Goal: Task Accomplishment & Management: Manage account settings

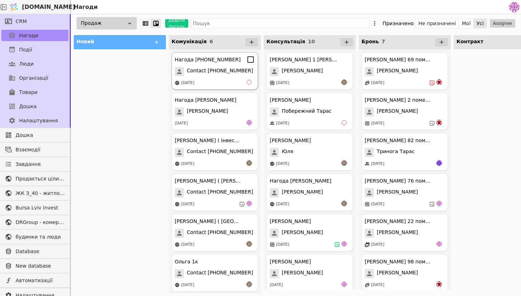
click at [221, 78] on div "Нагода [PHONE_NUMBER] Contact [PHONE_NUMBER] [DATE]" at bounding box center [214, 71] width 86 height 38
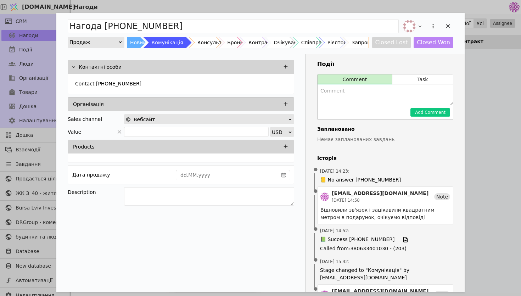
click at [376, 92] on textarea "Add Opportunity" at bounding box center [384, 94] width 135 height 21
click at [0, 0] on lt-div at bounding box center [0, 0] width 0 height 0
click at [0, 0] on lt-strong "в'я" at bounding box center [0, 0] width 0 height 0
type textarea "Не виходить на зв'язок"
click at [481, 225] on div "Нагода [PHONE_NUMBER] Продаж Новий Комунікація Консультація Бронь Контракт Очік…" at bounding box center [260, 148] width 521 height 296
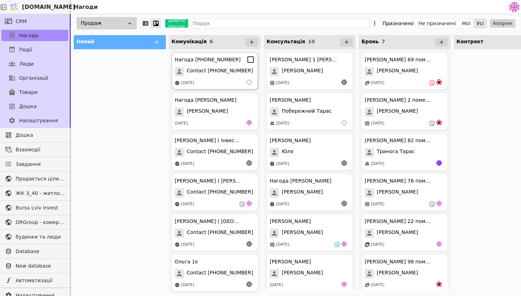
click at [208, 73] on span "Contact [PHONE_NUMBER]" at bounding box center [220, 71] width 66 height 9
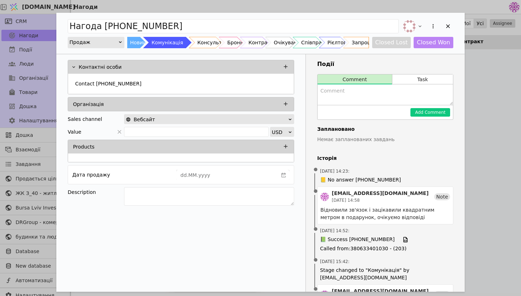
click at [389, 89] on textarea "Add Opportunity" at bounding box center [384, 94] width 135 height 21
click at [0, 0] on lt-div at bounding box center [0, 0] width 0 height 0
click at [0, 0] on lt-div "Н е" at bounding box center [0, 0] width 0 height 0
click at [0, 0] on lt-div "з в'я зок" at bounding box center [0, 0] width 0 height 0
click at [0, 0] on lt-div at bounding box center [0, 0] width 0 height 0
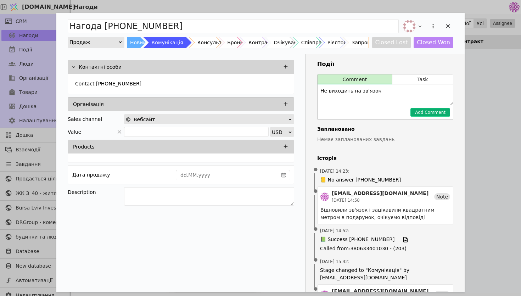
type textarea "Не виходить на зв'язок"
click at [436, 112] on button "Add Comment" at bounding box center [430, 112] width 40 height 9
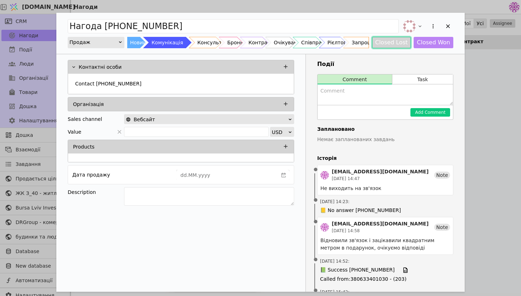
click at [404, 44] on button "Closed Lost" at bounding box center [391, 42] width 39 height 11
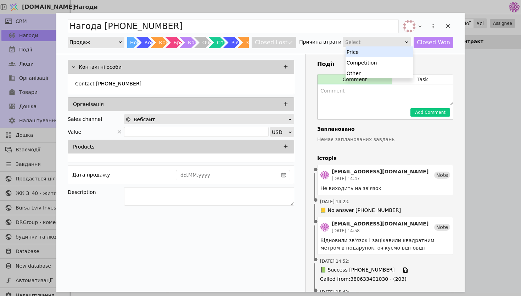
click at [403, 43] on div "Select" at bounding box center [374, 42] width 58 height 10
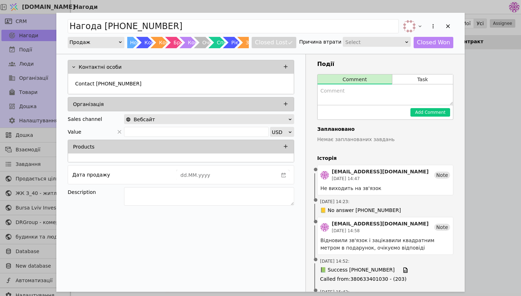
click at [454, 23] on div "Нагода [PHONE_NUMBER] Продаж Новий Комунікація Консультація Бронь Контракт Очік…" at bounding box center [260, 33] width 408 height 41
click at [446, 27] on icon "Add Opportunity" at bounding box center [447, 26] width 6 height 6
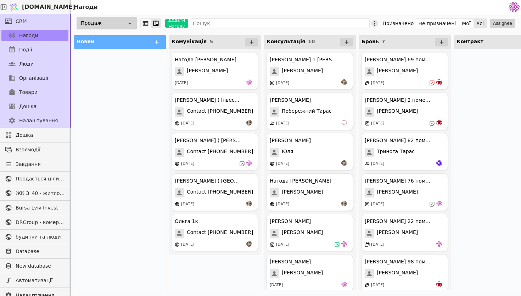
click at [377, 24] on icon at bounding box center [374, 23] width 7 height 7
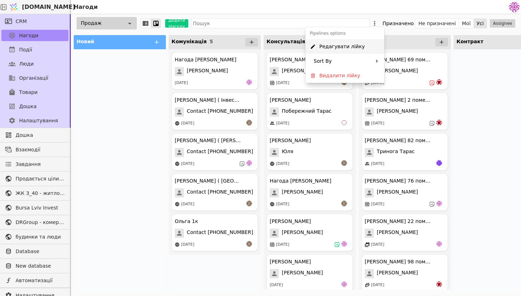
click at [354, 49] on span "Редагувати лійку" at bounding box center [341, 46] width 45 height 7
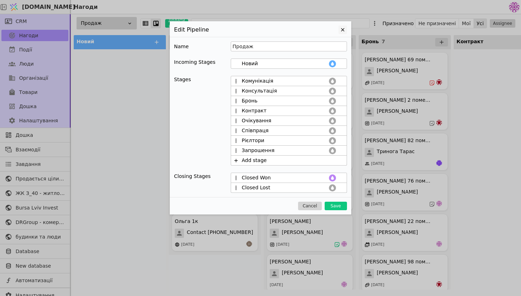
click at [340, 29] on icon at bounding box center [342, 30] width 9 height 9
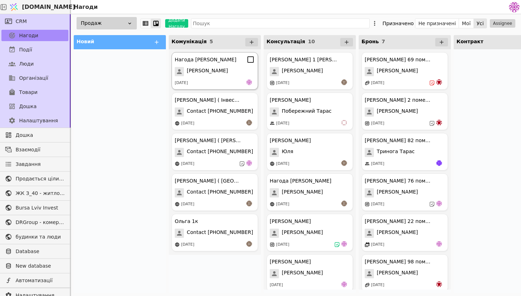
click at [226, 80] on div "[DATE]" at bounding box center [215, 82] width 80 height 7
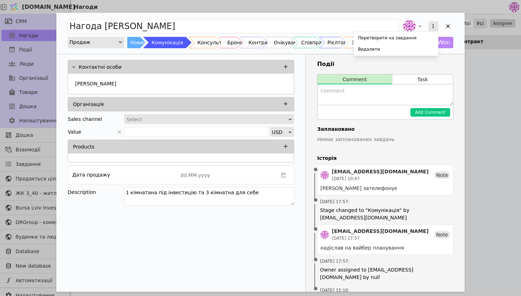
click at [436, 26] on button "Add Opportunity" at bounding box center [433, 26] width 10 height 10
click at [398, 65] on div "Нагода [PERSON_NAME] на завдання Видалити Продаж Новий Комунікація Консультація…" at bounding box center [260, 162] width 408 height 298
click at [447, 24] on icon "Add Opportunity" at bounding box center [447, 26] width 6 height 6
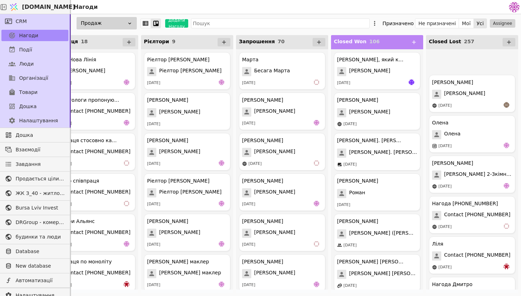
scroll to position [10115, 0]
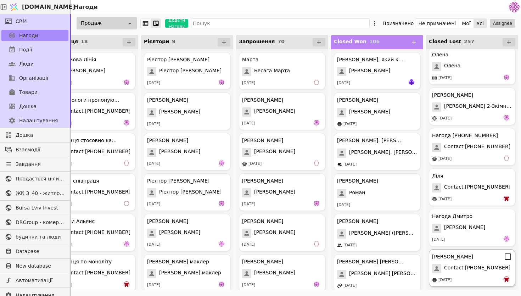
click at [477, 266] on span "Contact [PHONE_NUMBER]" at bounding box center [477, 268] width 66 height 9
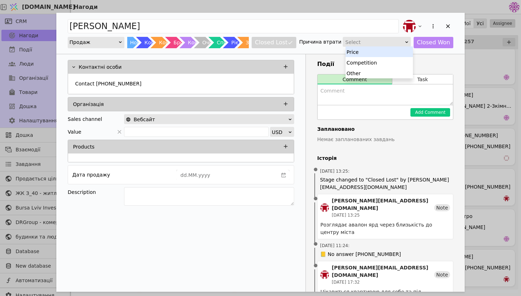
click at [396, 46] on div "Select" at bounding box center [374, 42] width 58 height 10
click at [430, 25] on icon "Add Opportunity" at bounding box center [433, 26] width 6 height 6
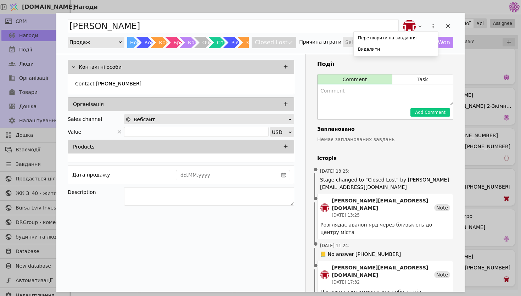
click at [369, 73] on div "[PERSON_NAME] Перетворити на завдання Видалити Продаж Новий Комунікація Консуль…" at bounding box center [260, 218] width 408 height 411
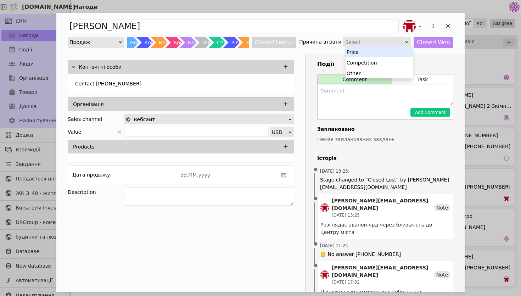
click at [393, 41] on div "Select" at bounding box center [374, 42] width 58 height 10
click at [386, 69] on div "Other" at bounding box center [378, 73] width 67 height 11
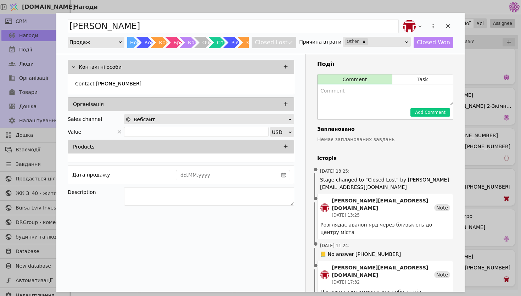
click at [453, 23] on div "[PERSON_NAME] Новий Комунікація Консультація Бронь Контракт Очікування Співпрац…" at bounding box center [260, 33] width 408 height 41
click at [448, 24] on icon "Add Opportunity" at bounding box center [447, 26] width 6 height 6
click at [451, 25] on div "Add Opportunity" at bounding box center [447, 26] width 11 height 11
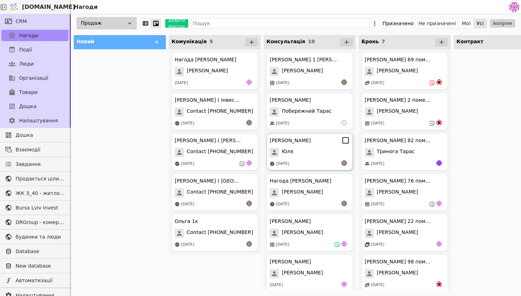
scroll to position [154, 0]
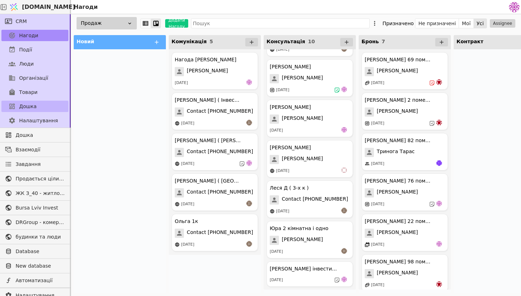
click at [27, 109] on span "Дошка" at bounding box center [27, 106] width 17 height 7
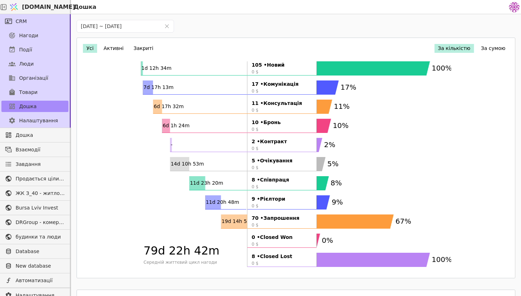
click at [122, 50] on button "Активні" at bounding box center [113, 48] width 27 height 9
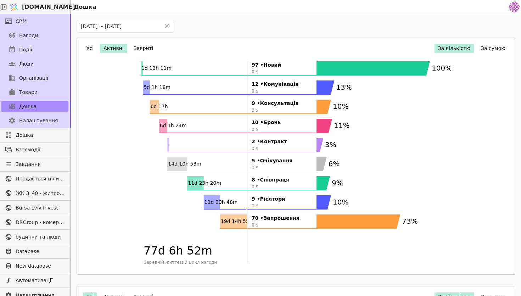
click at [91, 47] on button "Усі" at bounding box center [90, 48] width 14 height 9
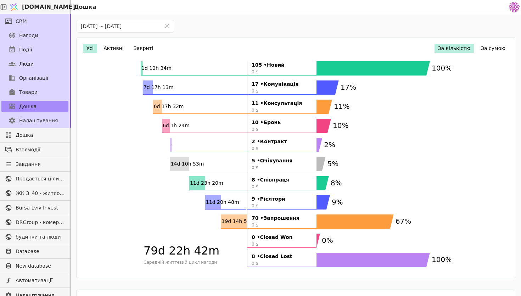
click at [101, 49] on button "Активні" at bounding box center [113, 48] width 27 height 9
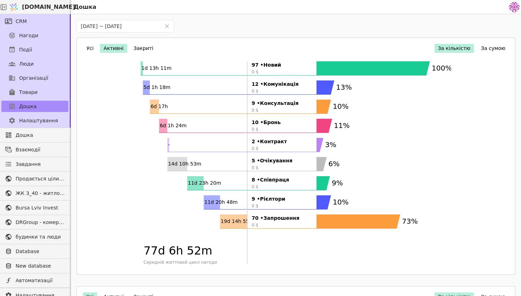
click at [90, 45] on button "Усі" at bounding box center [90, 48] width 14 height 9
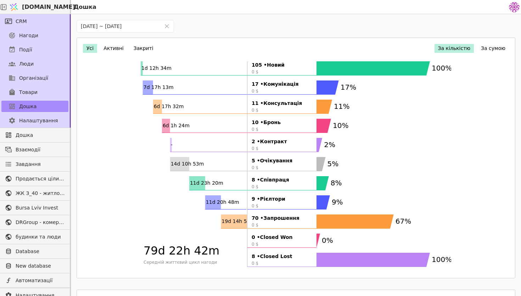
click at [486, 45] on button "За сумою" at bounding box center [493, 48] width 32 height 9
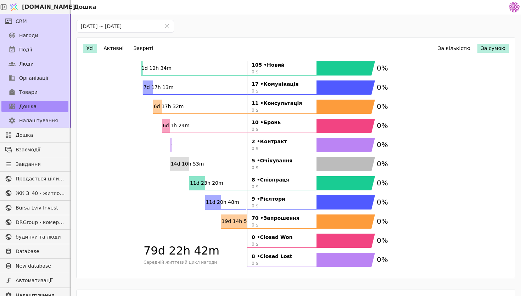
click at [463, 49] on button "За кількістю" at bounding box center [454, 48] width 40 height 9
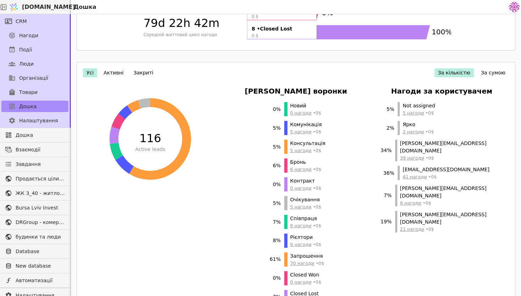
scroll to position [225, 0]
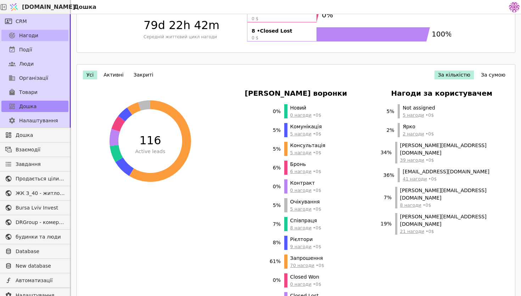
click at [55, 33] on link "Нагоди" at bounding box center [34, 35] width 67 height 11
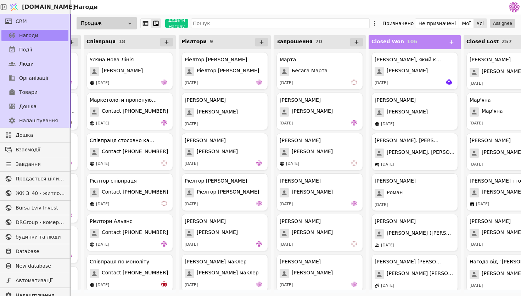
scroll to position [0, 597]
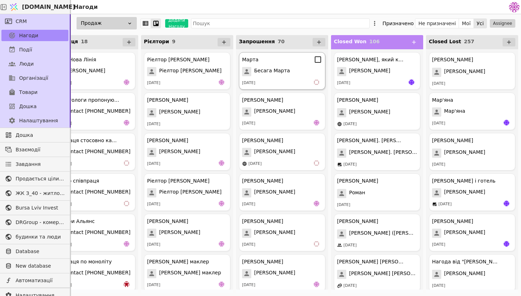
click at [316, 66] on div "[PERSON_NAME] Марта [DATE]" at bounding box center [282, 71] width 86 height 38
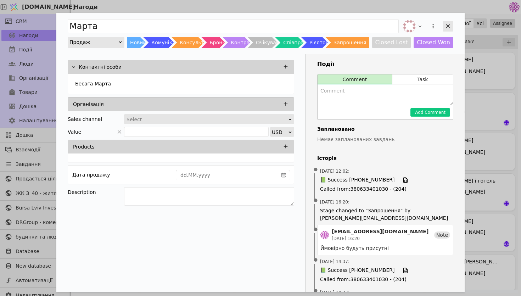
click at [447, 23] on icon "Add Opportunity" at bounding box center [447, 26] width 6 height 6
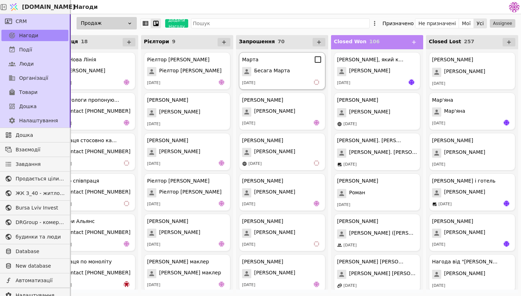
click at [316, 62] on icon at bounding box center [317, 59] width 9 height 9
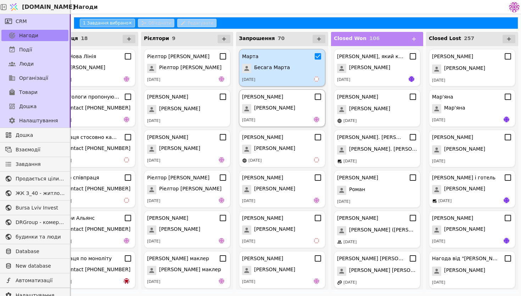
click at [319, 101] on div "[PERSON_NAME] [PERSON_NAME] [DATE]" at bounding box center [282, 108] width 86 height 38
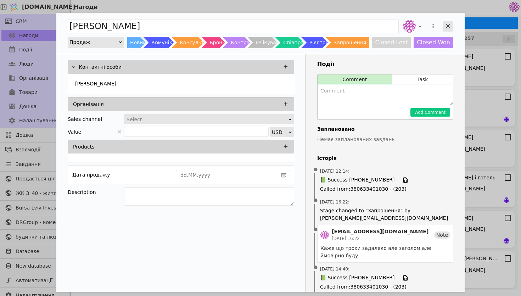
click at [449, 27] on icon "Add Opportunity" at bounding box center [447, 26] width 6 height 6
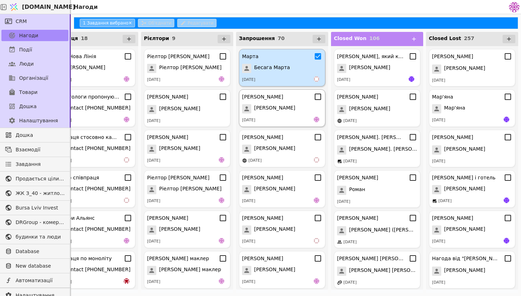
click at [318, 97] on icon at bounding box center [317, 96] width 9 height 9
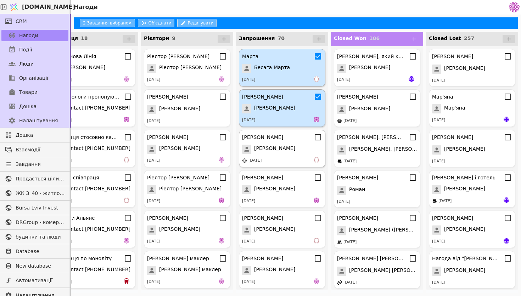
click at [316, 141] on div "[PERSON_NAME] [PERSON_NAME] [DATE]" at bounding box center [282, 149] width 86 height 38
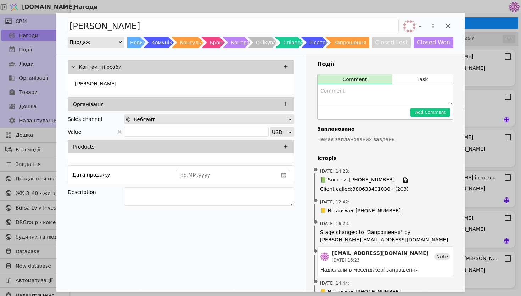
click at [453, 26] on div "[PERSON_NAME] Новий Комунікація Консультація Бронь Контракт Очікування Співпрац…" at bounding box center [260, 33] width 408 height 41
click at [451, 26] on div "Add Opportunity" at bounding box center [447, 26] width 11 height 11
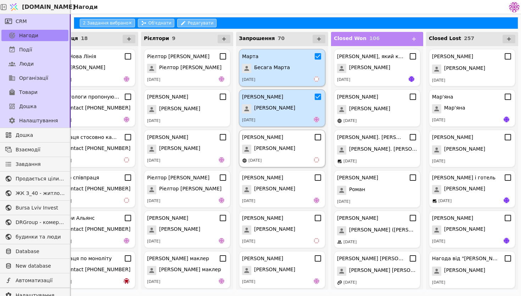
click at [319, 141] on icon at bounding box center [317, 137] width 9 height 9
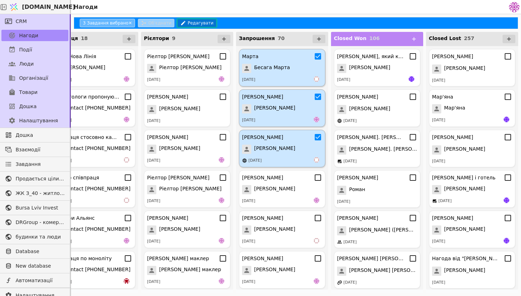
click at [189, 23] on button "Редагувати" at bounding box center [196, 23] width 39 height 9
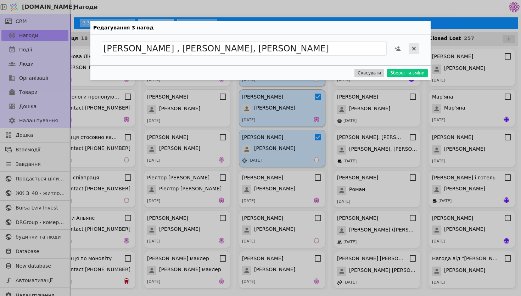
click at [413, 49] on icon at bounding box center [414, 49] width 4 height 4
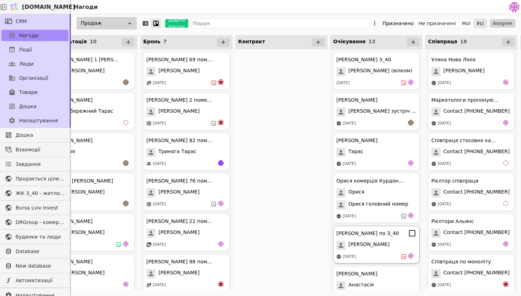
scroll to position [0, 217]
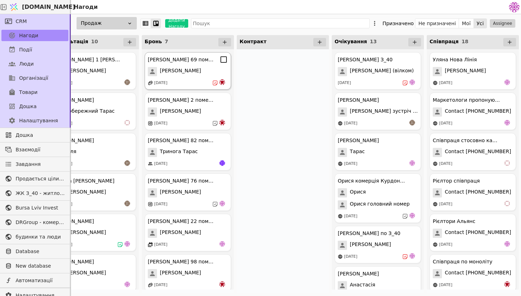
click at [202, 82] on div "[DATE]" at bounding box center [188, 82] width 80 height 7
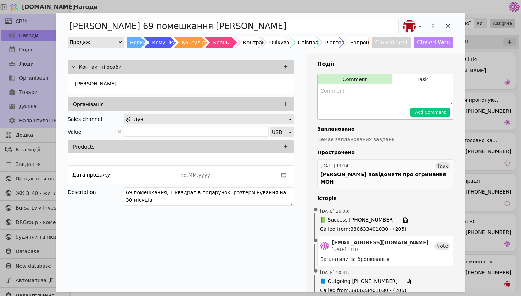
click at [411, 177] on div "[PERSON_NAME] повідомити про отримання МОН" at bounding box center [385, 178] width 130 height 15
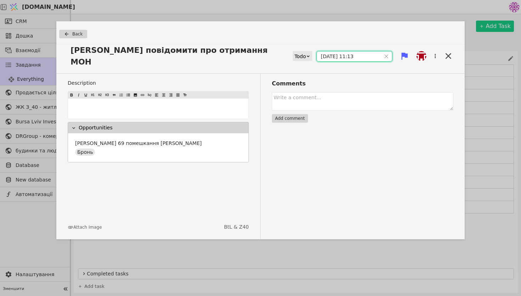
click at [338, 53] on input "[DATE] 11:13" at bounding box center [349, 56] width 64 height 10
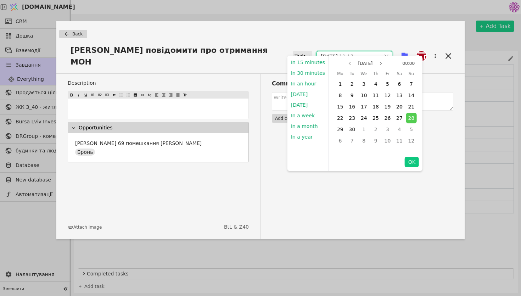
click at [376, 64] on div "[DATE]" at bounding box center [365, 63] width 40 height 9
click at [378, 64] on button "Next month" at bounding box center [380, 63] width 9 height 9
click at [372, 119] on span "23" at bounding box center [375, 118] width 6 height 6
click at [409, 163] on button "OK" at bounding box center [411, 162] width 14 height 11
type input "[DATE] 00:00"
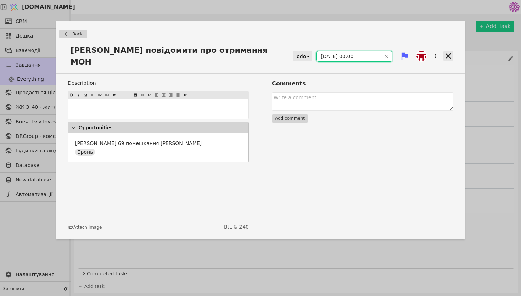
click at [450, 51] on icon at bounding box center [448, 56] width 10 height 10
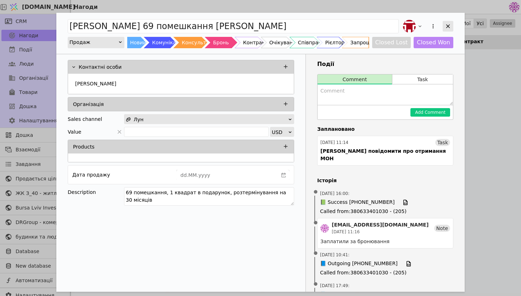
click at [451, 25] on div "Add Opportunity" at bounding box center [447, 26] width 11 height 11
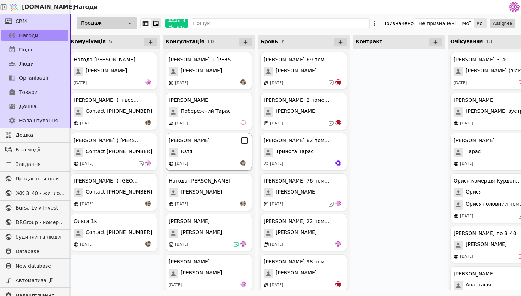
scroll to position [0, 104]
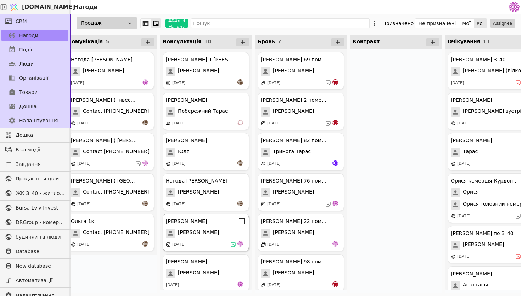
click at [209, 235] on div "[PERSON_NAME]" at bounding box center [206, 232] width 80 height 9
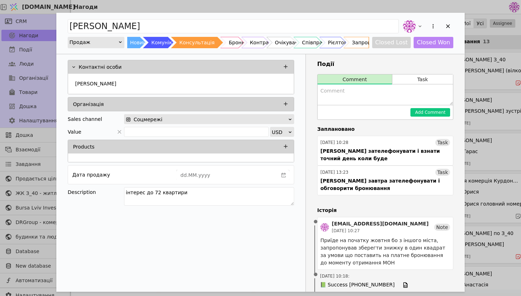
click at [446, 32] on div "Add Opportunity" at bounding box center [427, 26] width 52 height 16
click at [446, 31] on div "Add Opportunity" at bounding box center [447, 26] width 11 height 11
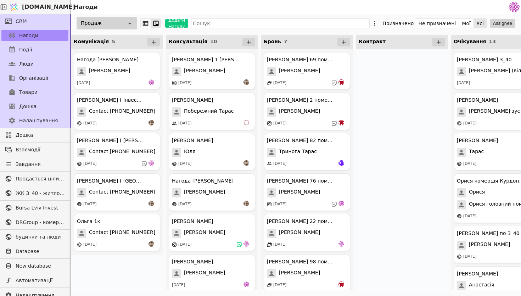
scroll to position [0, 68]
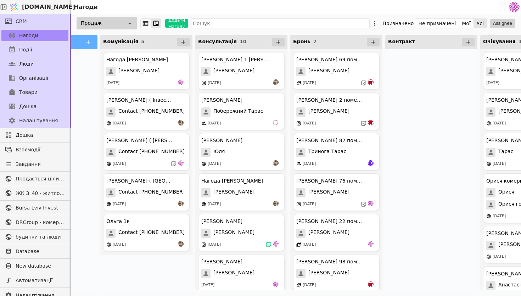
click at [120, 21] on div "Продаж" at bounding box center [107, 23] width 60 height 12
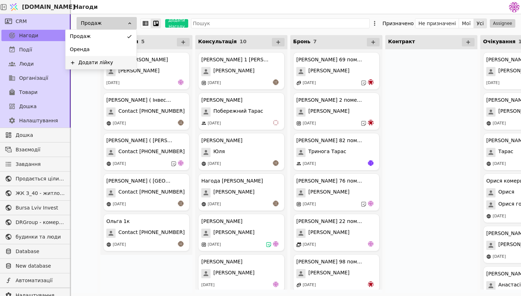
click at [97, 65] on div "Додати лійку" at bounding box center [95, 62] width 35 height 7
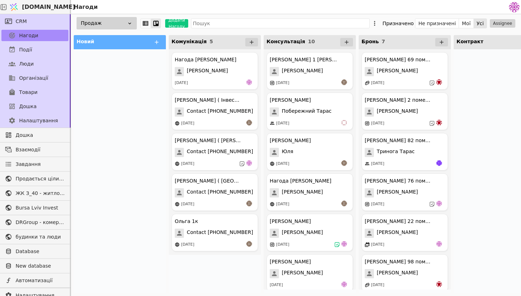
click at [117, 26] on div "Продаж" at bounding box center [107, 23] width 60 height 12
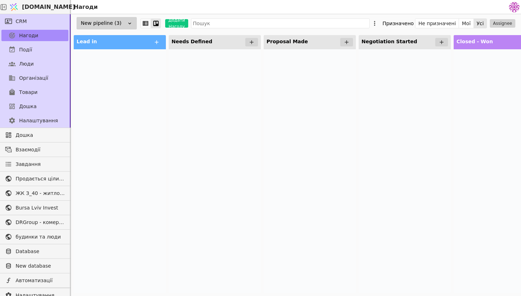
click at [122, 20] on div "New pipeline (3)" at bounding box center [107, 23] width 60 height 12
click at [378, 23] on icon at bounding box center [374, 23] width 7 height 7
click at [366, 46] on div "Редагувати лійку" at bounding box center [344, 46] width 79 height 15
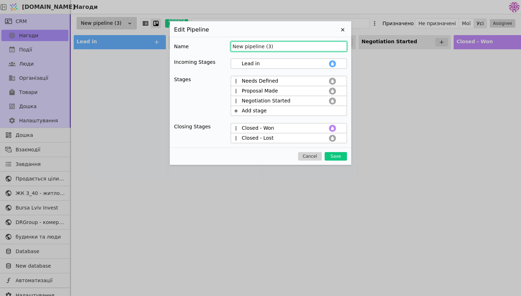
drag, startPoint x: 275, startPoint y: 46, endPoint x: 182, endPoint y: 41, distance: 92.9
click at [182, 41] on div "Name New pipeline (3)" at bounding box center [260, 46] width 173 height 10
type input "Курдонери продажі"
click at [318, 65] on input "Lead in" at bounding box center [285, 63] width 86 height 7
drag, startPoint x: 280, startPoint y: 61, endPoint x: 234, endPoint y: 59, distance: 45.8
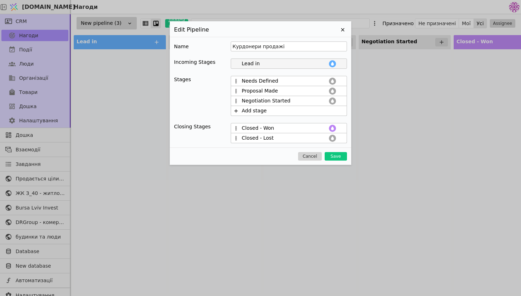
click at [234, 59] on div "Lead in" at bounding box center [289, 63] width 116 height 10
type input "Новий клієнт"
click at [290, 82] on input "Needs Defined" at bounding box center [285, 80] width 86 height 7
drag, startPoint x: 290, startPoint y: 82, endPoint x: 225, endPoint y: 81, distance: 65.2
click at [224, 82] on div "Stages Needs Defined Proposal Made Negotiation Started Add stage" at bounding box center [260, 96] width 173 height 40
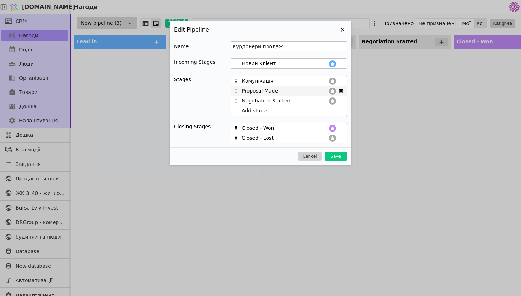
type input "Комунікація"
click at [284, 90] on input "Proposal Made" at bounding box center [285, 90] width 86 height 7
drag, startPoint x: 284, startPoint y: 90, endPoint x: 211, endPoint y: 90, distance: 73.3
click at [211, 90] on div "Stages Комунікація Proposal Made Negotiation Started Add stage" at bounding box center [260, 96] width 173 height 40
type input "Консультація"
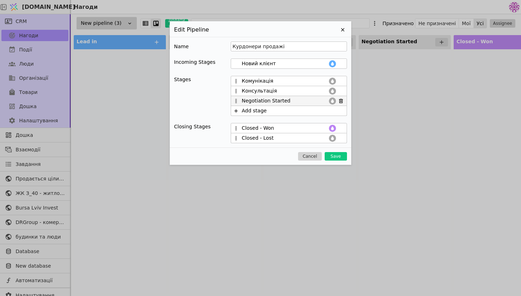
click at [259, 100] on input "Negotiation Started" at bounding box center [285, 100] width 86 height 7
drag, startPoint x: 296, startPoint y: 102, endPoint x: 203, endPoint y: 101, distance: 93.2
click at [203, 101] on div "Stages Комунікація Консультація Negotiation Started Add stage" at bounding box center [260, 96] width 173 height 40
click at [271, 83] on input "Комунікація" at bounding box center [285, 80] width 86 height 7
drag, startPoint x: 289, startPoint y: 100, endPoint x: 215, endPoint y: 100, distance: 74.0
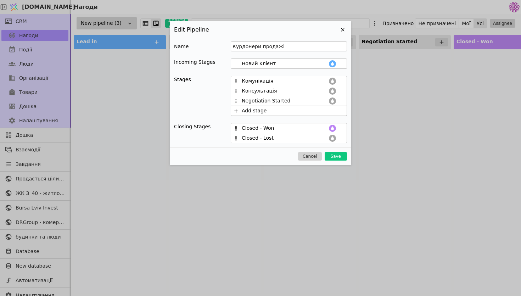
click at [215, 100] on div "Stages Комунікація Консультація Negotiation Started Add stage" at bounding box center [260, 96] width 173 height 40
type input "О"
type input "Бронювання"
click at [261, 112] on div "Add stage" at bounding box center [254, 110] width 25 height 7
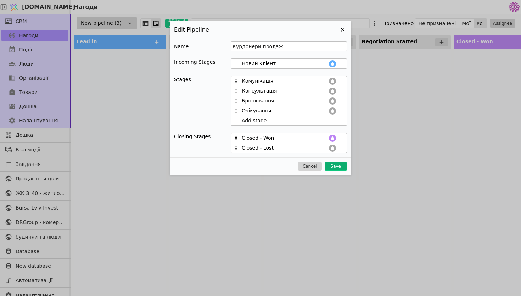
type input "Очікування"
click at [336, 163] on button "Save" at bounding box center [335, 166] width 22 height 9
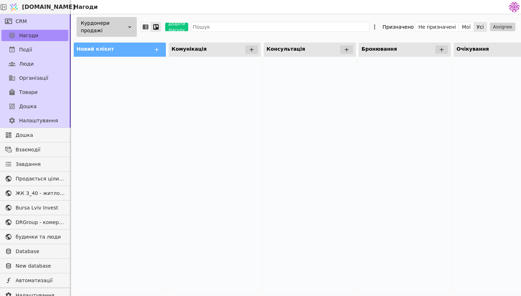
click at [116, 33] on div "Курдонери продажі" at bounding box center [107, 27] width 60 height 20
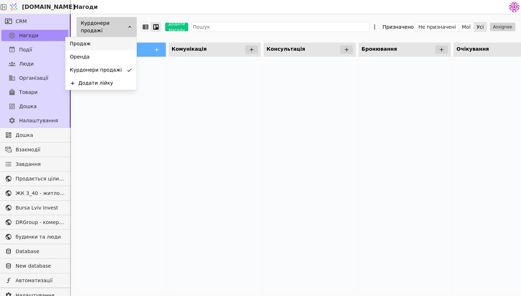
click at [113, 47] on div "Продаж" at bounding box center [101, 43] width 71 height 13
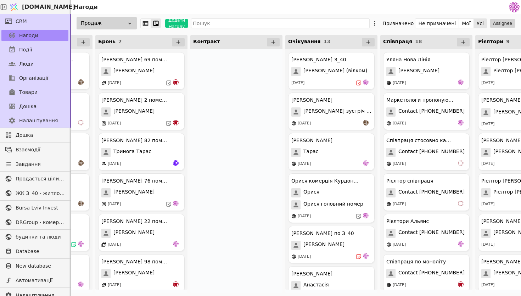
scroll to position [0, 264]
click at [119, 24] on div "Продаж" at bounding box center [107, 23] width 60 height 12
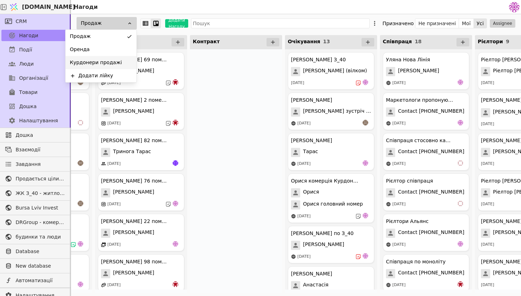
click at [120, 67] on div "Курдонери продажі" at bounding box center [101, 62] width 71 height 13
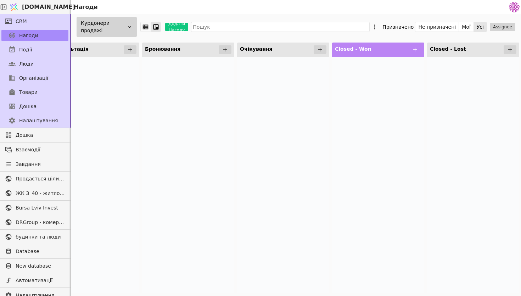
scroll to position [0, 217]
click at [372, 49] on div "Closed - Won" at bounding box center [377, 50] width 92 height 14
click at [378, 27] on icon at bounding box center [374, 26] width 7 height 7
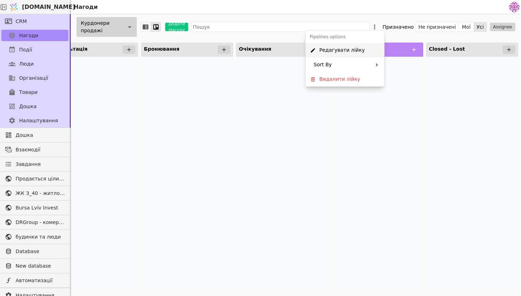
click at [366, 55] on div "Редагувати лійку" at bounding box center [344, 50] width 79 height 15
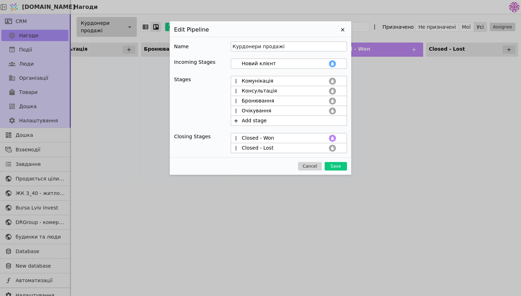
drag, startPoint x: 274, startPoint y: 139, endPoint x: 202, endPoint y: 135, distance: 72.7
click at [202, 135] on div "Closing Stages Closed - Won Closed - Lost" at bounding box center [260, 143] width 173 height 20
type input "п"
type input "Підписана угода"
drag, startPoint x: 273, startPoint y: 148, endPoint x: 203, endPoint y: 136, distance: 70.8
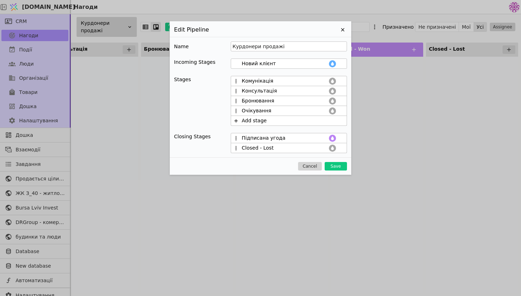
click at [203, 136] on div "Closing Stages Підписана угода Closed - Lost" at bounding box center [260, 143] width 173 height 20
type input "Б"
click at [293, 148] on input "Програна угода" at bounding box center [285, 147] width 86 height 7
click at [256, 148] on input "Програна угода" at bounding box center [285, 147] width 86 height 7
click at [295, 149] on input "Програна угода" at bounding box center [285, 147] width 86 height 7
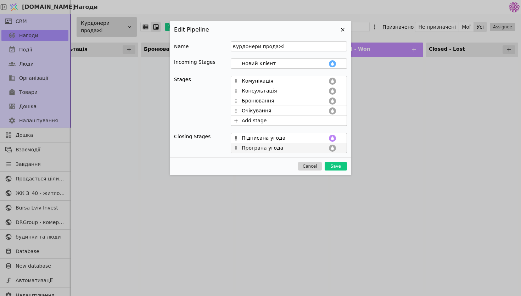
type input "Програна угода"
click at [334, 148] on icon at bounding box center [332, 148] width 6 height 6
click at [266, 161] on button "button" at bounding box center [266, 159] width 9 height 9
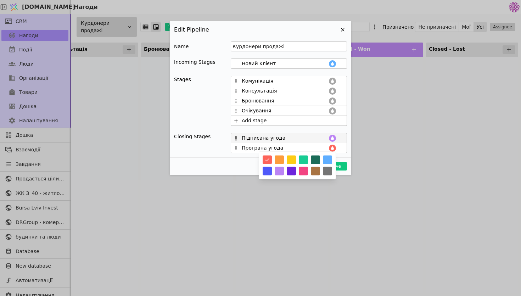
click at [332, 136] on icon at bounding box center [332, 138] width 3 height 4
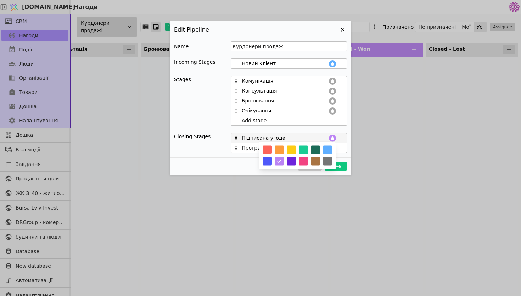
click at [303, 150] on button "button" at bounding box center [303, 150] width 9 height 9
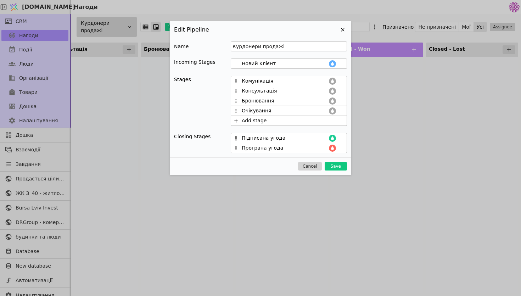
click at [347, 153] on div "Name Курдонери продажі Incoming Stages Новий клієнт Stages Комунікація Консульт…" at bounding box center [260, 97] width 181 height 121
click at [332, 84] on icon at bounding box center [332, 81] width 6 height 6
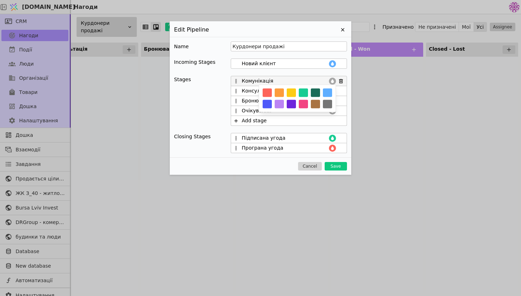
click at [291, 92] on button "button" at bounding box center [291, 93] width 9 height 9
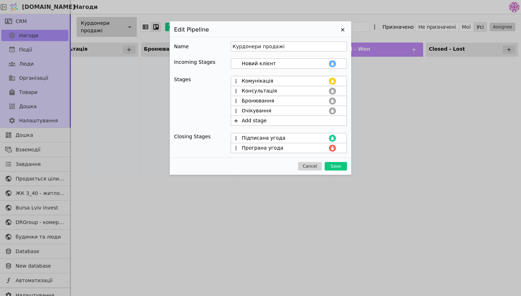
click at [331, 132] on div "Name Курдонери продажі Incoming Stages Новий клієнт Stages Комунікація Консульт…" at bounding box center [260, 97] width 181 height 121
click at [332, 91] on icon at bounding box center [332, 91] width 3 height 4
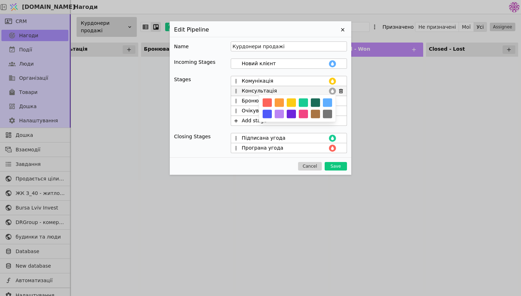
click at [265, 102] on button "button" at bounding box center [266, 102] width 9 height 9
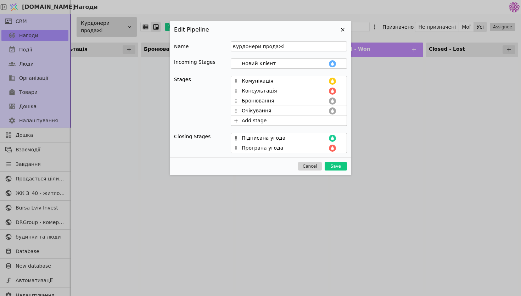
click at [350, 111] on div "Name Курдонери продажі Incoming Stages Новий клієнт Stages Комунікація Консульт…" at bounding box center [260, 97] width 181 height 121
click at [332, 102] on icon at bounding box center [332, 101] width 3 height 4
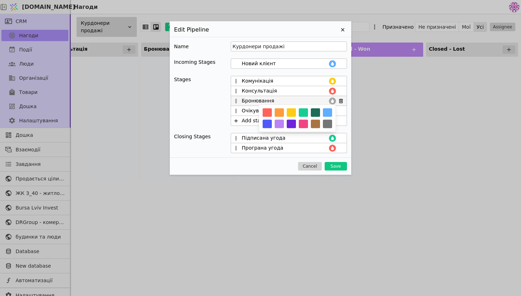
click at [315, 125] on button "button" at bounding box center [315, 124] width 9 height 9
click at [350, 122] on div "Name Курдонери продажі Incoming Stages Новий клієнт Stages Комунікація Консульт…" at bounding box center [260, 97] width 181 height 121
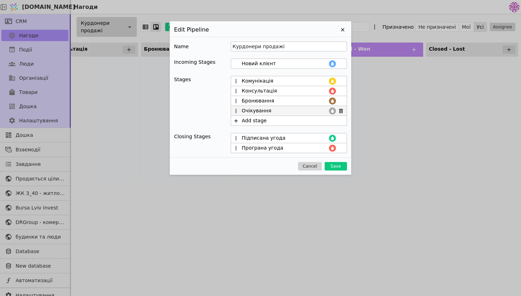
click at [332, 113] on icon at bounding box center [332, 111] width 6 height 6
click at [328, 131] on button "button" at bounding box center [327, 134] width 9 height 9
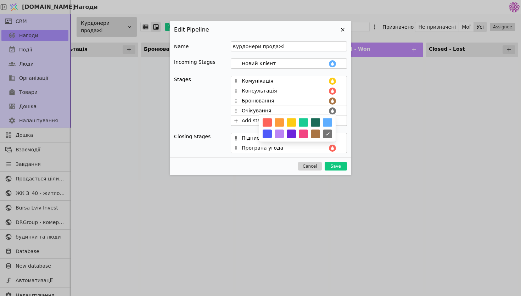
click at [347, 128] on div "Name Курдонери продажі Incoming Stages Новий клієнт Stages Комунікація Консульт…" at bounding box center [260, 97] width 181 height 121
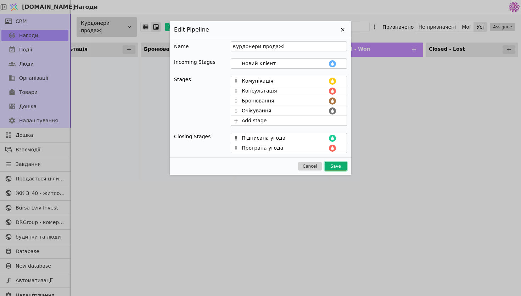
click at [333, 167] on button "Save" at bounding box center [335, 166] width 22 height 9
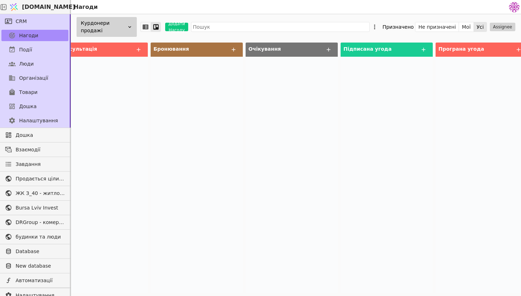
scroll to position [0, 217]
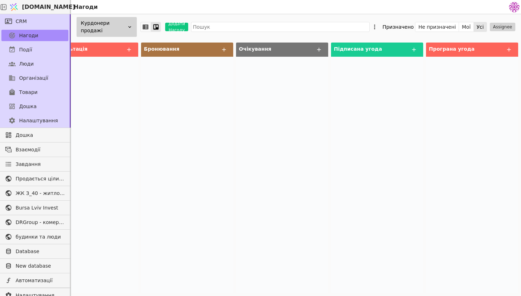
click at [382, 23] on div "Курдонери продажі Додати Нагоду Призначено Не призначені Мої Усі Assignee" at bounding box center [296, 27] width 450 height 26
click at [378, 28] on icon at bounding box center [374, 26] width 7 height 7
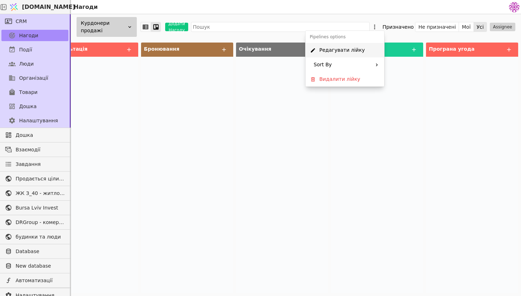
click at [360, 50] on div "Редагувати лійку" at bounding box center [344, 50] width 79 height 15
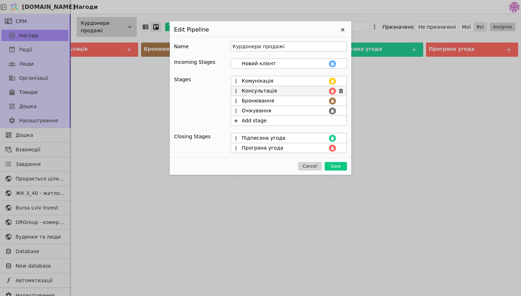
click at [335, 91] on button at bounding box center [332, 90] width 7 height 7
click at [281, 114] on button "button" at bounding box center [278, 114] width 9 height 9
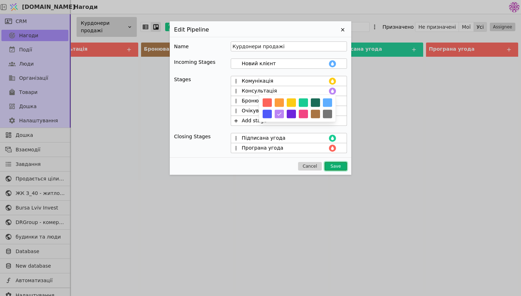
click at [333, 170] on button "Save" at bounding box center [335, 166] width 22 height 9
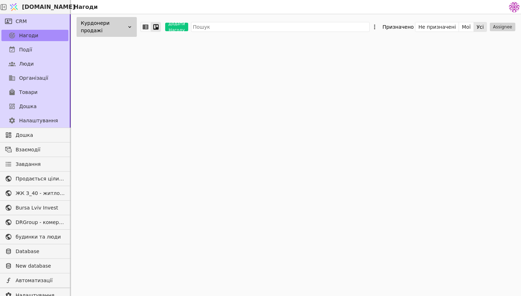
click at [333, 166] on div "Курдонери продажі Додати Нагоду Призначено Не призначені Мої Усі Assignee" at bounding box center [296, 155] width 450 height 282
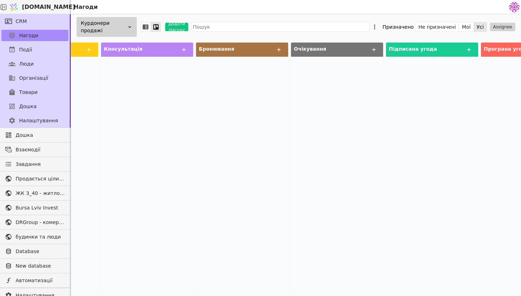
scroll to position [0, 217]
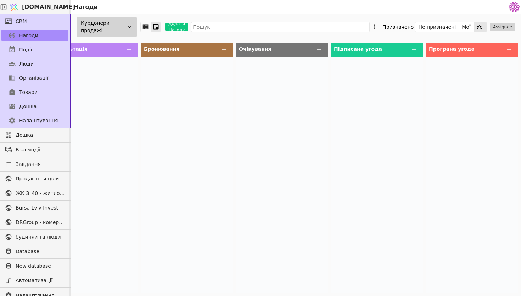
click at [118, 34] on div "Курдонери продажі" at bounding box center [107, 27] width 60 height 20
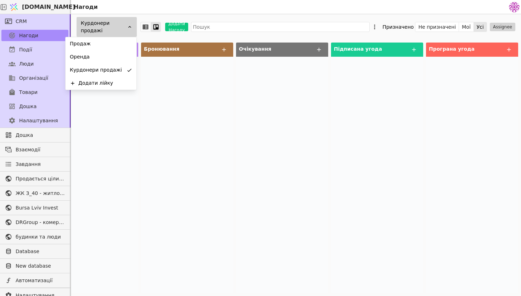
click at [201, 139] on div at bounding box center [187, 175] width 92 height 236
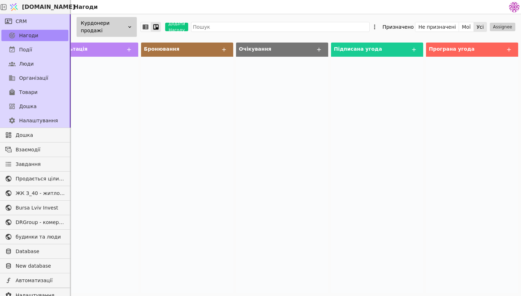
click at [112, 22] on div "Курдонери продажі" at bounding box center [107, 27] width 60 height 20
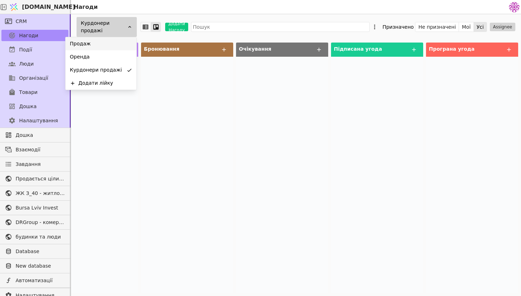
click at [111, 44] on div "Продаж" at bounding box center [101, 43] width 71 height 13
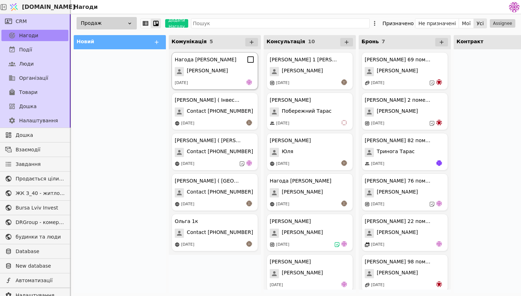
click at [231, 62] on div "Нагода [PERSON_NAME]" at bounding box center [215, 59] width 80 height 9
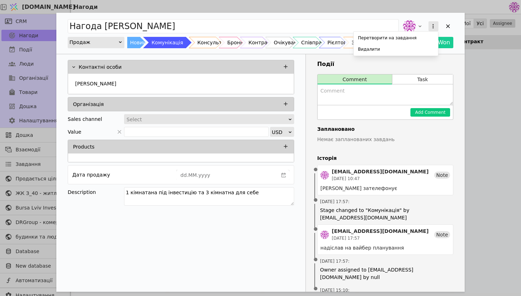
click at [430, 30] on button "Add Opportunity" at bounding box center [433, 26] width 10 height 10
click at [448, 25] on div "Перетворити на завдання Видалити" at bounding box center [427, 26] width 52 height 16
click at [444, 29] on div "Add Opportunity" at bounding box center [447, 26] width 11 height 11
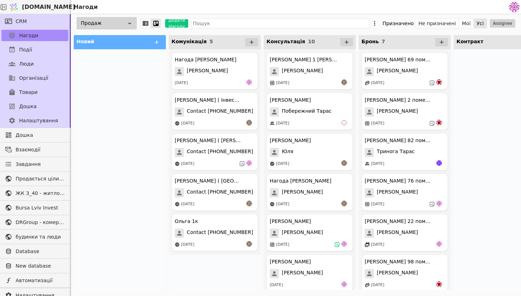
click at [109, 27] on div "Продаж" at bounding box center [107, 23] width 60 height 12
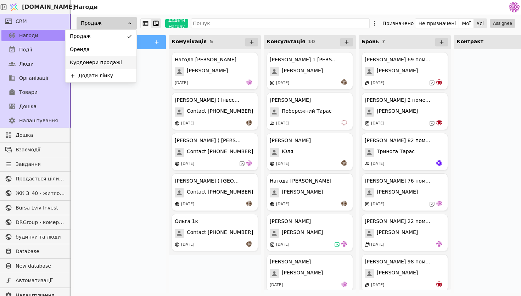
click at [123, 61] on div "Курдонери продажі" at bounding box center [101, 62] width 71 height 13
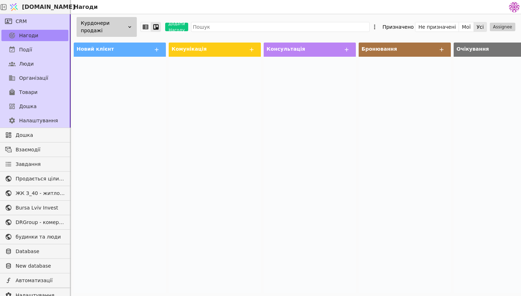
click at [127, 25] on icon at bounding box center [130, 27] width 6 height 6
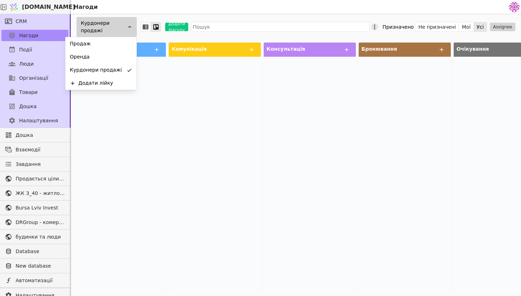
click at [377, 28] on icon at bounding box center [374, 26] width 7 height 7
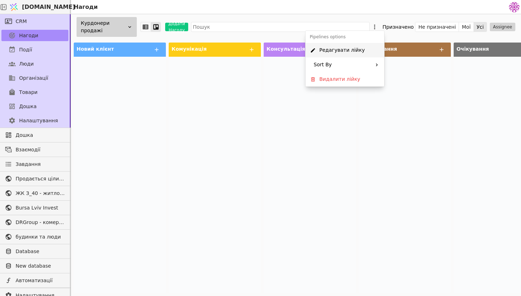
click at [353, 53] on span "Редагувати лійку" at bounding box center [341, 49] width 45 height 7
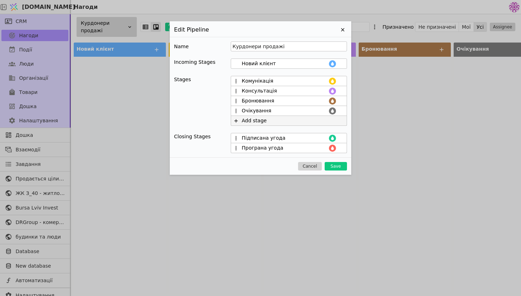
click at [236, 120] on icon at bounding box center [235, 120] width 3 height 3
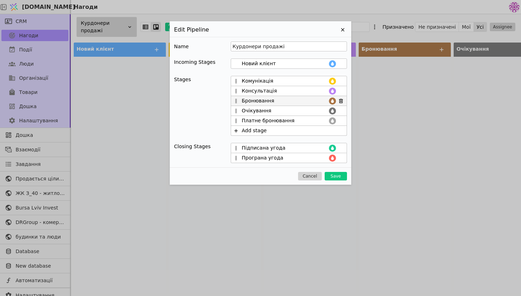
type input "Платне бронювання"
click at [267, 101] on input "Бронювання" at bounding box center [285, 100] width 86 height 7
click at [243, 101] on input "Бронювання" at bounding box center [285, 100] width 86 height 7
drag, startPoint x: 236, startPoint y: 120, endPoint x: 236, endPoint y: 104, distance: 15.9
click at [235, 104] on div "Комунікація Консультація Тимчасове бронювання Очікування Платне бронювання Add …" at bounding box center [289, 106] width 116 height 60
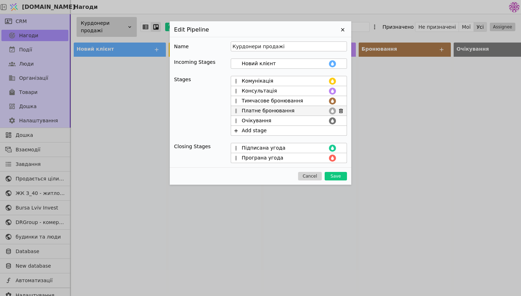
type input "Тимчасове бронювання"
click at [331, 110] on icon at bounding box center [332, 111] width 3 height 4
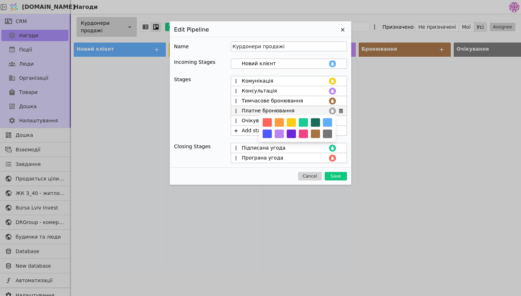
click at [312, 123] on button "button" at bounding box center [315, 122] width 9 height 9
click at [345, 141] on div "Name Курдонери продажі Incoming Stages Новий клієнт Stages Комунікація Консульт…" at bounding box center [260, 102] width 181 height 131
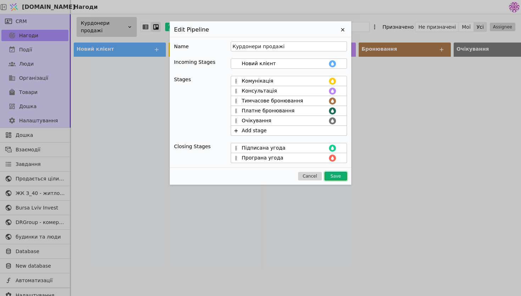
click at [341, 175] on button "Save" at bounding box center [335, 176] width 22 height 9
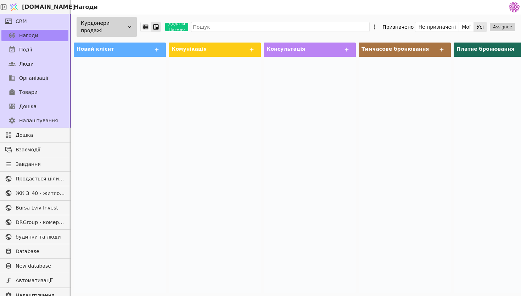
click at [122, 23] on div "Курдонери продажі" at bounding box center [107, 27] width 60 height 20
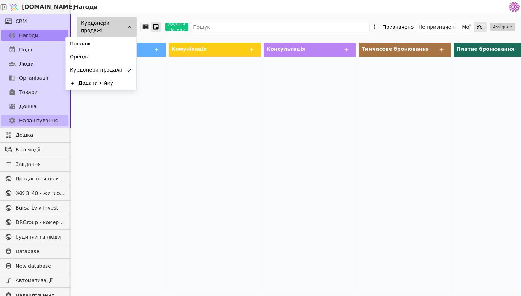
click at [49, 114] on div "Налаштування" at bounding box center [35, 120] width 70 height 14
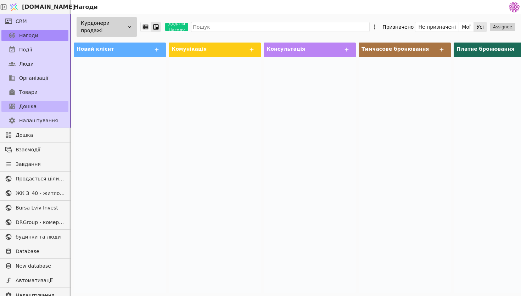
click at [46, 101] on link "Дошка" at bounding box center [34, 106] width 67 height 11
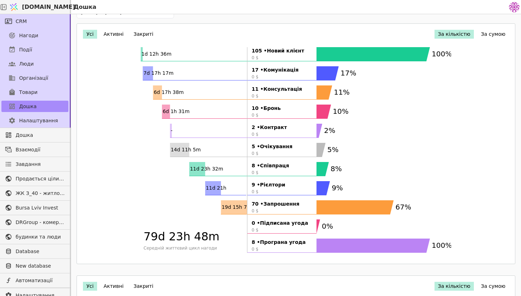
click at [478, 32] on div "За кількістю За сумою" at bounding box center [471, 34] width 74 height 9
click at [492, 33] on button "За сумою" at bounding box center [493, 34] width 32 height 9
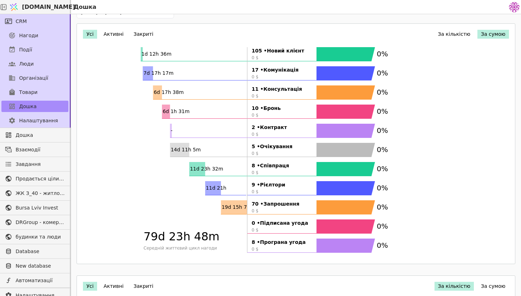
click at [492, 33] on button "За сумою" at bounding box center [493, 34] width 32 height 9
click at [465, 31] on button "За кількістю" at bounding box center [454, 34] width 40 height 9
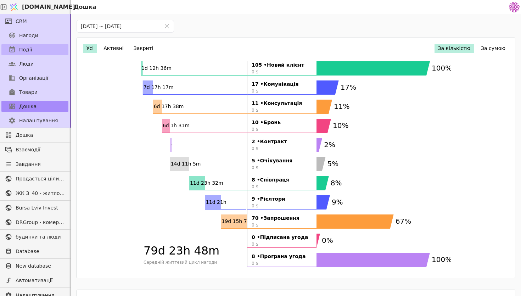
click at [38, 51] on link "Події" at bounding box center [34, 49] width 67 height 11
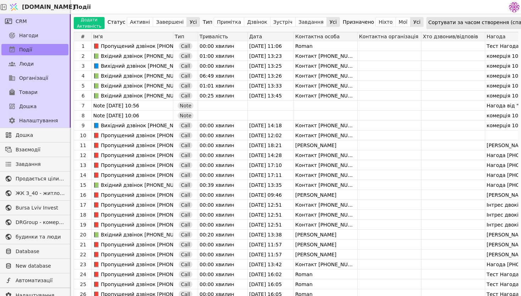
click at [44, 69] on div "Люди" at bounding box center [35, 64] width 70 height 14
click at [44, 66] on link "Люди" at bounding box center [34, 63] width 67 height 11
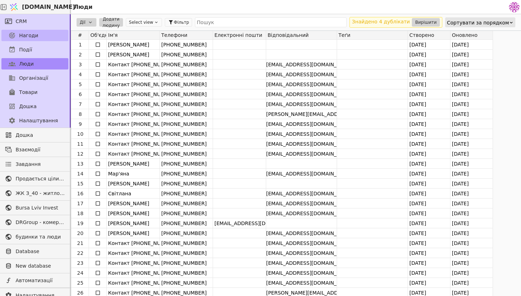
click at [40, 34] on link "Нагоди" at bounding box center [34, 35] width 67 height 11
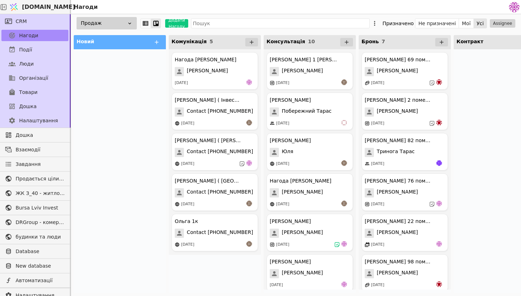
click at [112, 19] on div "Продаж" at bounding box center [107, 23] width 60 height 12
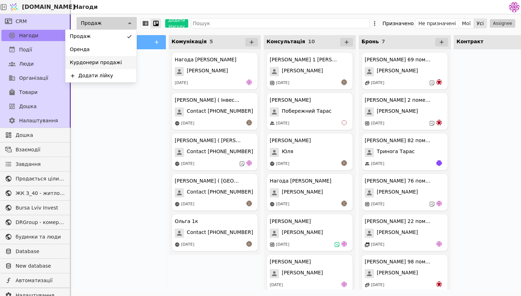
click at [112, 63] on span "Курдонери продажі" at bounding box center [96, 62] width 52 height 7
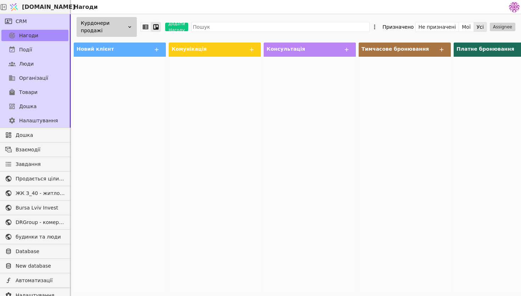
click at [123, 27] on div "Курдонери продажі" at bounding box center [107, 27] width 60 height 20
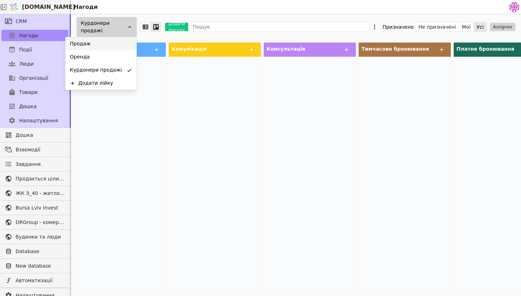
click at [118, 47] on div "Продаж" at bounding box center [101, 43] width 71 height 13
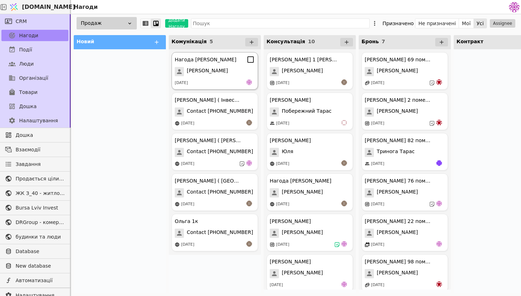
click at [216, 66] on div "Нагода [PERSON_NAME] [DATE]" at bounding box center [214, 71] width 86 height 38
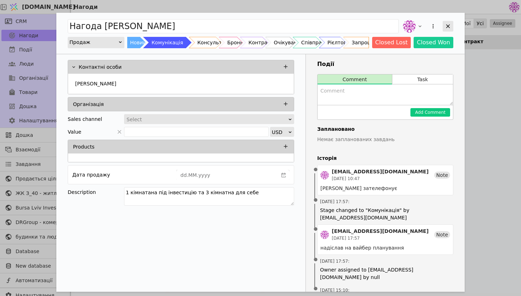
click at [449, 29] on icon "Add Opportunity" at bounding box center [447, 26] width 6 height 6
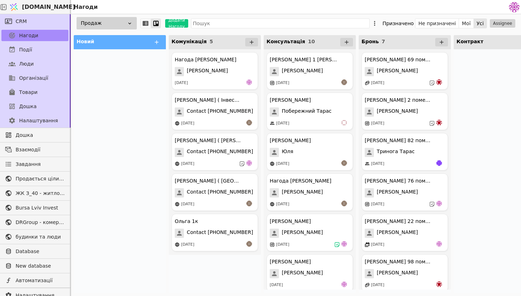
click at [101, 24] on div "Продаж" at bounding box center [107, 23] width 60 height 12
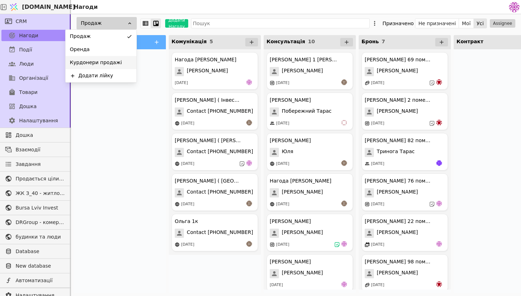
click at [108, 65] on span "Курдонери продажі" at bounding box center [96, 62] width 52 height 7
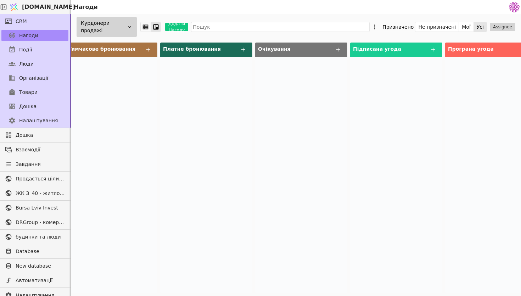
scroll to position [0, 312]
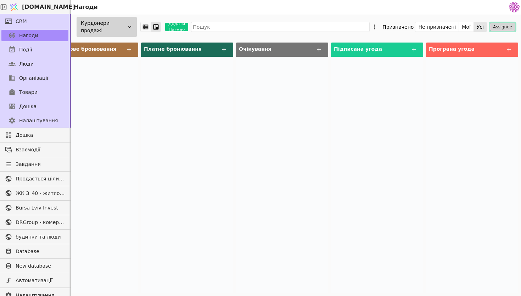
click at [510, 27] on button "Assignee" at bounding box center [502, 27] width 26 height 9
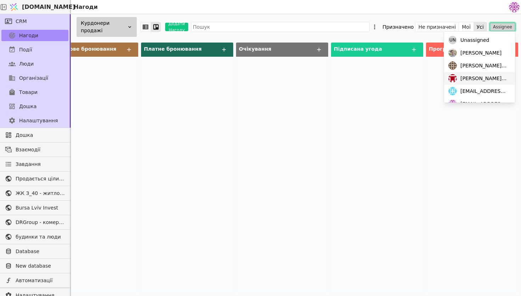
scroll to position [74, 0]
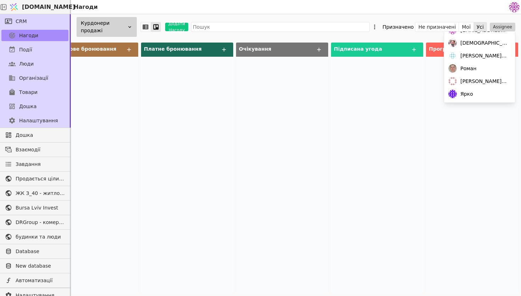
click at [391, 120] on div at bounding box center [377, 175] width 92 height 236
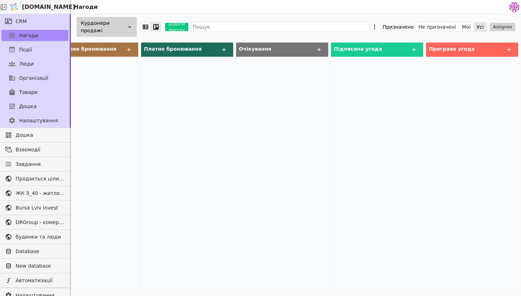
click at [401, 25] on div "Призначено" at bounding box center [397, 27] width 31 height 10
click at [378, 28] on icon at bounding box center [374, 26] width 7 height 7
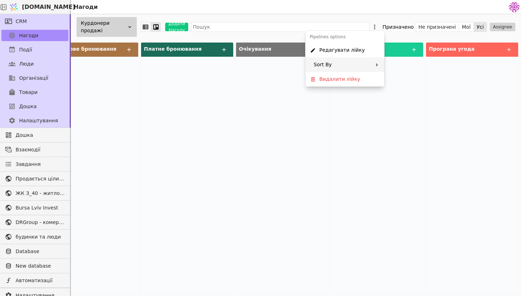
click at [336, 64] on div "Sort By" at bounding box center [344, 64] width 79 height 15
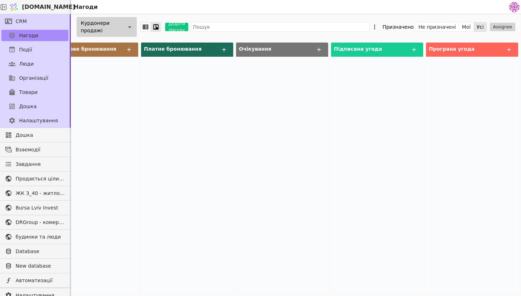
click at [298, 129] on div at bounding box center [282, 175] width 92 height 236
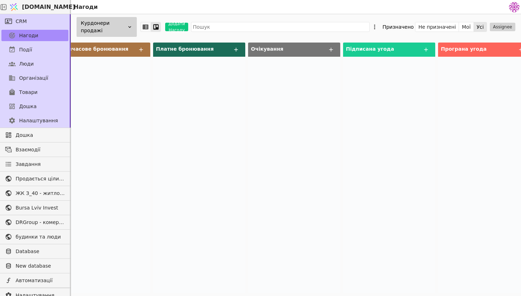
scroll to position [0, 312]
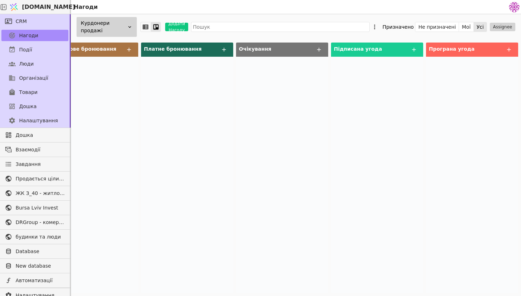
click at [458, 53] on div "Програна угода" at bounding box center [453, 49] width 49 height 9
click at [510, 48] on icon at bounding box center [508, 49] width 6 height 6
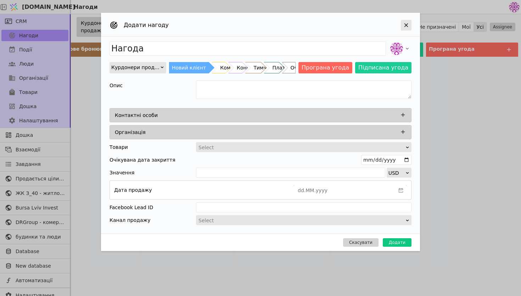
click at [406, 22] on icon "Add Opportunity" at bounding box center [406, 25] width 6 height 6
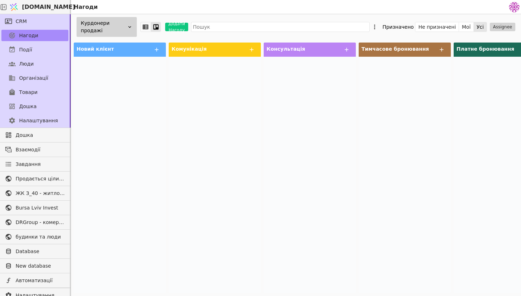
click at [121, 18] on div "Курдонери продажі" at bounding box center [107, 27] width 60 height 20
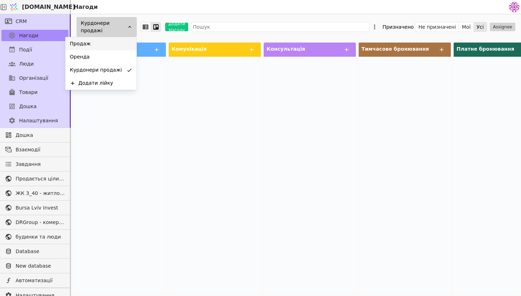
click at [118, 44] on div "Продаж" at bounding box center [101, 43] width 71 height 13
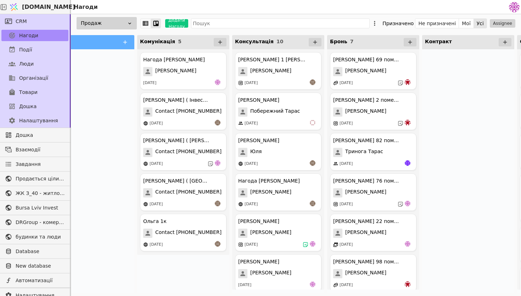
scroll to position [0, 38]
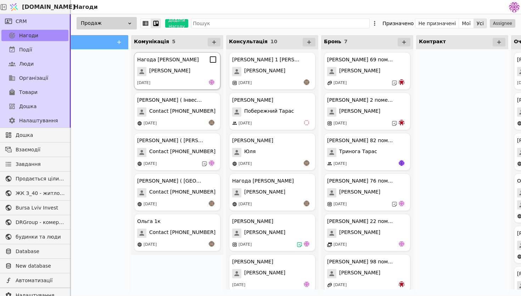
click at [159, 67] on span "[PERSON_NAME]" at bounding box center [169, 71] width 41 height 9
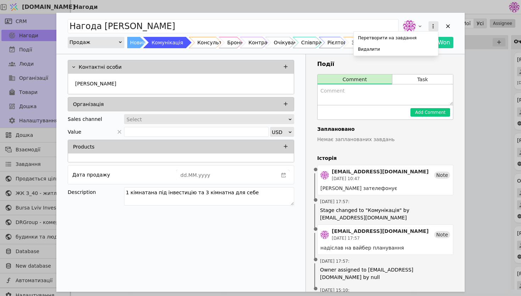
click at [429, 29] on button "Add Opportunity" at bounding box center [433, 26] width 10 height 10
click at [102, 48] on div "Нагода [PERSON_NAME] на завдання Видалити Продаж Новий Комунікація Консультація…" at bounding box center [260, 33] width 408 height 41
click at [111, 44] on div "Продаж" at bounding box center [93, 42] width 49 height 10
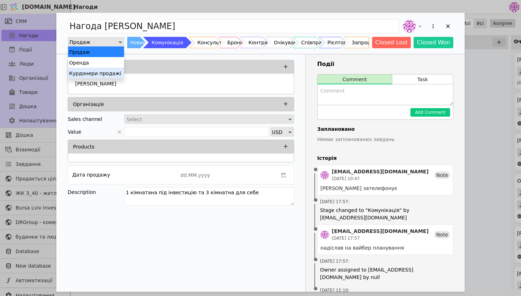
click at [109, 74] on div "Курдонери продажі" at bounding box center [96, 73] width 56 height 11
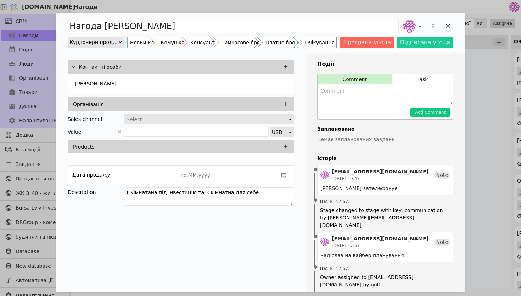
click at [330, 45] on div "Очікування" at bounding box center [319, 42] width 29 height 11
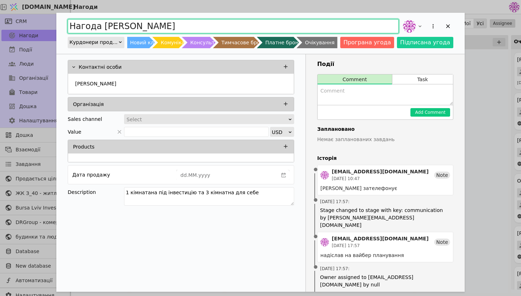
drag, startPoint x: 98, startPoint y: 28, endPoint x: 68, endPoint y: 30, distance: 30.2
click at [68, 30] on input "Нагода [PERSON_NAME]" at bounding box center [233, 26] width 331 height 14
type input "Анастасія"
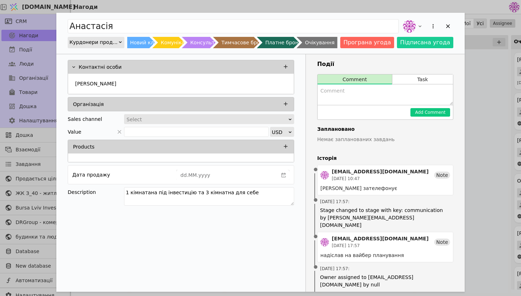
click at [333, 47] on div "Очікування" at bounding box center [319, 42] width 29 height 11
click at [447, 24] on icon "Add Opportunity" at bounding box center [447, 26] width 6 height 6
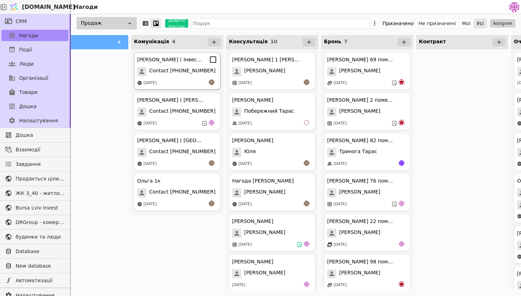
click at [181, 77] on div "[PERSON_NAME] ( Інвестиція ) Contact [PHONE_NUMBER] [DATE]" at bounding box center [177, 71] width 86 height 38
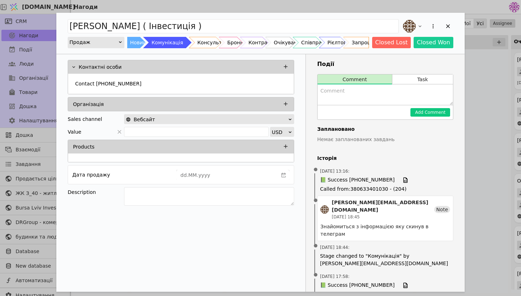
click at [104, 42] on div "Продаж" at bounding box center [93, 42] width 49 height 10
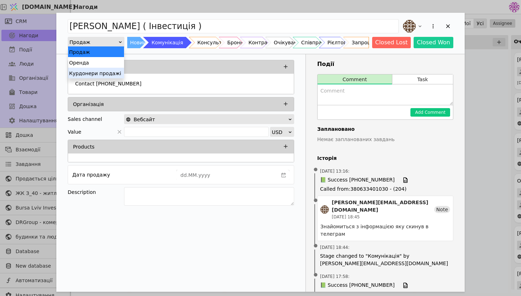
click at [102, 75] on div "Курдонери продажі" at bounding box center [96, 73] width 56 height 11
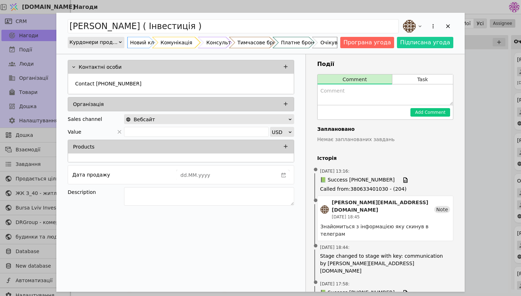
click at [172, 46] on div "Комунікація" at bounding box center [176, 42] width 32 height 11
drag, startPoint x: 449, startPoint y: 26, endPoint x: 362, endPoint y: 61, distance: 93.3
click at [448, 26] on icon "Add Opportunity" at bounding box center [447, 26] width 6 height 6
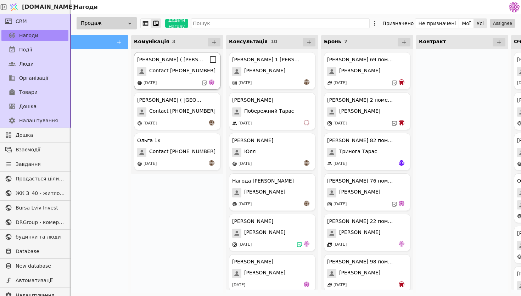
click at [184, 83] on div "[DATE]" at bounding box center [177, 82] width 80 height 7
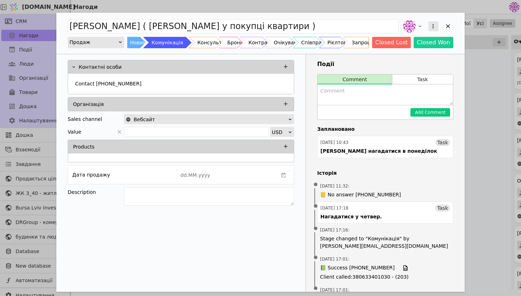
click at [432, 22] on button "Add Opportunity" at bounding box center [433, 26] width 10 height 10
click at [100, 50] on div "[PERSON_NAME] ( Зацікавленна у покупці квартири ) Перетворити на завдання Видал…" at bounding box center [260, 33] width 408 height 41
click at [104, 44] on div "Продаж" at bounding box center [93, 42] width 49 height 10
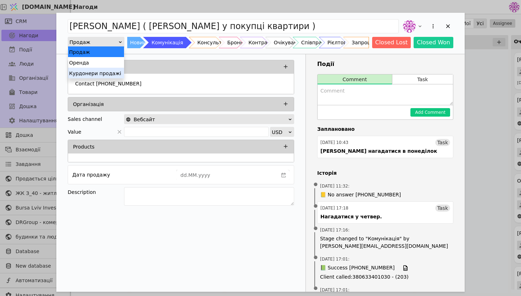
click at [116, 74] on div "Курдонери продажі" at bounding box center [96, 73] width 56 height 11
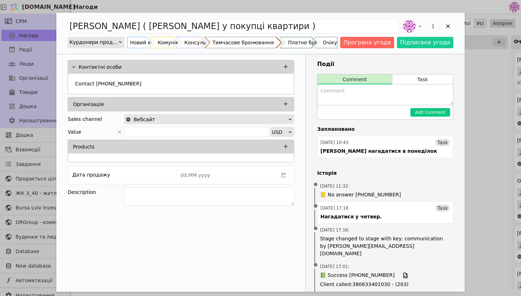
click at [244, 44] on div "Тимчасове бронювання" at bounding box center [242, 42] width 61 height 11
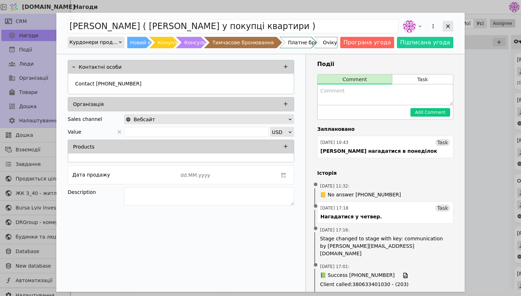
click at [449, 22] on div "Add Opportunity" at bounding box center [447, 26] width 11 height 11
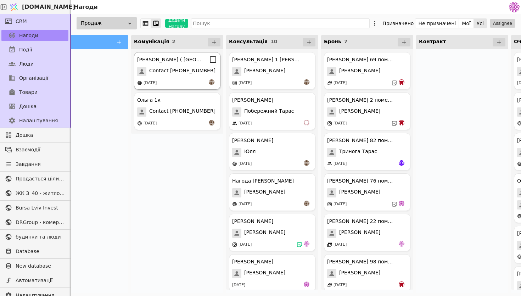
click at [166, 70] on span "Contact [PHONE_NUMBER]" at bounding box center [182, 71] width 66 height 9
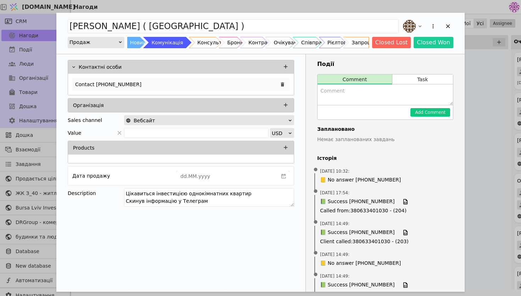
click at [182, 86] on div "Contact [PHONE_NUMBER]" at bounding box center [180, 84] width 217 height 13
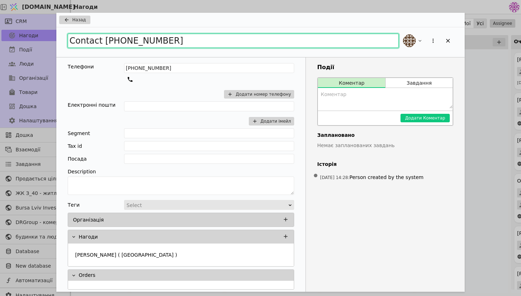
drag, startPoint x: 180, startPoint y: 41, endPoint x: 40, endPoint y: 35, distance: 139.4
click at [40, 35] on div "Назад Contact [PHONE_NUMBER] Телефони [PHONE_NUMBER] Додати номер телефону Елек…" at bounding box center [260, 148] width 521 height 296
type input "[PERSON_NAME]"
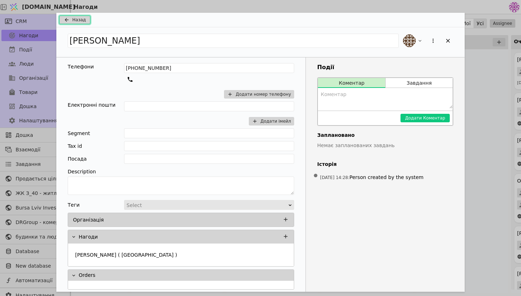
click at [80, 21] on span "Назад" at bounding box center [78, 20] width 13 height 6
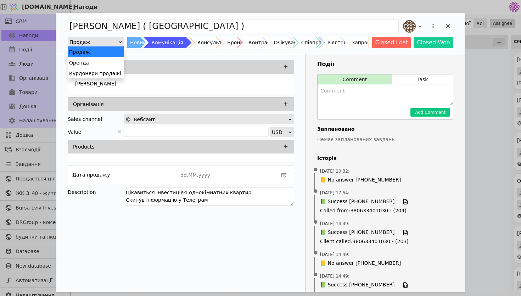
click at [105, 40] on div "Продаж" at bounding box center [93, 42] width 49 height 10
click at [108, 72] on div "Курдонери продажі" at bounding box center [96, 73] width 56 height 11
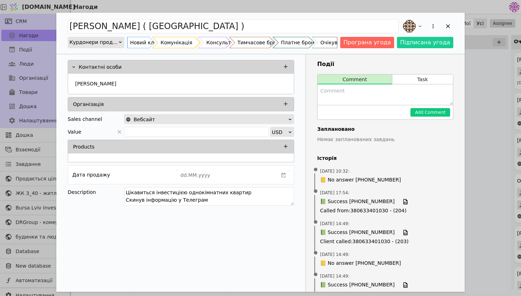
click at [176, 41] on div "Комунікація" at bounding box center [176, 42] width 32 height 11
click at [447, 29] on icon "Add Opportunity" at bounding box center [447, 26] width 6 height 6
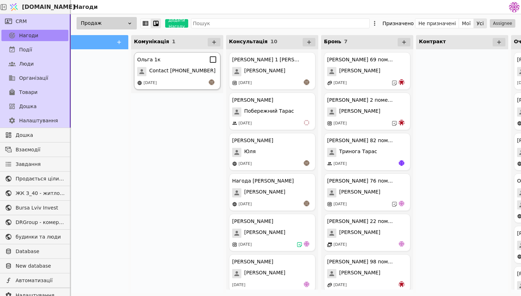
click at [157, 81] on div "[DATE]" at bounding box center [149, 83] width 13 height 6
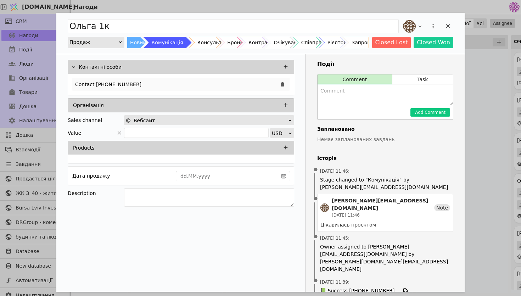
click at [155, 82] on div "Contact [PHONE_NUMBER]" at bounding box center [180, 84] width 217 height 13
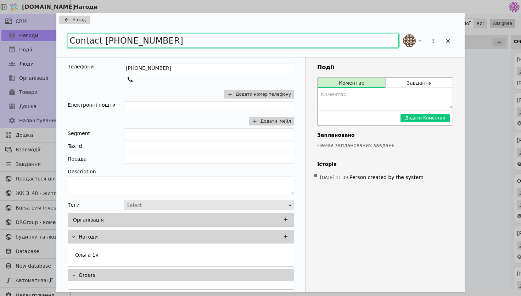
drag, startPoint x: 181, startPoint y: 40, endPoint x: 61, endPoint y: 34, distance: 120.2
click at [61, 35] on div "Contact [PHONE_NUMBER]" at bounding box center [260, 42] width 408 height 30
type input "[PERSON_NAME]"
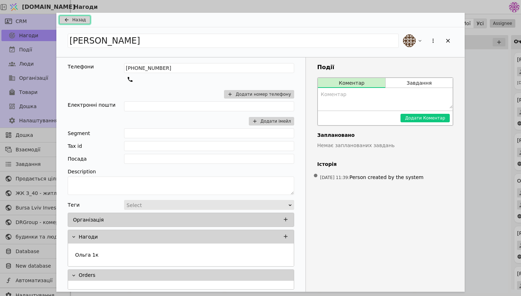
click at [77, 20] on span "Назад" at bounding box center [78, 20] width 13 height 6
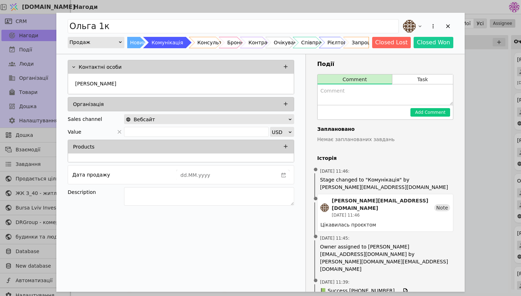
click at [111, 41] on div "Продаж" at bounding box center [93, 42] width 49 height 10
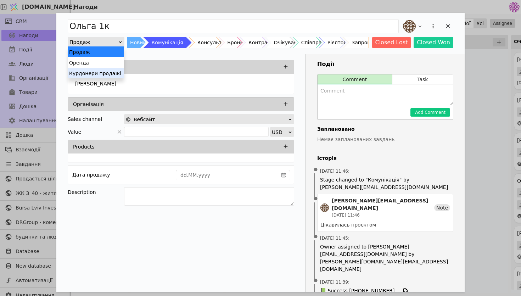
click at [113, 73] on div "Курдонери продажі" at bounding box center [96, 73] width 56 height 11
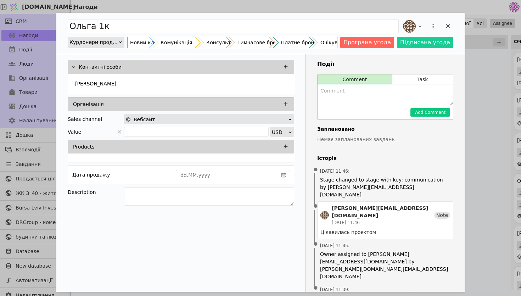
click at [179, 47] on div "Комунікація" at bounding box center [176, 42] width 32 height 11
click at [447, 27] on icon "Add Opportunity" at bounding box center [448, 26] width 4 height 4
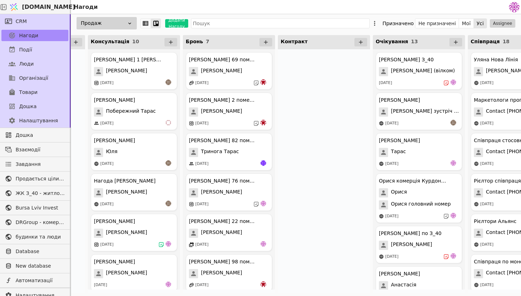
scroll to position [0, 177]
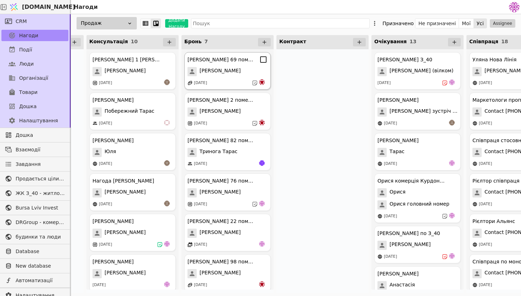
click at [226, 75] on span "[PERSON_NAME]" at bounding box center [219, 71] width 41 height 9
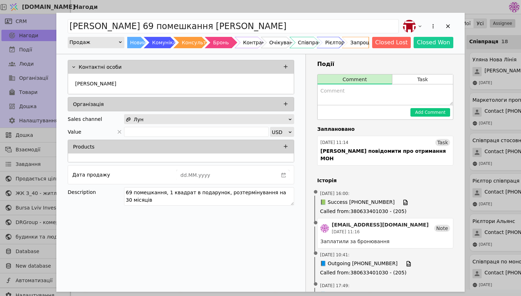
click at [108, 42] on div "Продаж" at bounding box center [93, 42] width 49 height 10
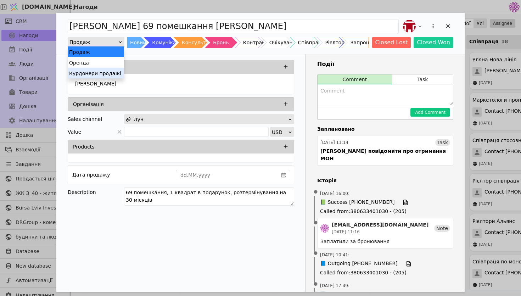
click at [107, 72] on div "Курдонери продажі" at bounding box center [96, 73] width 56 height 11
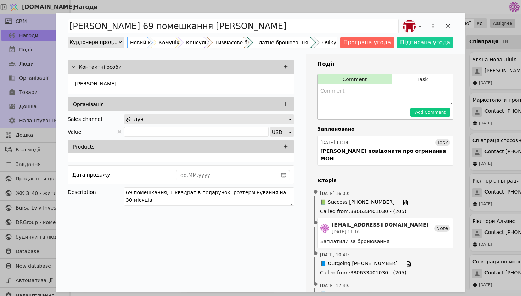
click at [301, 42] on div "Платне бронювання" at bounding box center [281, 42] width 53 height 11
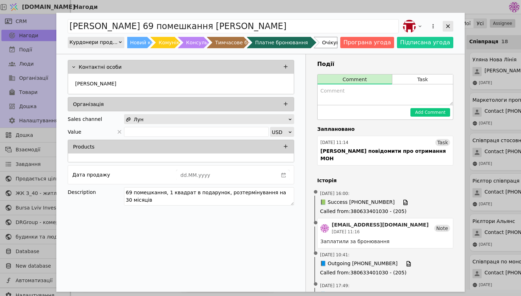
click at [450, 26] on icon "Add Opportunity" at bounding box center [447, 26] width 6 height 6
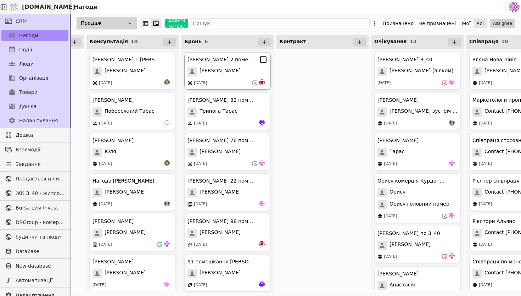
click at [222, 76] on div "[PERSON_NAME] 2 помешкання Курдонери [PERSON_NAME] [DATE]" at bounding box center [227, 71] width 86 height 38
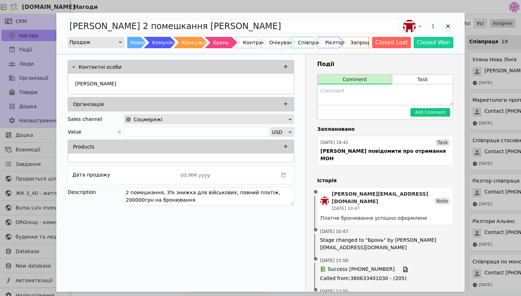
click at [108, 45] on div "Продаж" at bounding box center [93, 42] width 49 height 10
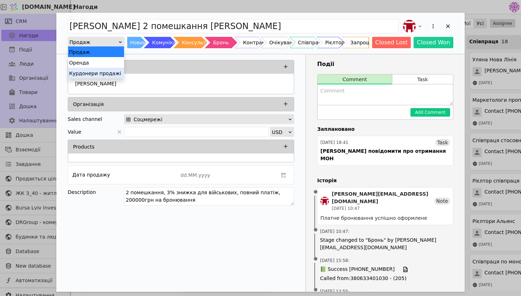
click at [108, 72] on div "Курдонери продажі" at bounding box center [96, 73] width 56 height 11
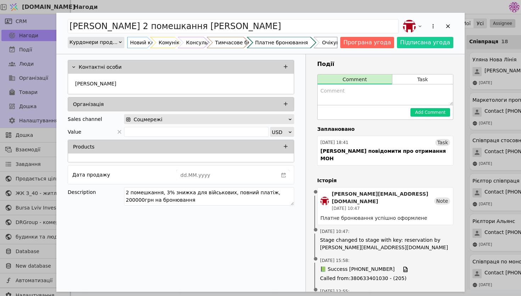
click at [308, 44] on div "Платне бронювання" at bounding box center [281, 42] width 53 height 11
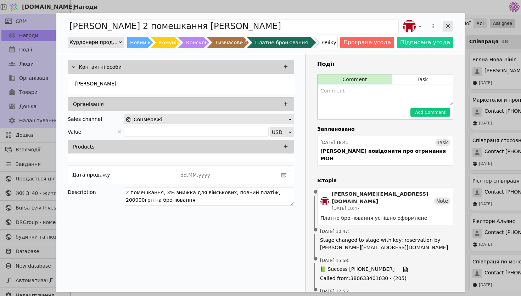
click at [447, 22] on div "Add Opportunity" at bounding box center [447, 26] width 11 height 11
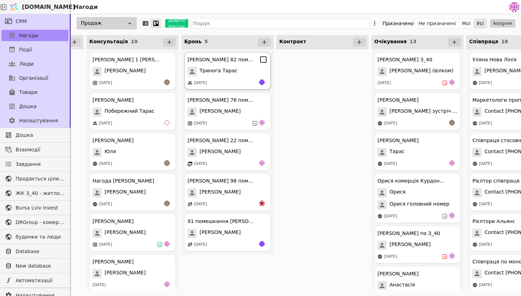
click at [216, 85] on div "[DATE]" at bounding box center [227, 82] width 80 height 7
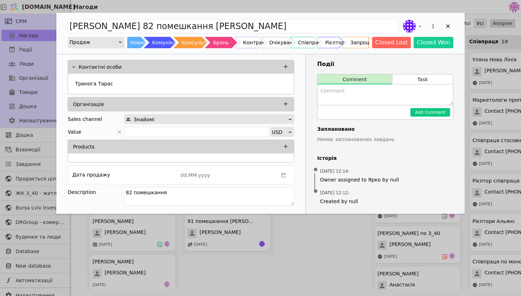
click at [112, 43] on div "Продаж" at bounding box center [93, 42] width 49 height 10
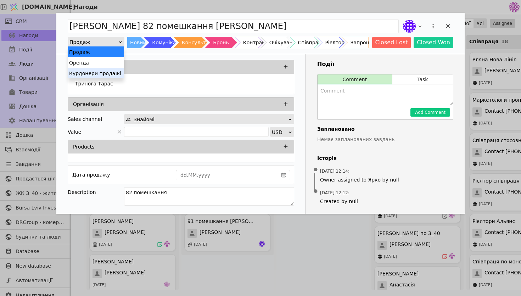
click at [118, 72] on div "Курдонери продажі" at bounding box center [96, 73] width 56 height 11
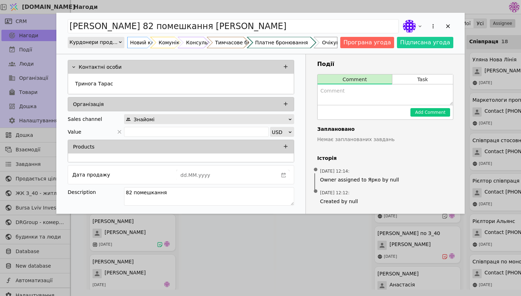
click at [300, 44] on div "Платне бронювання" at bounding box center [281, 42] width 53 height 11
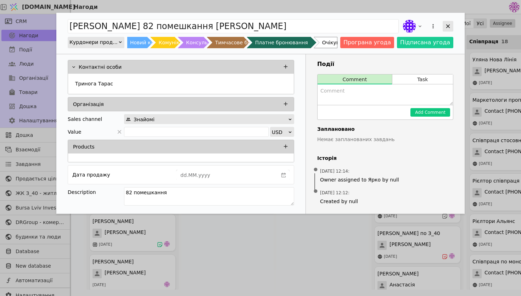
click at [447, 25] on icon "Add Opportunity" at bounding box center [448, 26] width 4 height 4
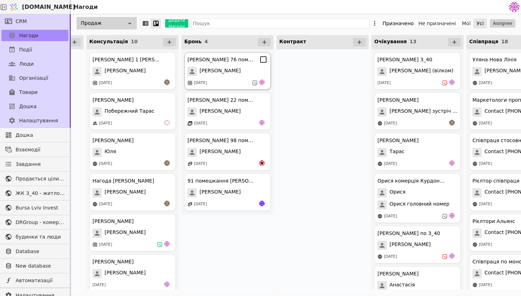
click at [219, 76] on span "[PERSON_NAME]" at bounding box center [219, 71] width 41 height 9
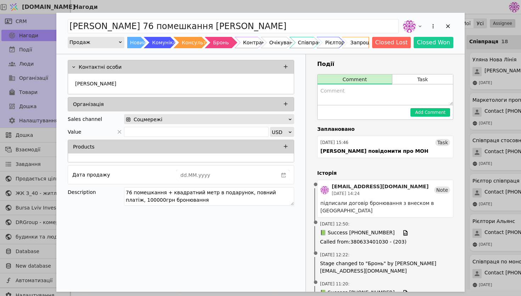
click at [112, 43] on div "Продаж" at bounding box center [93, 42] width 49 height 10
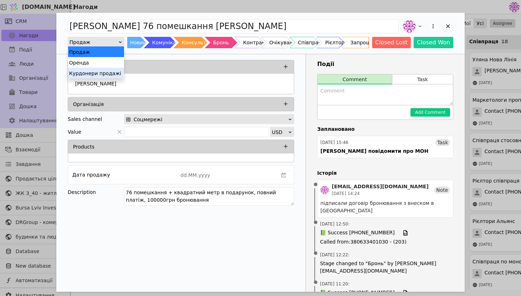
click at [119, 71] on div "Курдонери продажі" at bounding box center [96, 73] width 56 height 11
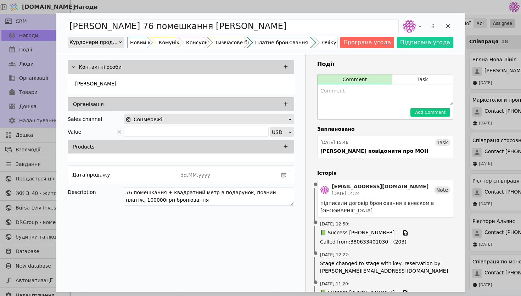
click at [291, 44] on div "Платне бронювання" at bounding box center [281, 42] width 53 height 11
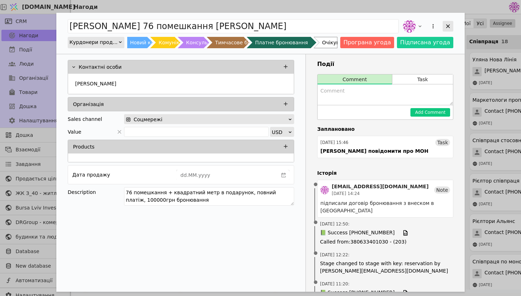
click at [447, 26] on icon "Add Opportunity" at bounding box center [448, 26] width 4 height 4
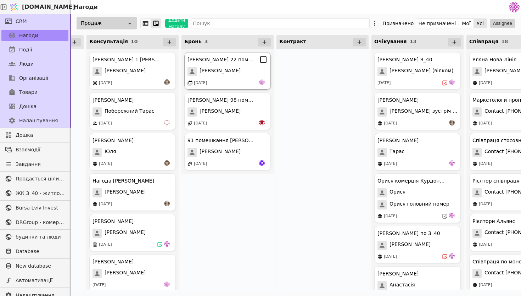
click at [220, 72] on span "[PERSON_NAME]" at bounding box center [219, 71] width 41 height 9
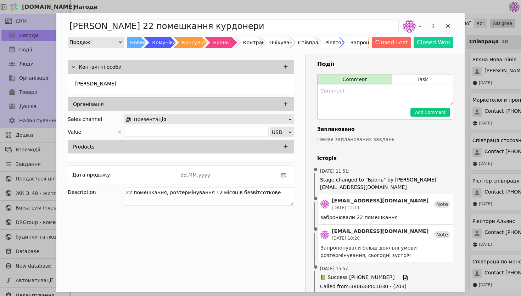
click at [108, 44] on div "Продаж" at bounding box center [93, 42] width 49 height 10
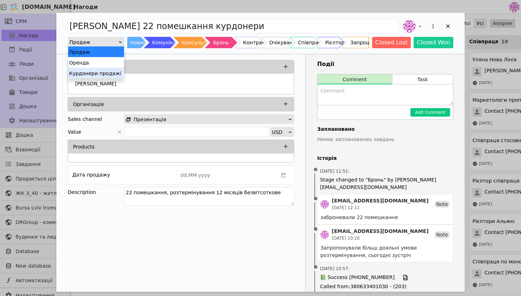
click at [117, 71] on div "Курдонери продажі" at bounding box center [96, 73] width 56 height 11
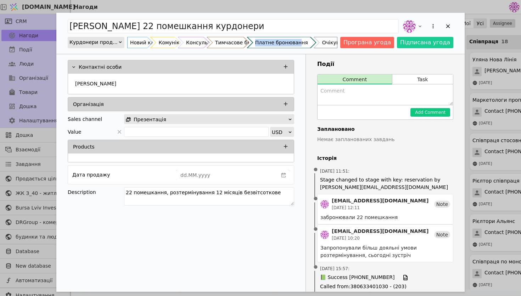
drag, startPoint x: 321, startPoint y: 42, endPoint x: 311, endPoint y: 42, distance: 9.6
click at [311, 42] on div "Платне бронювання" at bounding box center [282, 42] width 70 height 11
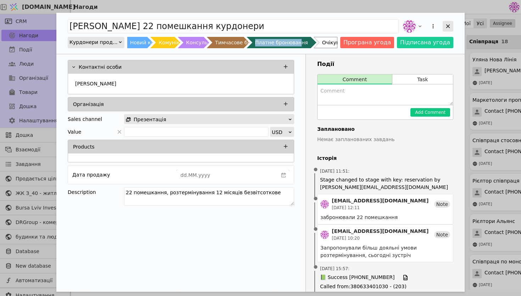
click at [447, 27] on icon "Add Opportunity" at bounding box center [448, 26] width 4 height 4
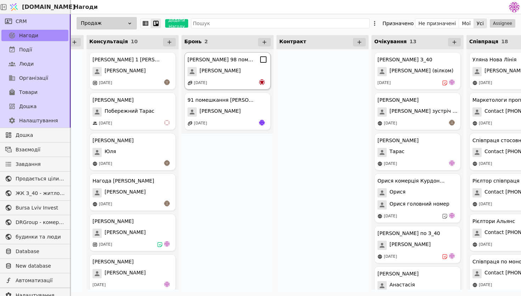
click at [227, 74] on span "[PERSON_NAME]" at bounding box center [219, 71] width 41 height 9
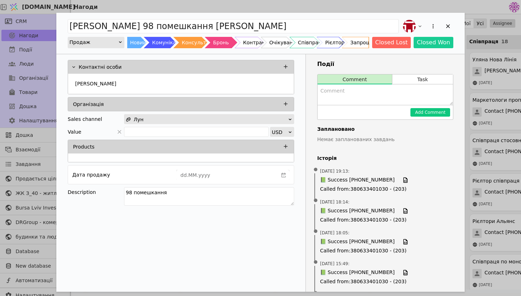
click at [112, 40] on div "Продаж" at bounding box center [93, 42] width 49 height 10
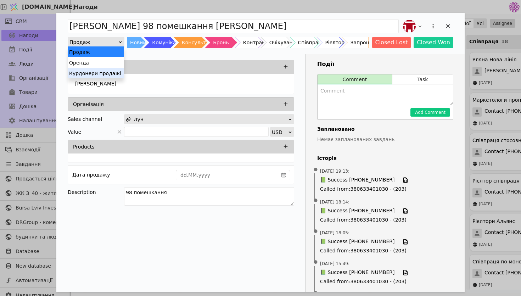
click at [98, 72] on div "Курдонери продажі" at bounding box center [96, 73] width 56 height 11
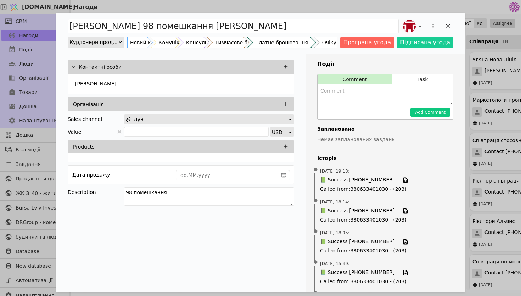
click at [291, 44] on div "Платне бронювання" at bounding box center [281, 42] width 53 height 11
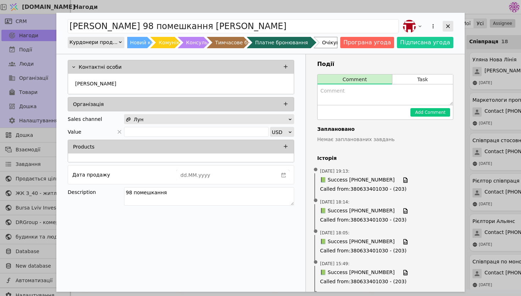
click at [447, 24] on icon "Add Opportunity" at bounding box center [447, 26] width 6 height 6
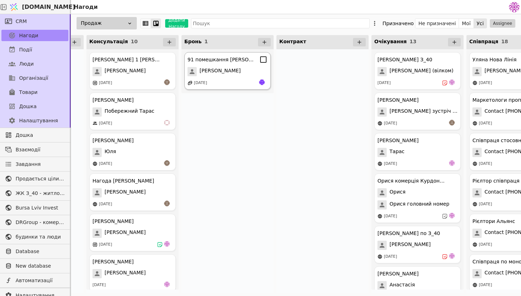
click at [210, 74] on span "[PERSON_NAME]" at bounding box center [219, 71] width 41 height 9
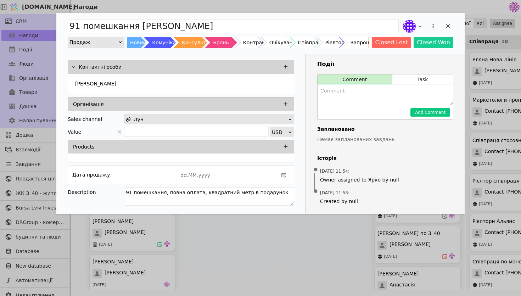
click at [102, 47] on div "Продаж" at bounding box center [96, 42] width 57 height 11
click at [106, 47] on div "Продаж" at bounding box center [96, 42] width 57 height 11
click at [116, 40] on div "Продаж" at bounding box center [93, 42] width 49 height 10
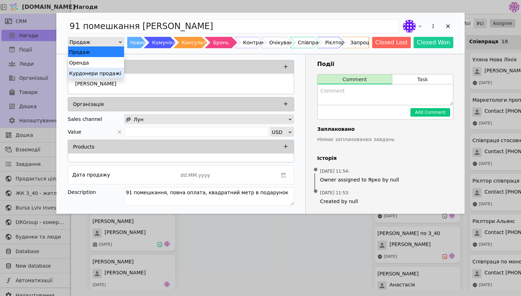
click at [102, 73] on div "Курдонери продажі" at bounding box center [96, 73] width 56 height 11
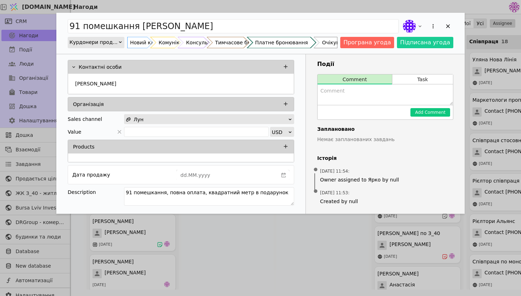
click at [287, 39] on div "Платне бронювання" at bounding box center [281, 42] width 53 height 11
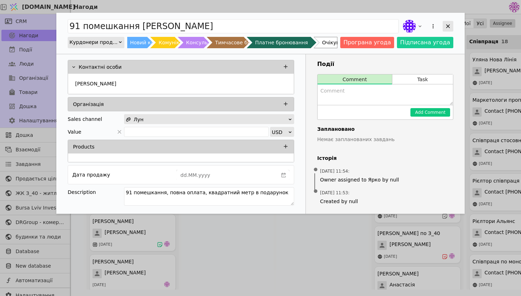
click at [446, 26] on icon "Add Opportunity" at bounding box center [447, 26] width 6 height 6
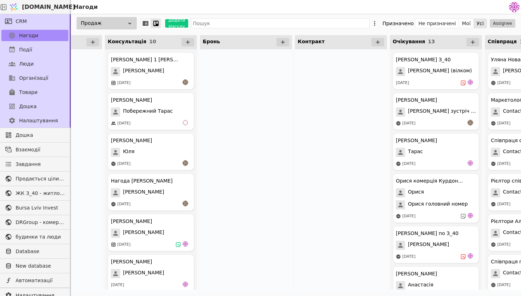
scroll to position [0, 149]
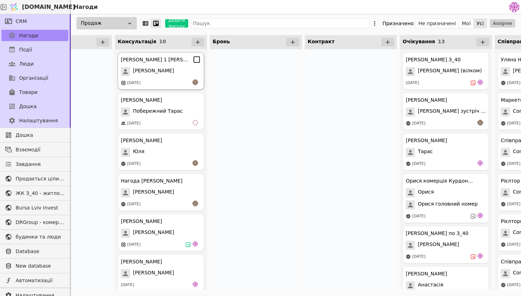
click at [164, 74] on div "[PERSON_NAME]" at bounding box center [161, 71] width 80 height 9
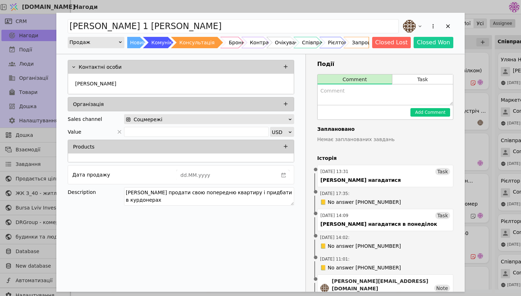
click at [117, 44] on div "Продаж" at bounding box center [93, 42] width 49 height 10
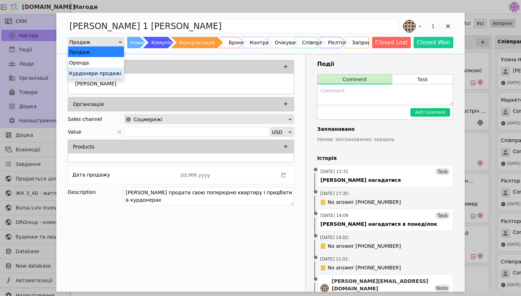
click at [123, 73] on div "Курдонери продажі" at bounding box center [96, 73] width 56 height 11
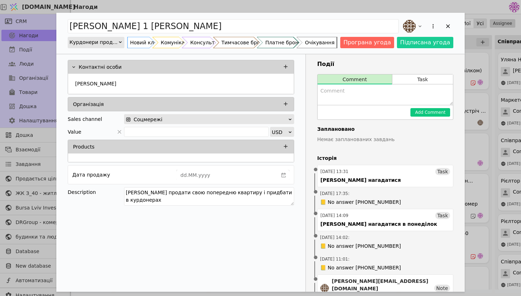
click at [333, 44] on div "Очікування" at bounding box center [319, 42] width 29 height 11
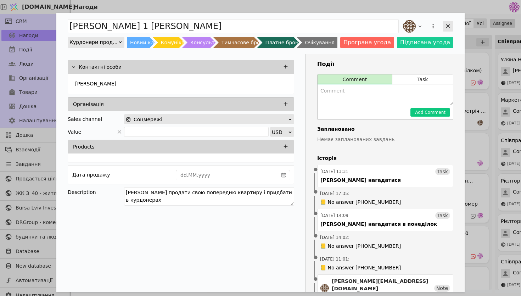
click at [450, 26] on icon "Add Opportunity" at bounding box center [447, 26] width 6 height 6
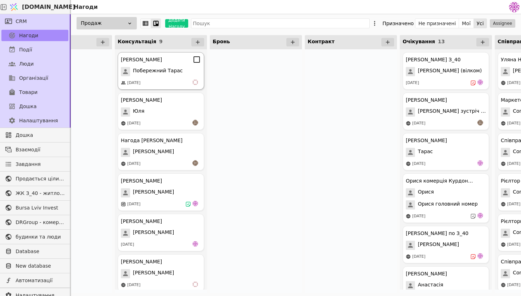
click at [130, 62] on div "[PERSON_NAME]" at bounding box center [141, 59] width 41 height 7
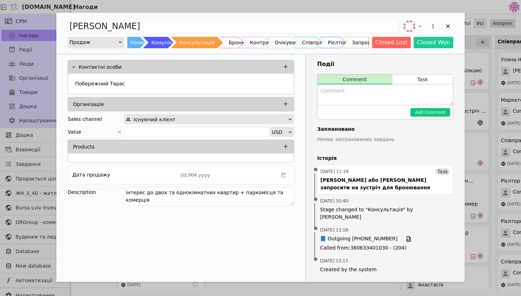
click at [102, 44] on div "Продаж" at bounding box center [93, 42] width 49 height 10
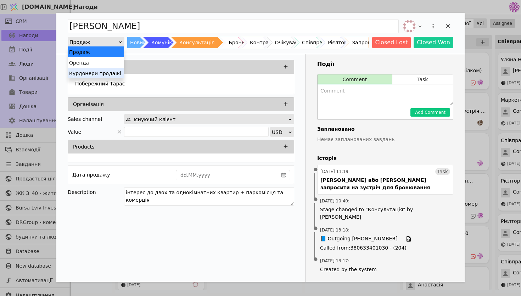
click at [107, 73] on div "Курдонери продажі" at bounding box center [96, 73] width 56 height 11
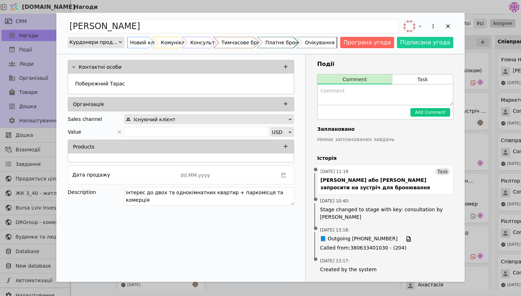
click at [329, 43] on div "Очікування" at bounding box center [319, 42] width 29 height 11
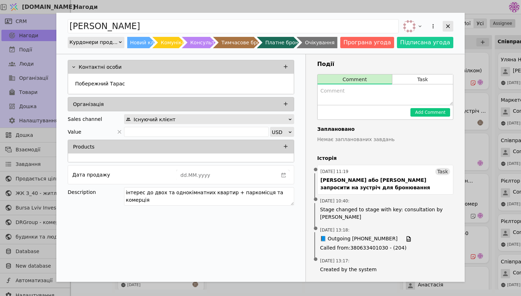
click at [449, 28] on icon "Add Opportunity" at bounding box center [447, 26] width 6 height 6
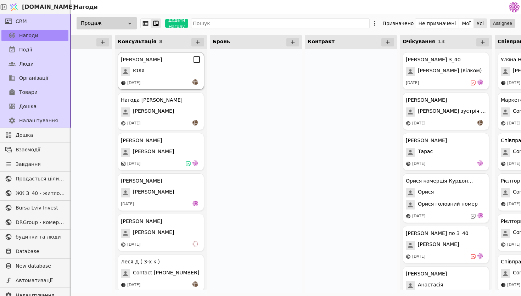
click at [162, 65] on div "[PERSON_NAME] [PERSON_NAME] [DATE]" at bounding box center [161, 71] width 86 height 38
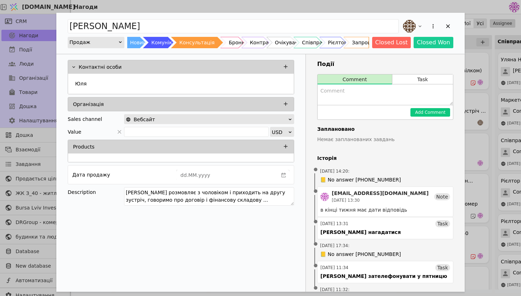
click at [107, 38] on div "Продаж" at bounding box center [93, 42] width 49 height 10
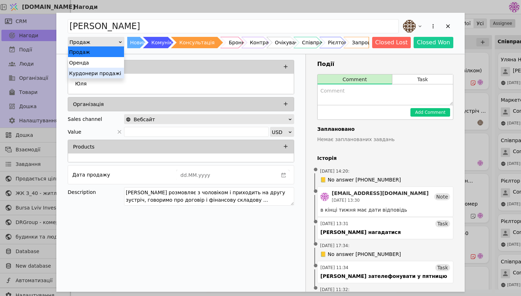
click at [88, 73] on div "Курдонери продажі" at bounding box center [96, 73] width 56 height 11
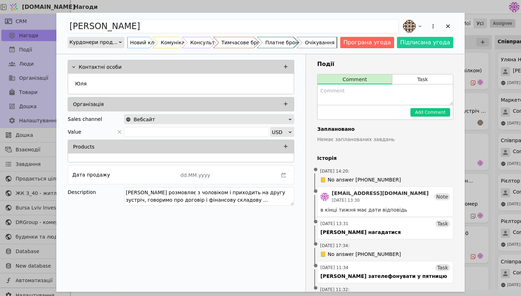
click at [324, 42] on div "Очікування" at bounding box center [319, 42] width 29 height 11
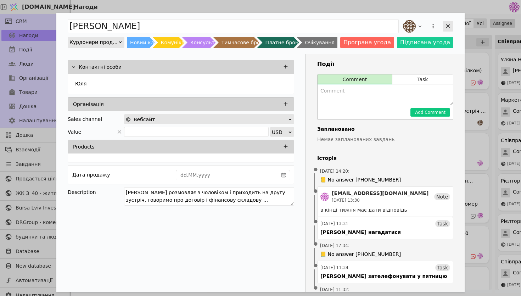
click at [451, 24] on div "Add Opportunity" at bounding box center [447, 26] width 11 height 11
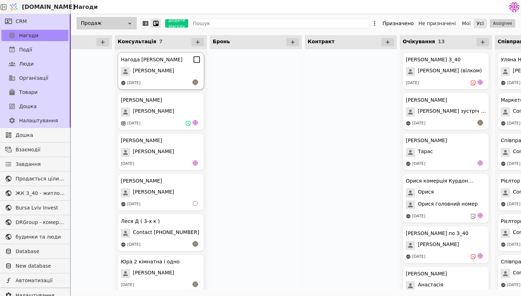
click at [145, 67] on span "[PERSON_NAME]" at bounding box center [153, 71] width 41 height 9
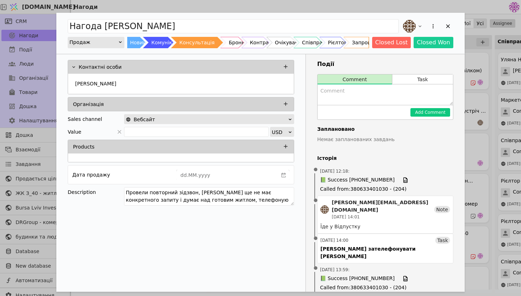
click at [114, 39] on div "Продаж" at bounding box center [93, 42] width 49 height 10
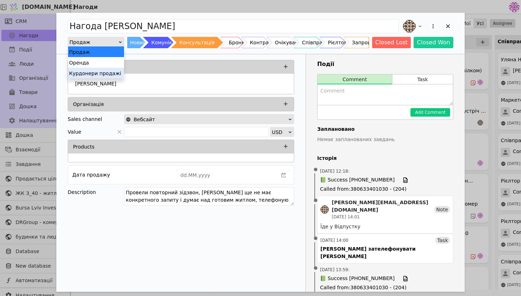
click at [105, 72] on div "Курдонери продажі" at bounding box center [96, 73] width 56 height 11
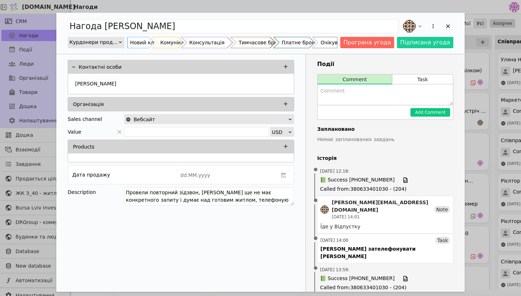
click at [214, 44] on div "Консультація" at bounding box center [206, 42] width 35 height 11
click at [444, 25] on div "Add Opportunity" at bounding box center [447, 26] width 11 height 11
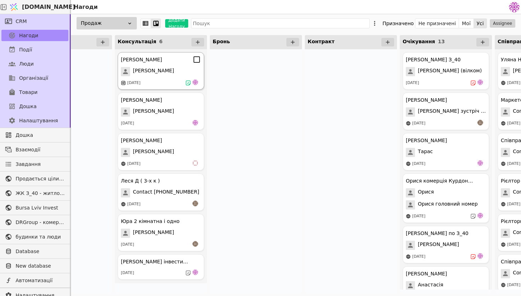
click at [156, 73] on div "[PERSON_NAME]" at bounding box center [161, 71] width 80 height 9
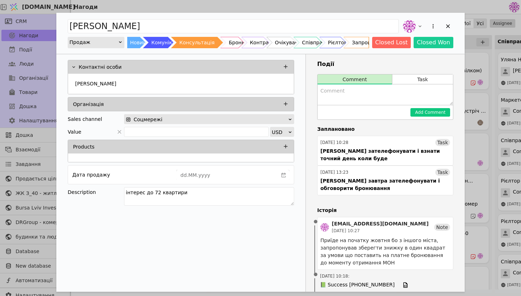
click at [101, 47] on div "Продаж" at bounding box center [96, 42] width 57 height 11
click at [113, 43] on div "Продаж" at bounding box center [93, 42] width 49 height 10
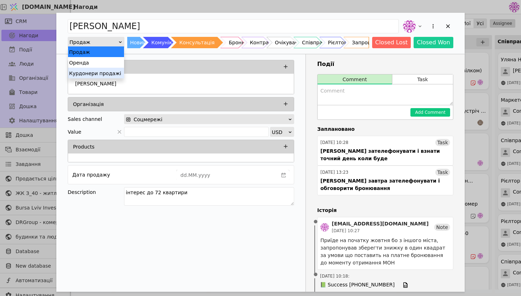
click at [114, 70] on div "Курдонери продажі" at bounding box center [96, 73] width 56 height 11
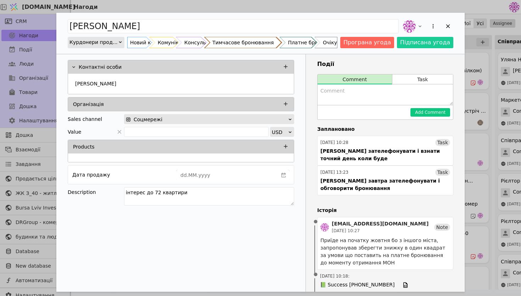
click at [248, 44] on div "Тимчасове бронювання" at bounding box center [242, 42] width 61 height 11
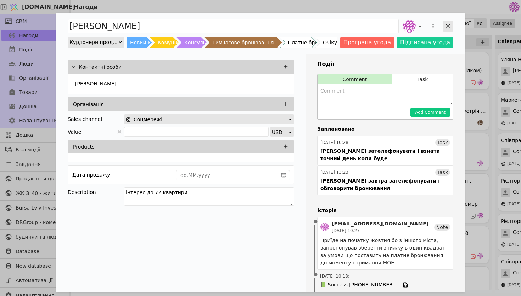
click at [444, 27] on div "Add Opportunity" at bounding box center [447, 26] width 11 height 11
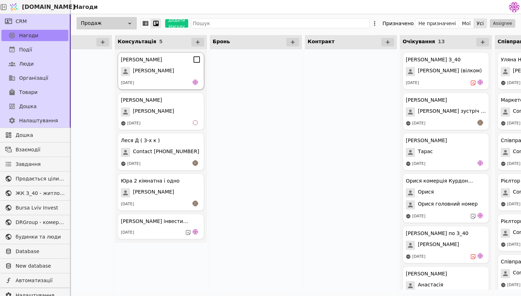
click at [160, 63] on div "[PERSON_NAME]" at bounding box center [161, 59] width 80 height 9
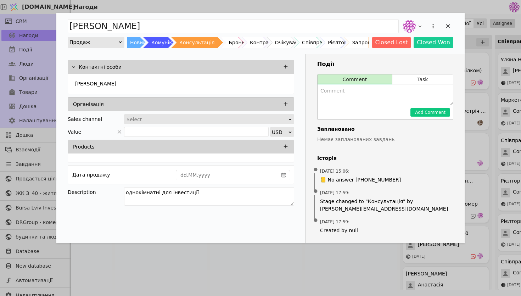
click at [104, 42] on div "Продаж" at bounding box center [93, 42] width 49 height 10
click at [237, 58] on div "Контактні особи [PERSON_NAME] Організація Sales channel Select Value USD Produc…" at bounding box center [180, 133] width 249 height 159
click at [120, 45] on div "Add Opportunity" at bounding box center [120, 41] width 5 height 9
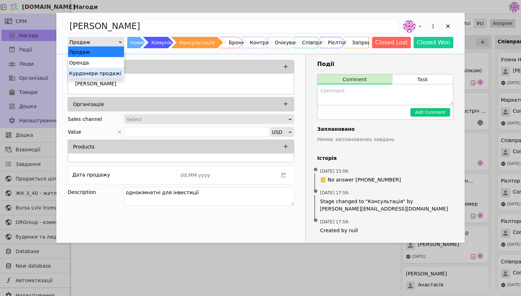
click at [98, 77] on div "Курдонери продажі" at bounding box center [96, 73] width 56 height 11
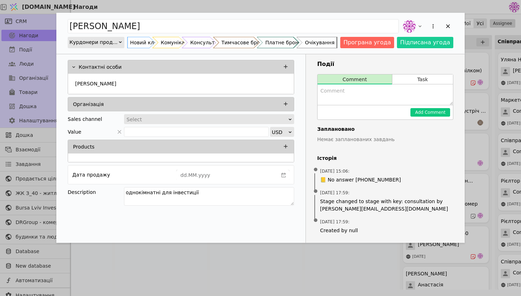
click at [334, 45] on div "Очікування" at bounding box center [319, 42] width 29 height 11
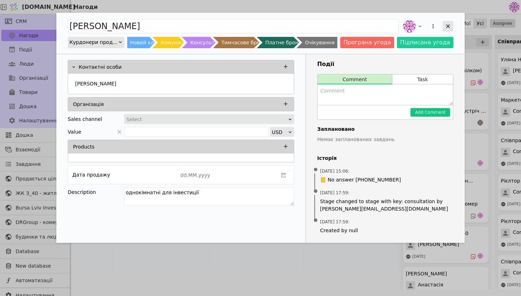
click at [450, 23] on icon "Add Opportunity" at bounding box center [447, 26] width 6 height 6
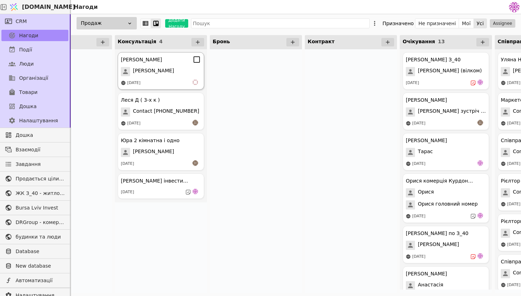
click at [133, 75] on span "[PERSON_NAME]" at bounding box center [153, 71] width 41 height 9
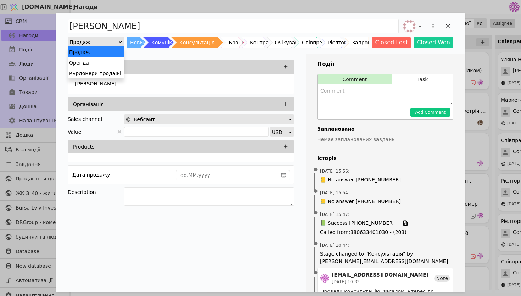
click at [117, 43] on div "Продаж" at bounding box center [93, 42] width 49 height 10
click at [115, 72] on div "Курдонери продажі" at bounding box center [96, 73] width 56 height 11
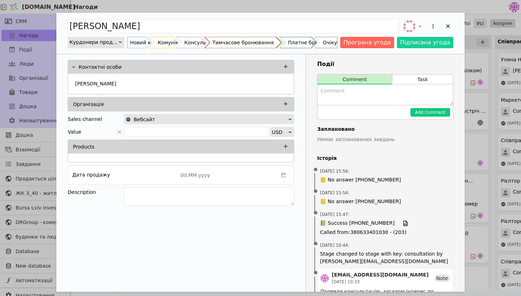
click at [253, 43] on div "Тимчасове бронювання" at bounding box center [242, 42] width 61 height 11
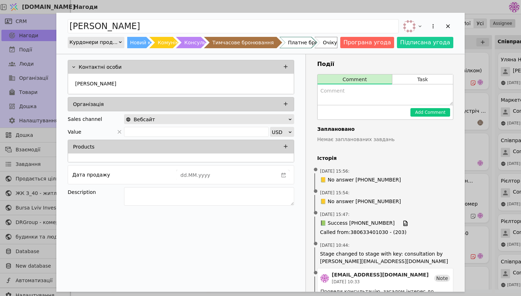
click at [441, 28] on div "Add Opportunity" at bounding box center [427, 26] width 52 height 16
click at [446, 28] on icon "Add Opportunity" at bounding box center [448, 26] width 4 height 4
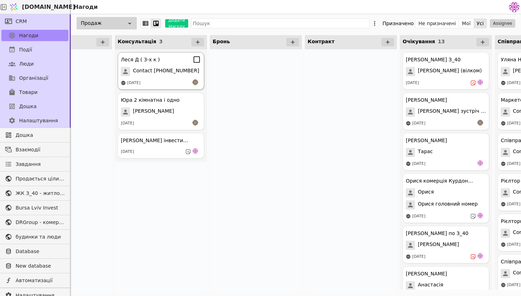
click at [143, 72] on span "Contact [PHONE_NUMBER]" at bounding box center [166, 71] width 66 height 9
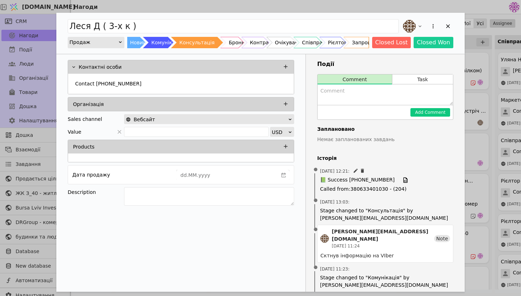
scroll to position [5, 0]
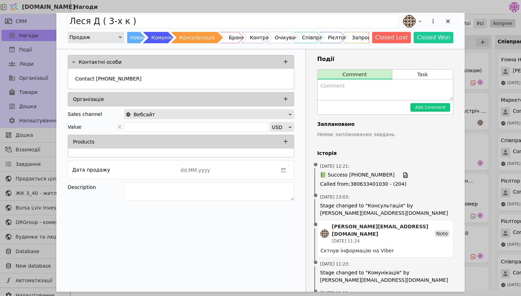
click at [193, 39] on div "Консультація" at bounding box center [196, 37] width 35 height 11
click at [116, 33] on div "Продаж" at bounding box center [93, 37] width 49 height 10
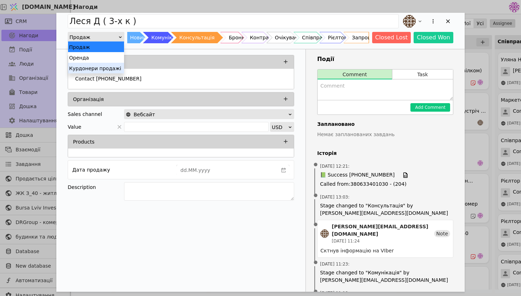
click at [118, 67] on div "Курдонери продажі" at bounding box center [96, 68] width 56 height 11
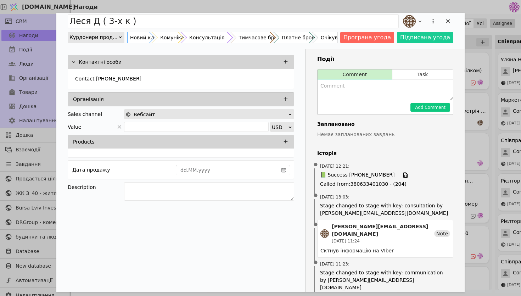
click at [210, 32] on div "Консультація" at bounding box center [206, 37] width 35 height 11
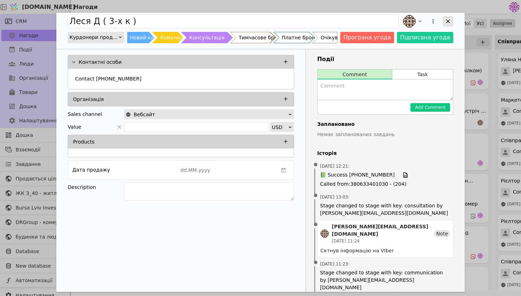
click at [450, 22] on icon "Add Opportunity" at bounding box center [447, 21] width 6 height 6
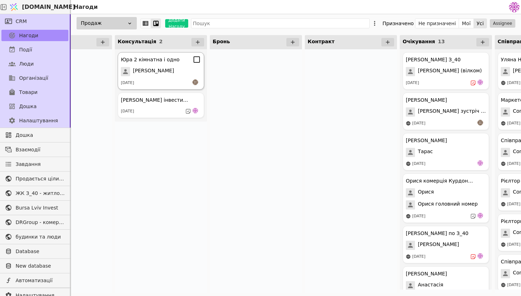
click at [149, 84] on div "[DATE]" at bounding box center [161, 82] width 80 height 7
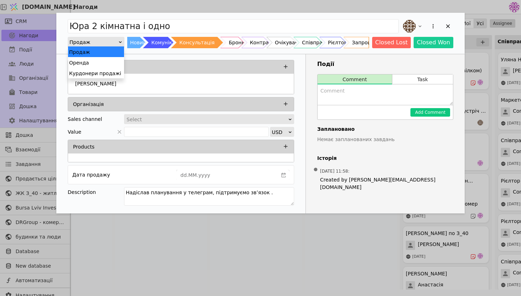
click at [116, 41] on div "Продаж" at bounding box center [93, 42] width 49 height 10
click at [109, 72] on div "Курдонери продажі" at bounding box center [96, 73] width 56 height 11
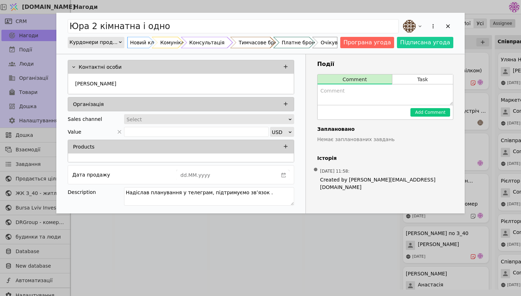
click at [212, 41] on div "Консультація" at bounding box center [206, 42] width 35 height 11
click at [449, 29] on icon "Add Opportunity" at bounding box center [447, 26] width 6 height 6
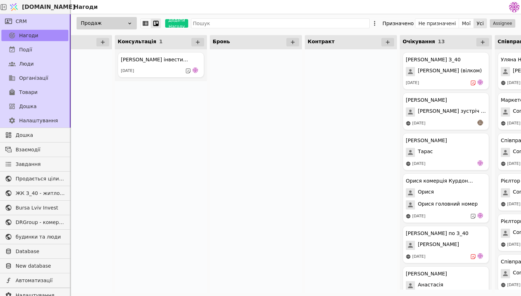
click at [149, 79] on div "[PERSON_NAME] інвестиція 1к - 36.6 [DATE]" at bounding box center [161, 65] width 92 height 32
click at [157, 72] on div "[DATE]" at bounding box center [161, 70] width 80 height 7
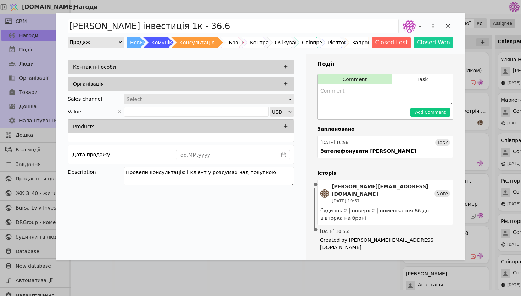
click at [110, 49] on div "[PERSON_NAME] інвестиція 1к - 36.6 Продаж Новий Комунікація Консультація Бронь …" at bounding box center [260, 33] width 408 height 41
click at [112, 46] on div "Продаж" at bounding box center [96, 42] width 57 height 11
click at [117, 40] on div "Продаж" at bounding box center [93, 42] width 49 height 10
click at [104, 73] on div "Курдонери продажі" at bounding box center [96, 73] width 56 height 11
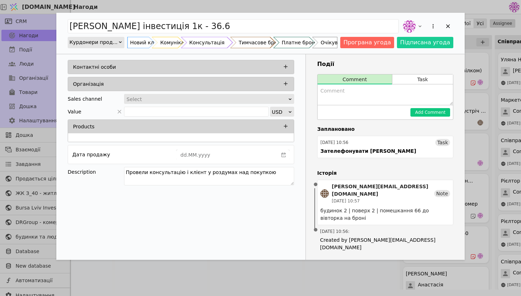
click at [211, 43] on div "Консультація" at bounding box center [206, 42] width 35 height 11
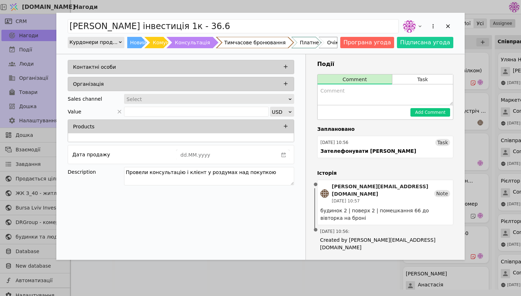
click at [246, 43] on div "Тимчасове бронювання" at bounding box center [254, 42] width 61 height 11
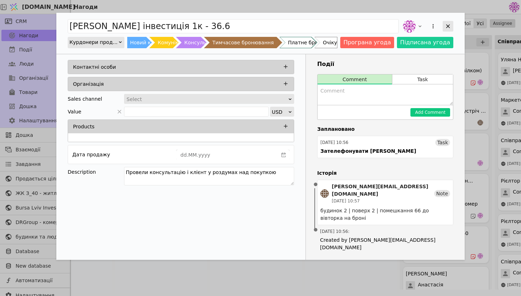
click at [449, 27] on icon "Add Opportunity" at bounding box center [447, 26] width 6 height 6
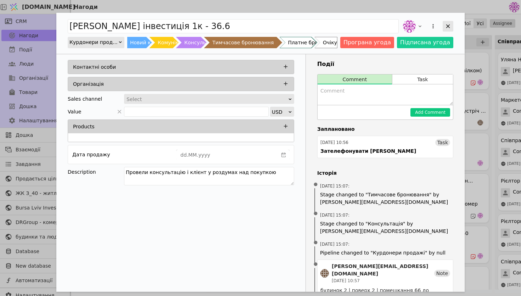
click at [443, 26] on div "Add Opportunity" at bounding box center [447, 26] width 11 height 11
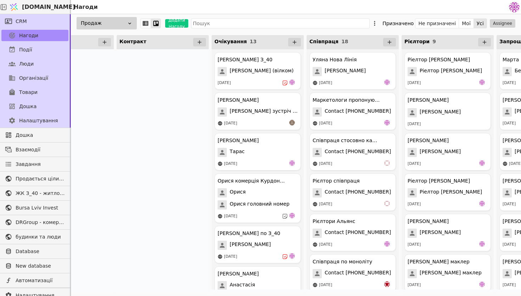
scroll to position [0, 340]
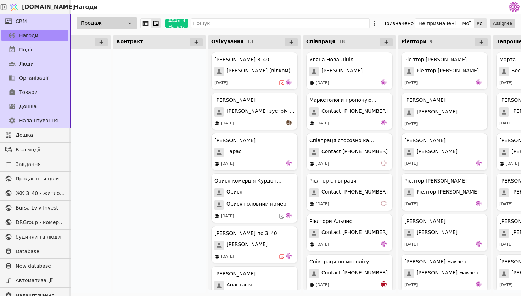
click at [100, 26] on div "Продаж" at bounding box center [107, 23] width 60 height 12
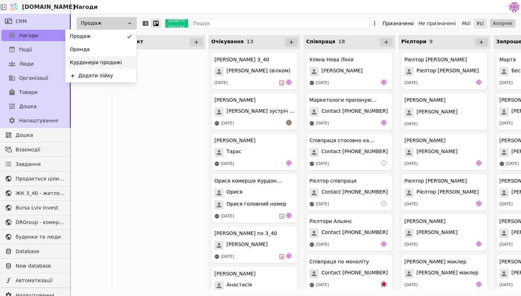
click at [112, 62] on span "Курдонери продажі" at bounding box center [96, 62] width 52 height 7
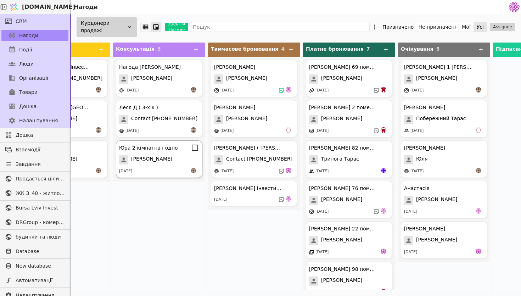
scroll to position [0, 103]
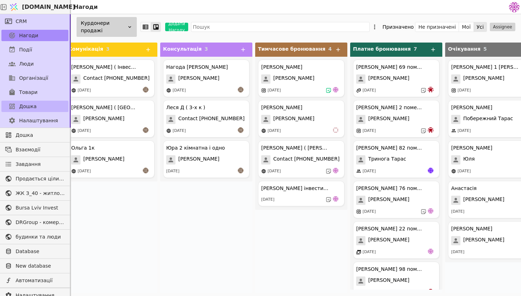
click at [22, 103] on span "Дошка" at bounding box center [27, 106] width 17 height 7
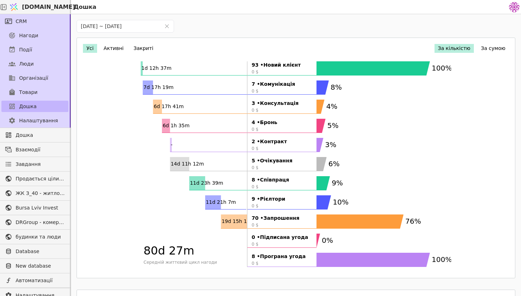
click at [27, 102] on link "Дошка" at bounding box center [34, 106] width 67 height 11
click at [32, 92] on span "Товари" at bounding box center [28, 92] width 18 height 7
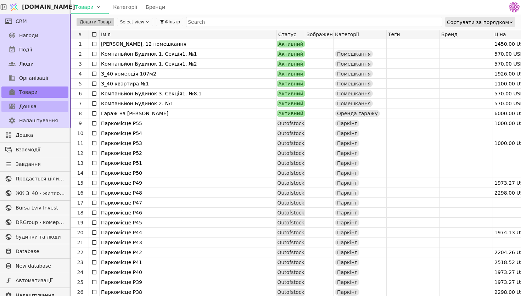
click at [38, 102] on link "Дошка" at bounding box center [34, 106] width 67 height 11
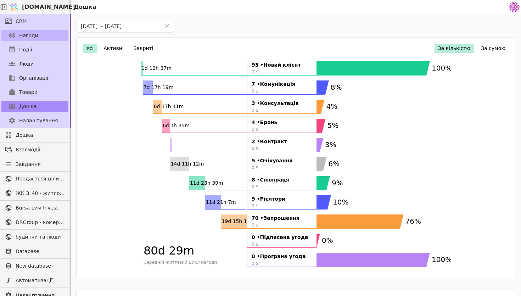
click at [45, 35] on link "Нагоди" at bounding box center [34, 35] width 67 height 11
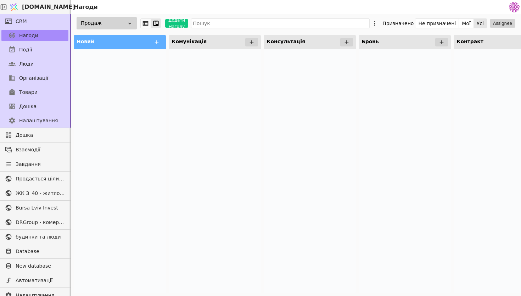
click at [109, 18] on div "Продаж" at bounding box center [107, 23] width 60 height 12
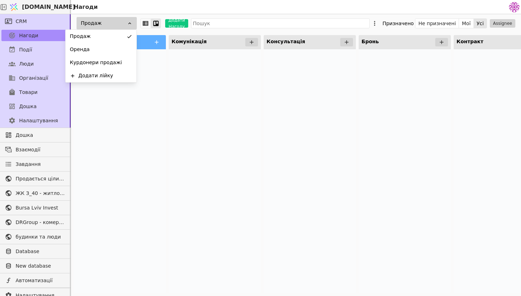
click at [213, 80] on div at bounding box center [215, 171] width 92 height 244
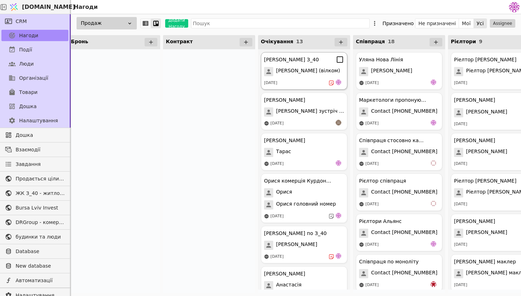
scroll to position [0, 295]
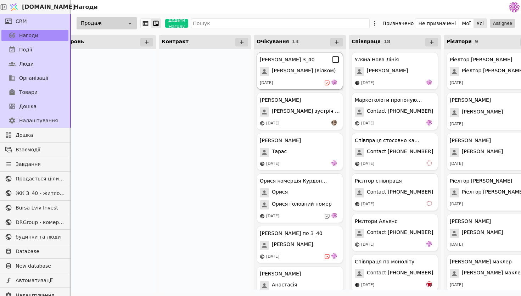
click at [304, 67] on span "[PERSON_NAME] (вілком)" at bounding box center [304, 71] width 64 height 9
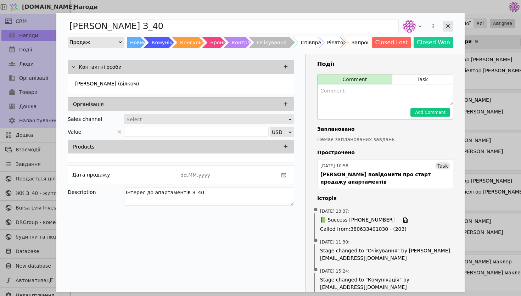
click at [447, 24] on icon "Add Opportunity" at bounding box center [447, 26] width 6 height 6
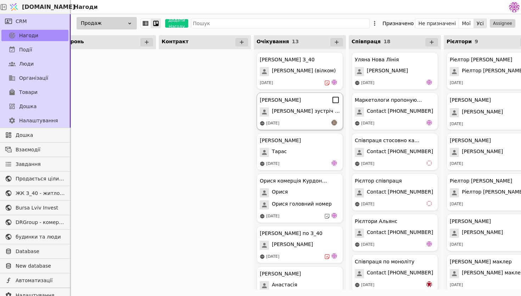
click at [293, 118] on div "[PERSON_NAME] Курдонери [PERSON_NAME] зустріч 13.08 [DATE]" at bounding box center [299, 111] width 86 height 38
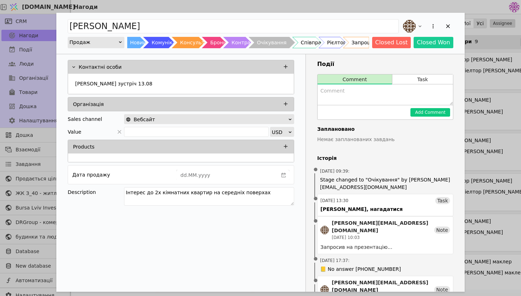
click at [107, 40] on div "Продаж" at bounding box center [93, 42] width 49 height 10
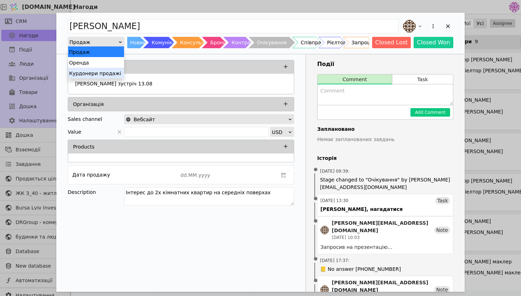
click at [115, 72] on div "Курдонери продажі" at bounding box center [96, 73] width 56 height 11
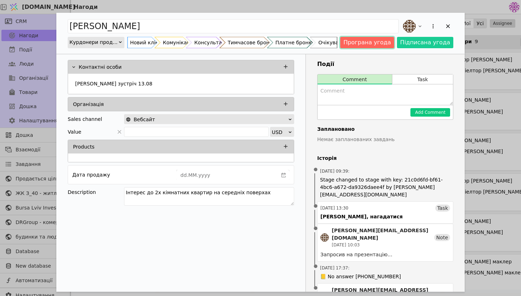
click at [368, 39] on button "Програна угода" at bounding box center [367, 42] width 54 height 11
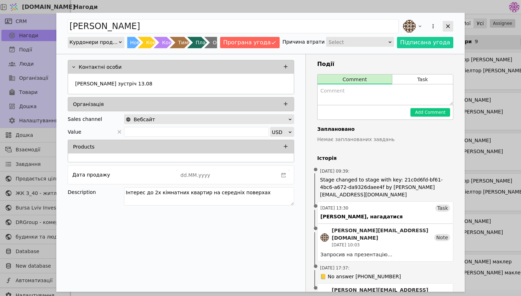
click at [445, 25] on icon "Add Opportunity" at bounding box center [447, 26] width 6 height 6
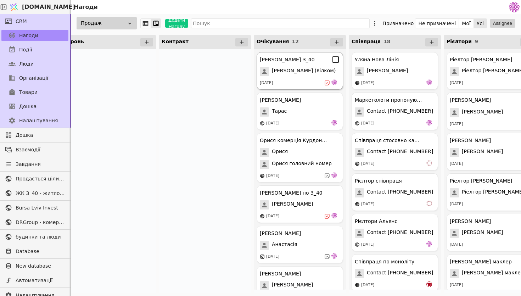
click at [277, 79] on div "[DATE]" at bounding box center [300, 82] width 80 height 7
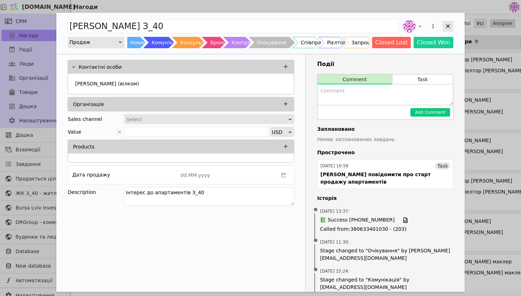
click at [452, 24] on div "Add Opportunity" at bounding box center [447, 26] width 11 height 11
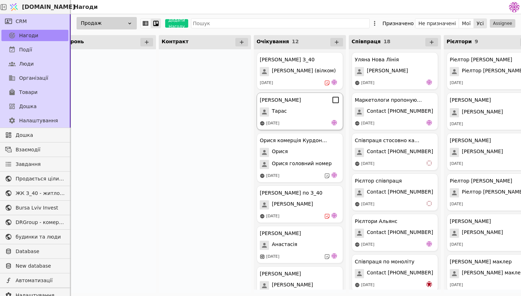
click at [316, 112] on div "Тарас" at bounding box center [300, 111] width 80 height 9
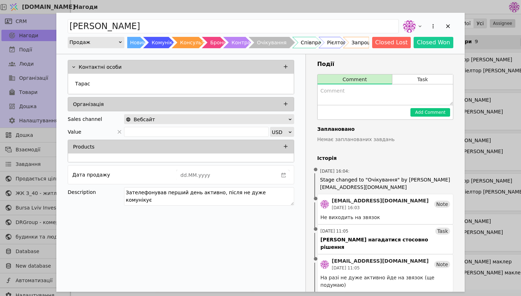
click at [117, 44] on div "Продаж" at bounding box center [93, 42] width 49 height 10
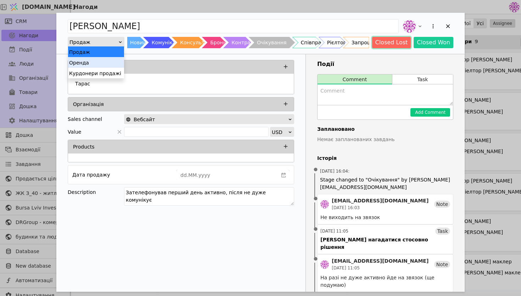
click at [384, 43] on button "Closed Lost" at bounding box center [391, 42] width 39 height 11
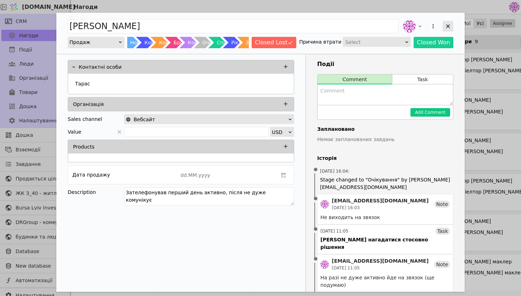
click at [448, 27] on icon "Add Opportunity" at bounding box center [447, 26] width 6 height 6
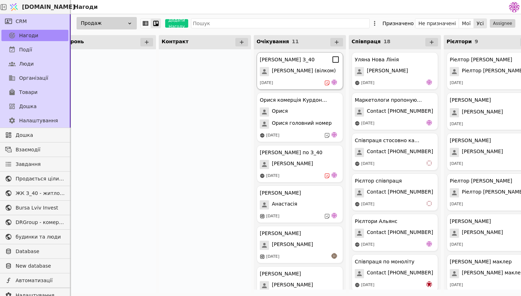
click at [308, 79] on div "[PERSON_NAME] З_40 [PERSON_NAME] (вілком) [DATE]" at bounding box center [299, 71] width 86 height 38
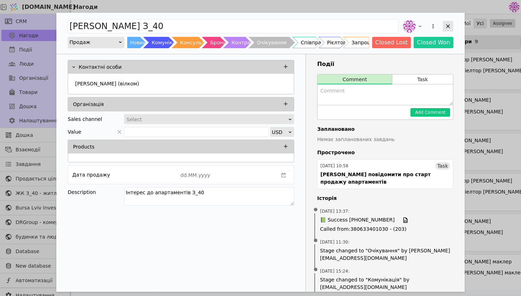
click at [451, 27] on div "Add Opportunity" at bounding box center [447, 26] width 11 height 11
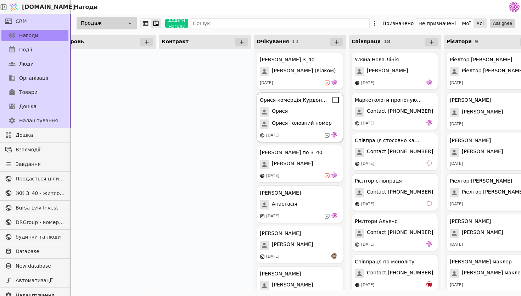
click at [310, 126] on span "Орися головний номер" at bounding box center [302, 123] width 60 height 9
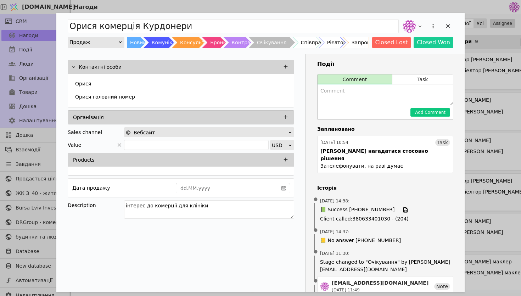
click at [103, 46] on div "Продаж" at bounding box center [93, 42] width 49 height 10
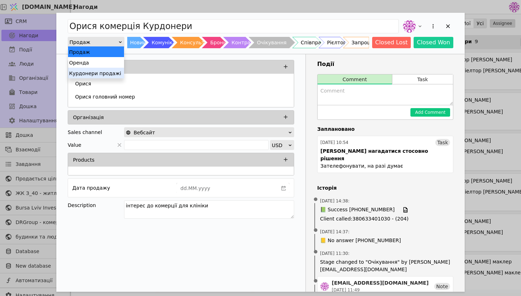
click at [118, 74] on div "Курдонери продажі" at bounding box center [96, 73] width 56 height 11
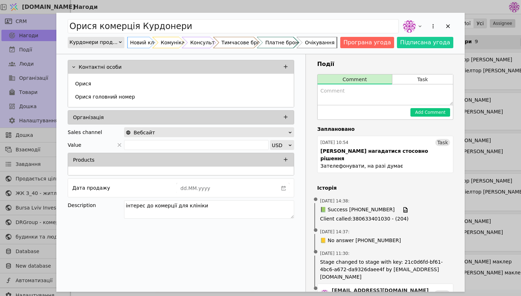
click at [334, 44] on div "Очікування" at bounding box center [319, 42] width 29 height 11
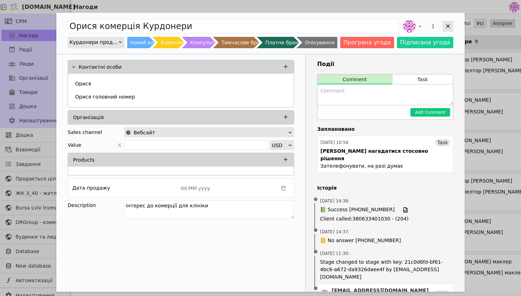
click at [448, 26] on icon "Add Opportunity" at bounding box center [447, 26] width 6 height 6
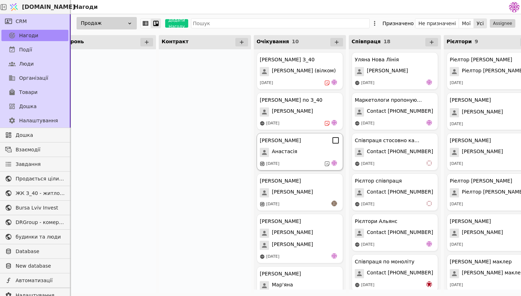
click at [306, 167] on div "[DATE]" at bounding box center [300, 163] width 80 height 7
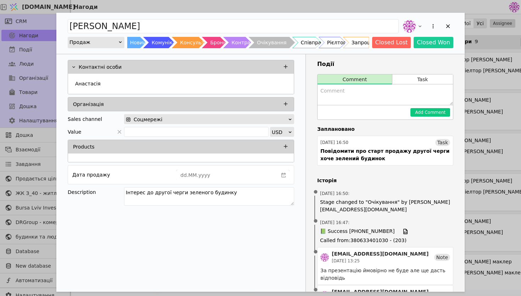
click at [116, 41] on div "Продаж" at bounding box center [93, 42] width 49 height 10
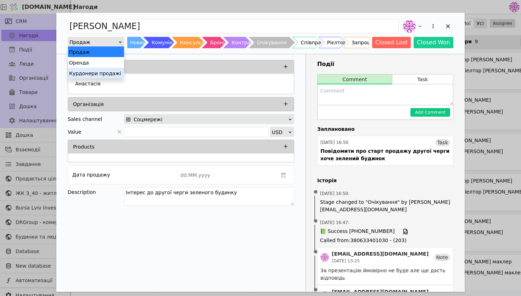
click at [109, 73] on div "Курдонери продажі" at bounding box center [96, 73] width 56 height 11
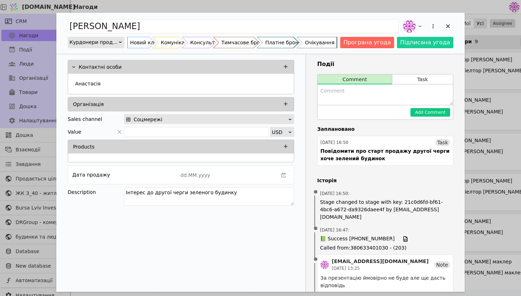
click at [334, 40] on div "Очікування" at bounding box center [319, 42] width 29 height 11
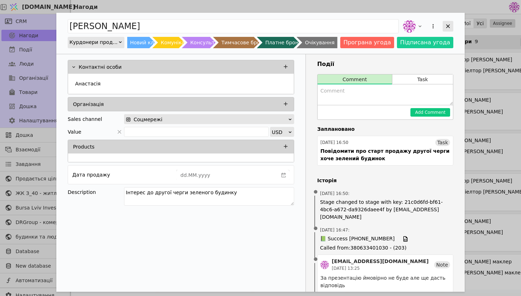
click at [447, 24] on icon "Add Opportunity" at bounding box center [447, 26] width 6 height 6
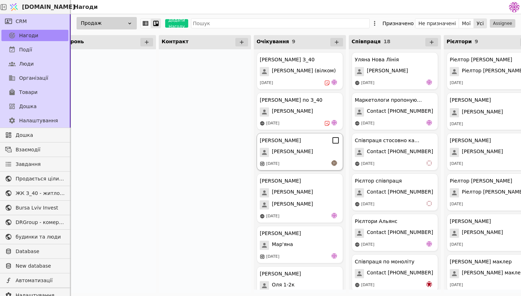
click at [304, 152] on div "[PERSON_NAME]" at bounding box center [300, 152] width 80 height 9
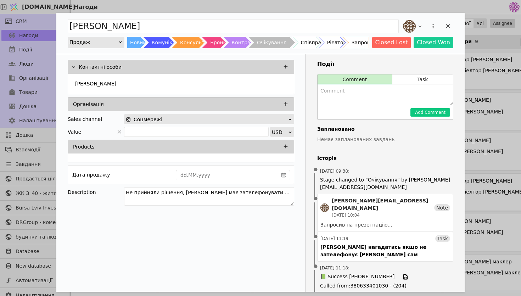
click at [94, 39] on div "Продаж" at bounding box center [93, 42] width 49 height 10
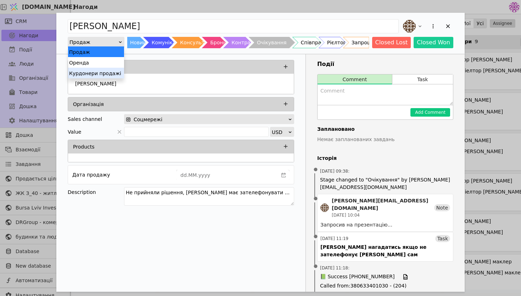
click at [107, 74] on div "Курдонери продажі" at bounding box center [96, 73] width 56 height 11
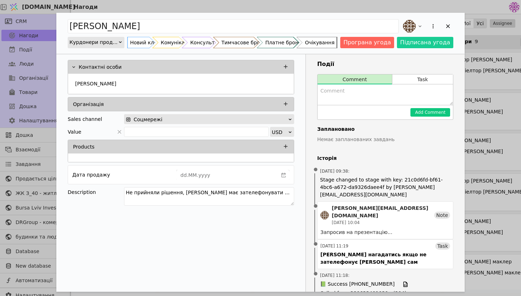
click at [329, 42] on div "Очікування" at bounding box center [319, 42] width 29 height 11
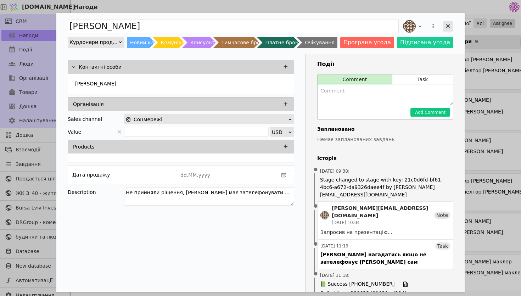
click at [449, 25] on icon "Add Opportunity" at bounding box center [448, 26] width 4 height 4
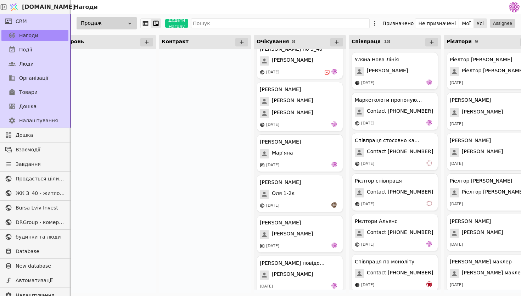
scroll to position [55, 0]
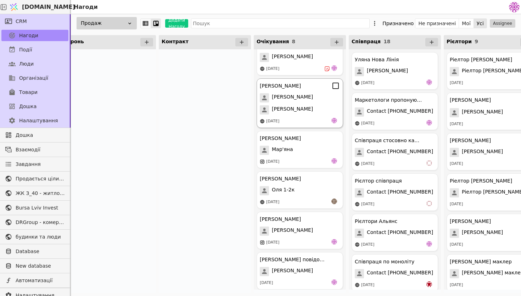
click at [302, 110] on div "[PERSON_NAME]" at bounding box center [300, 109] width 80 height 9
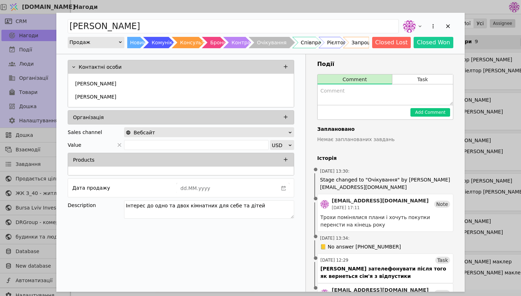
click at [107, 41] on div "Продаж" at bounding box center [93, 42] width 49 height 10
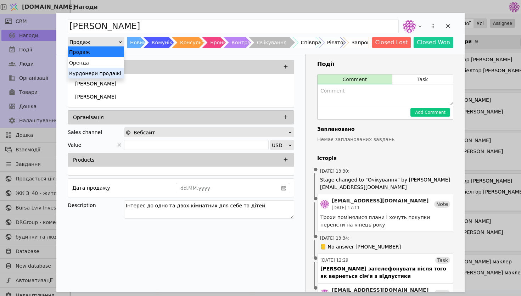
click at [118, 74] on div "Курдонери продажі" at bounding box center [96, 73] width 56 height 11
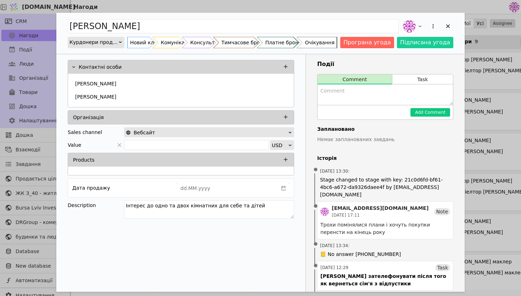
click at [334, 43] on div "Очікування" at bounding box center [319, 42] width 29 height 11
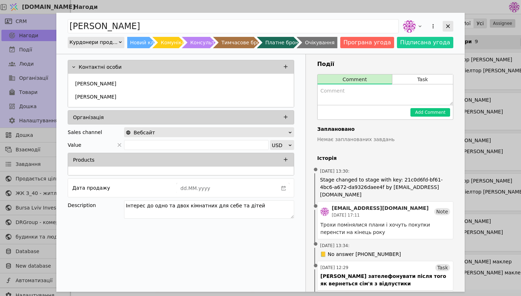
click at [447, 27] on icon "Add Opportunity" at bounding box center [447, 26] width 6 height 6
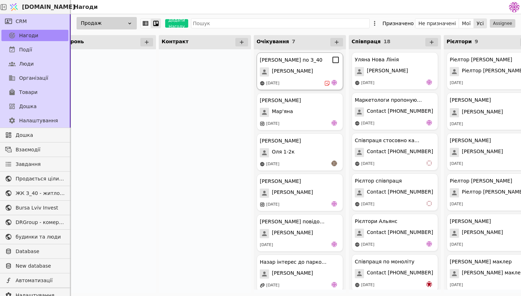
scroll to position [45, 0]
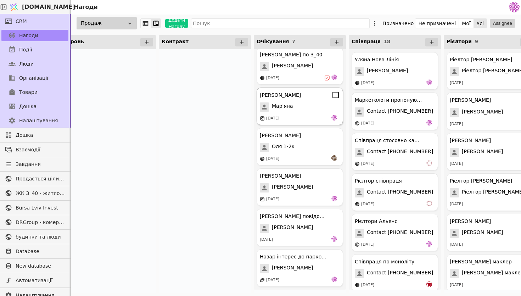
click at [311, 104] on div "Мар'яна" at bounding box center [300, 106] width 80 height 9
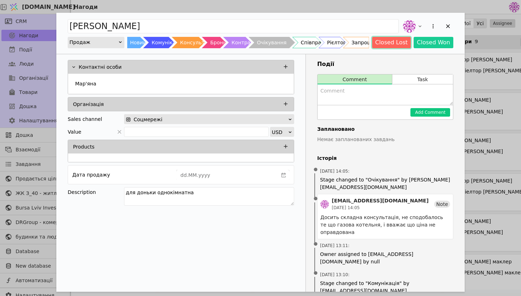
click at [389, 38] on button "Closed Lost" at bounding box center [391, 42] width 39 height 11
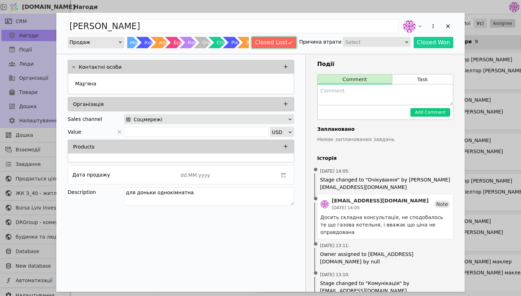
click at [292, 44] on button "Closed Lost" at bounding box center [273, 42] width 45 height 11
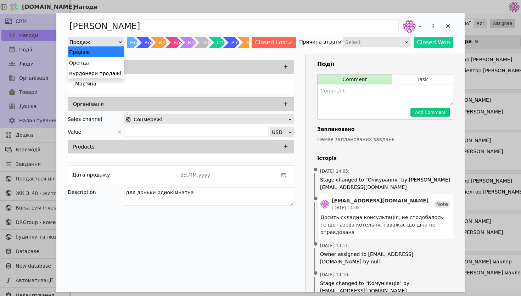
click at [115, 45] on div "Продаж" at bounding box center [93, 42] width 49 height 10
click at [120, 72] on div "Курдонери продажі" at bounding box center [96, 73] width 56 height 11
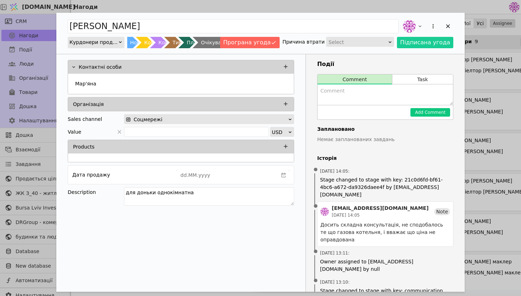
click at [228, 45] on div "Add Opportunity" at bounding box center [213, 42] width 40 height 11
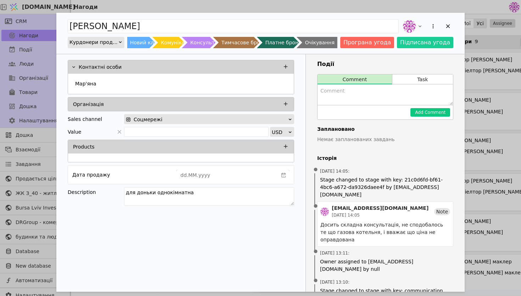
click at [334, 41] on div "Очікування" at bounding box center [319, 42] width 29 height 11
click at [449, 24] on icon "Add Opportunity" at bounding box center [447, 26] width 6 height 6
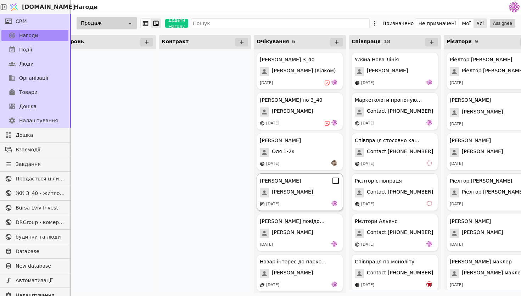
click at [307, 206] on div "[DATE]" at bounding box center [300, 203] width 80 height 7
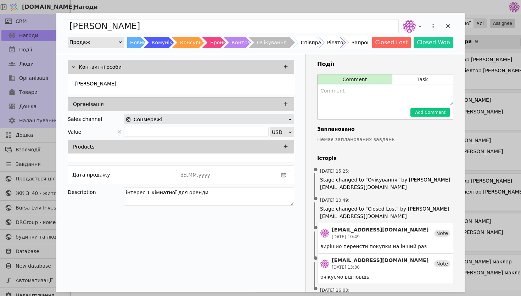
click at [103, 45] on div "Продаж" at bounding box center [93, 42] width 49 height 10
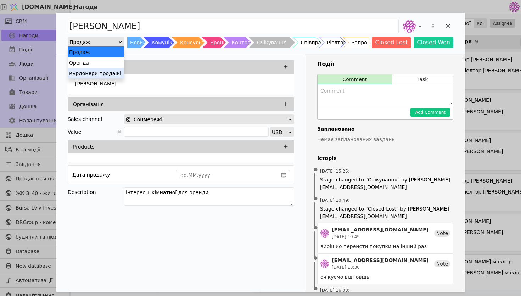
click at [114, 73] on div "Курдонери продажі" at bounding box center [96, 73] width 56 height 11
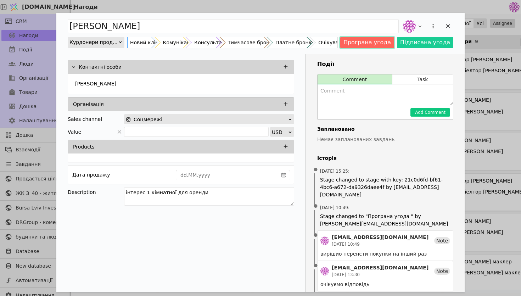
click at [373, 42] on button "Програна угода" at bounding box center [367, 42] width 54 height 11
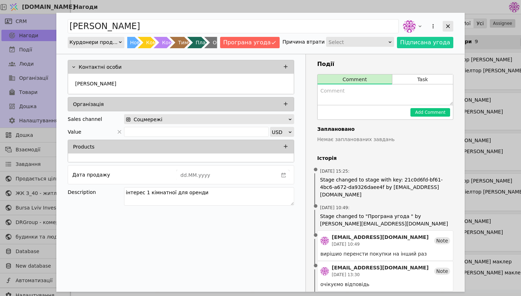
click at [448, 25] on icon "Add Opportunity" at bounding box center [447, 26] width 6 height 6
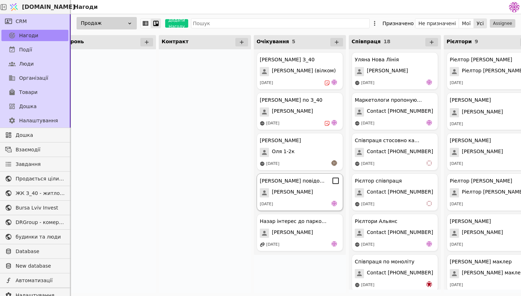
click at [324, 188] on div "[PERSON_NAME]" at bounding box center [300, 192] width 80 height 9
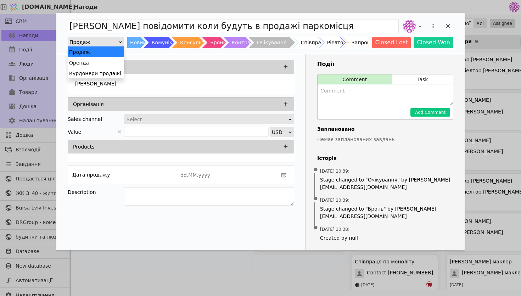
click at [104, 46] on div "Продаж" at bounding box center [93, 42] width 49 height 10
click at [110, 72] on div "Курдонери продажі" at bounding box center [96, 73] width 56 height 11
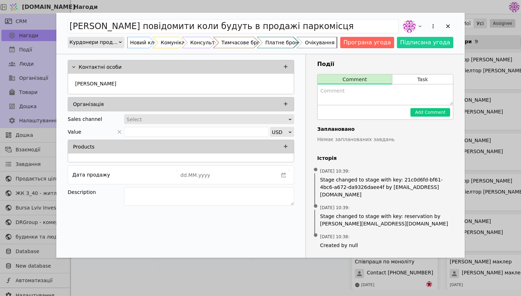
click at [334, 47] on div "Очікування" at bounding box center [319, 42] width 29 height 11
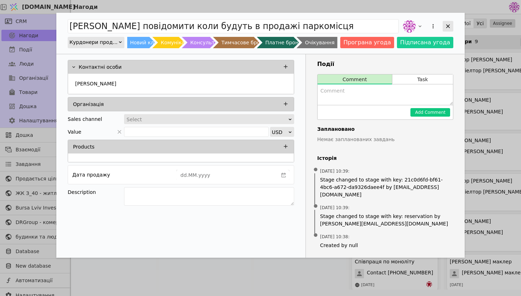
click at [445, 27] on icon "Add Opportunity" at bounding box center [447, 26] width 6 height 6
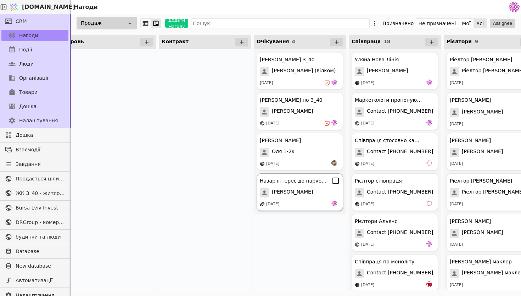
click at [317, 187] on div "[PERSON_NAME] інтерес до паркомісць [PERSON_NAME] [DATE]" at bounding box center [299, 192] width 86 height 38
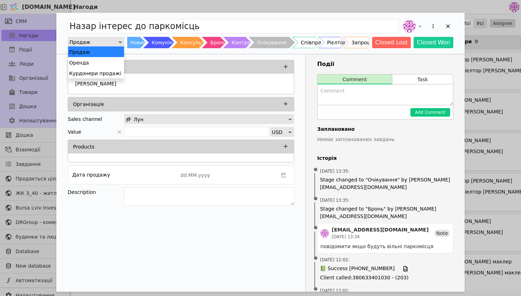
click at [101, 38] on div "Продаж" at bounding box center [93, 42] width 49 height 10
click at [103, 74] on div "Курдонери продажі" at bounding box center [96, 73] width 56 height 11
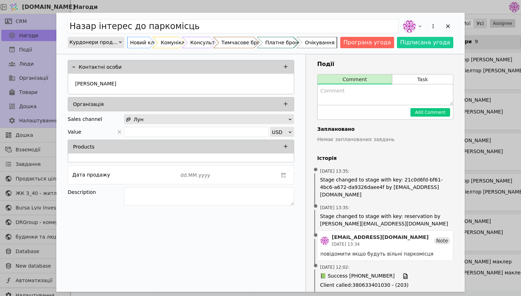
click at [325, 41] on div "Очікування" at bounding box center [319, 42] width 29 height 11
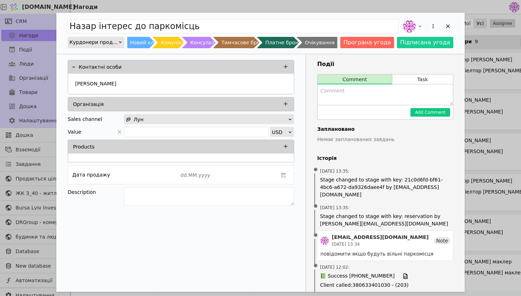
click at [456, 26] on div "[PERSON_NAME] інтерес до паркомісць Курдонери продажі Новий клієнт Комунікація …" at bounding box center [260, 33] width 408 height 41
click at [453, 26] on div "[PERSON_NAME] інтерес до паркомісць Курдонери продажі Новий клієнт Комунікація …" at bounding box center [260, 33] width 408 height 41
click at [443, 26] on div "Add Opportunity" at bounding box center [447, 26] width 11 height 11
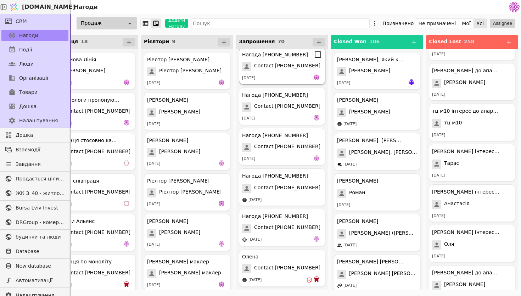
scroll to position [5625, 0]
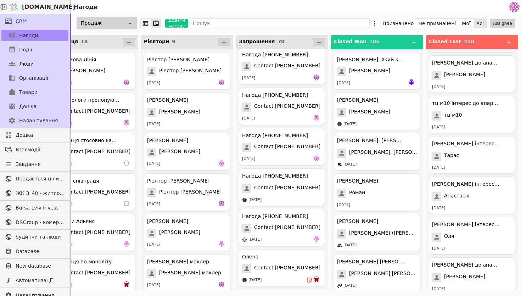
click at [124, 21] on div "Продаж" at bounding box center [107, 23] width 60 height 12
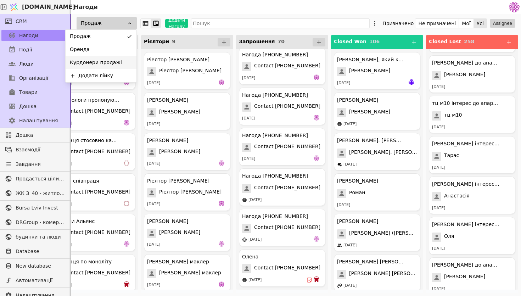
click at [119, 64] on div "Курдонери продажі" at bounding box center [101, 62] width 71 height 13
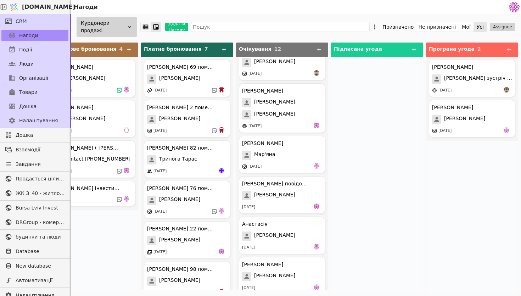
scroll to position [279, 0]
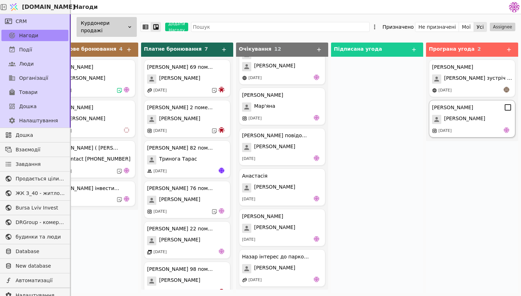
click at [460, 124] on div "[PERSON_NAME] [PERSON_NAME] [DATE]" at bounding box center [472, 119] width 86 height 38
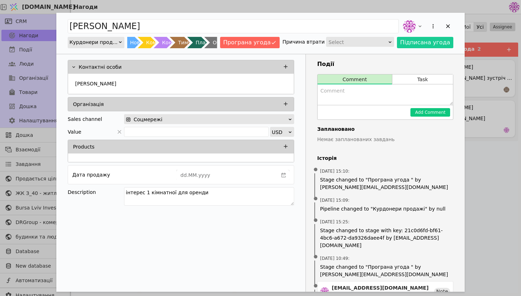
click at [375, 44] on div "Select" at bounding box center [357, 42] width 58 height 10
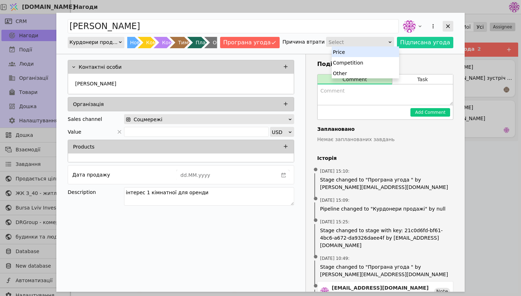
click at [452, 24] on div "Add Opportunity" at bounding box center [447, 26] width 11 height 11
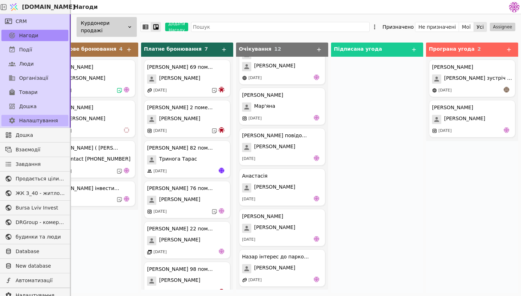
click at [47, 119] on span "Налаштування" at bounding box center [38, 120] width 39 height 7
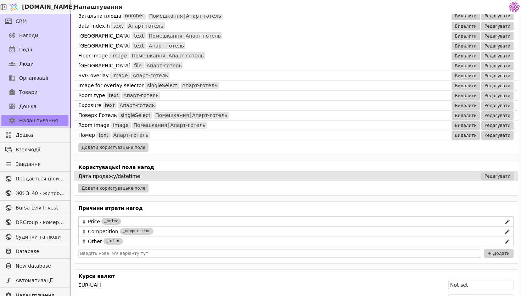
scroll to position [14, 0]
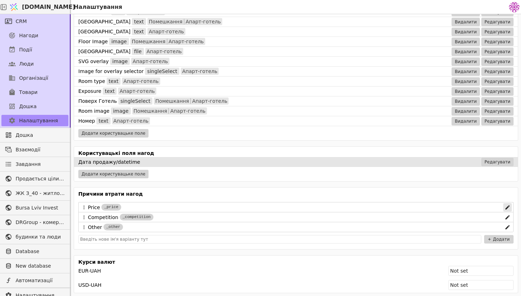
click at [506, 206] on icon at bounding box center [507, 207] width 9 height 9
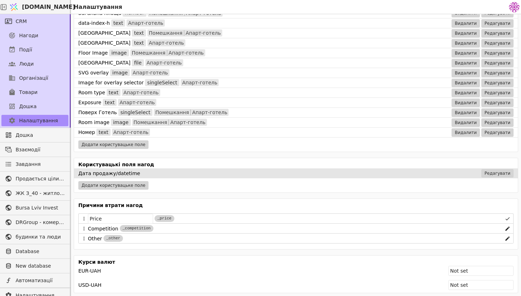
click at [164, 218] on div "_price" at bounding box center [164, 218] width 20 height 7
drag, startPoint x: 127, startPoint y: 220, endPoint x: 67, endPoint y: 213, distance: 60.3
click at [67, 213] on div "CRM Нагоди Події Люди Організації Товари Дошка Налаштування Дошка Взаємодії Зав…" at bounding box center [260, 155] width 521 height 282
type input "Ціна"
click at [167, 233] on div "Other _other" at bounding box center [200, 238] width 225 height 10
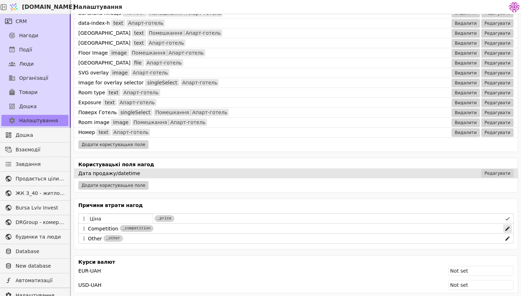
click at [509, 227] on icon at bounding box center [507, 228] width 4 height 4
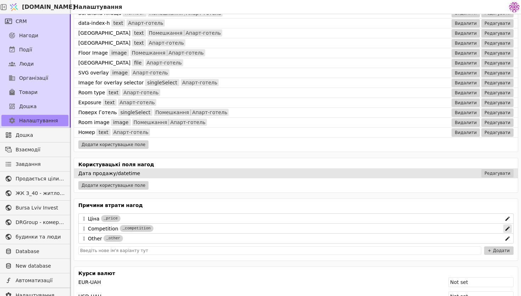
click at [509, 227] on icon at bounding box center [507, 228] width 4 height 4
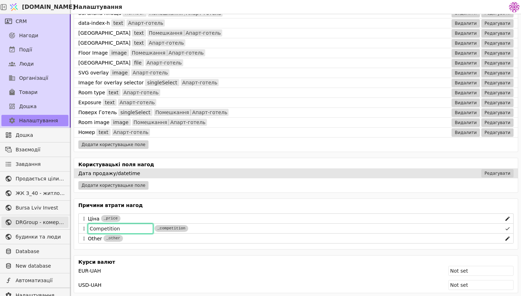
drag, startPoint x: 133, startPoint y: 227, endPoint x: 35, endPoint y: 224, distance: 98.5
click at [35, 224] on div "CRM Нагоди Події Люди Організації Товари Дошка Налаштування Дошка Взаємодії Зав…" at bounding box center [260, 155] width 521 height 282
type input "Конкуренти"
click at [221, 244] on div "Причини втрати нагод Ціна _price Конкуренти _competition Other _other" at bounding box center [295, 224] width 443 height 50
click at [505, 234] on icon at bounding box center [507, 238] width 9 height 9
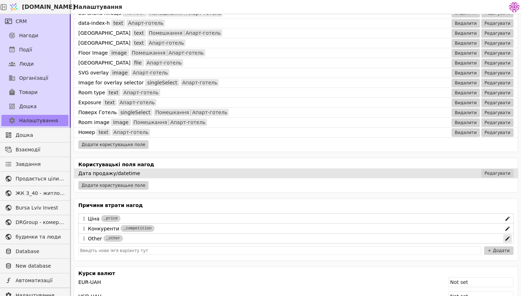
click at [506, 238] on icon at bounding box center [507, 238] width 9 height 9
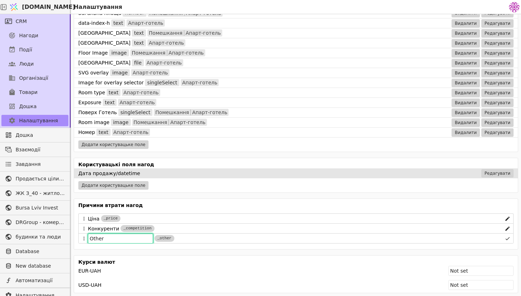
drag, startPoint x: 120, startPoint y: 239, endPoint x: 68, endPoint y: 239, distance: 51.4
click at [68, 239] on div "CRM Нагоди Події Люди Організації Товари Дошка Налаштування Дошка Взаємодії Зав…" at bounding box center [260, 155] width 521 height 282
type input "Р"
type input "і"
type input "Інше"
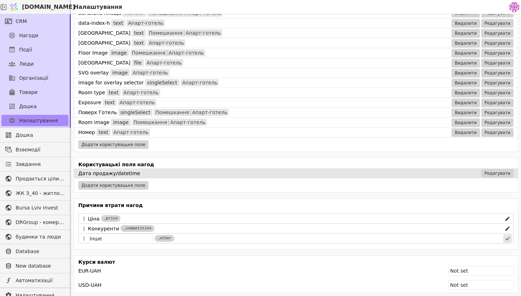
click at [506, 236] on icon at bounding box center [507, 238] width 9 height 9
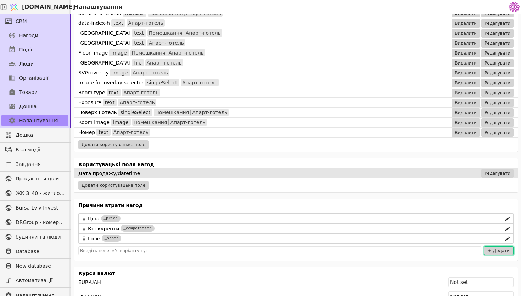
click at [503, 248] on button "Додати" at bounding box center [498, 250] width 29 height 9
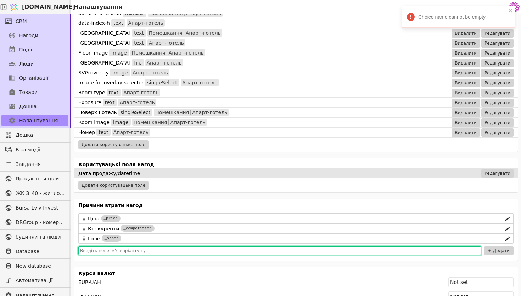
click at [227, 251] on input "text" at bounding box center [279, 250] width 403 height 9
type input "Розтермінування"
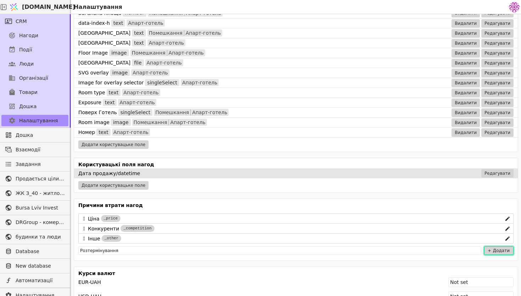
click at [503, 252] on button "Додати" at bounding box center [498, 250] width 29 height 9
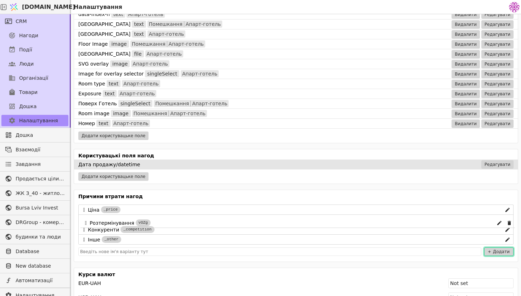
drag, startPoint x: 82, startPoint y: 248, endPoint x: 84, endPoint y: 217, distance: 30.5
click at [84, 217] on div "Ціна _price Конкуренти _competition Інше _other Розтермінування vOZg" at bounding box center [295, 224] width 435 height 40
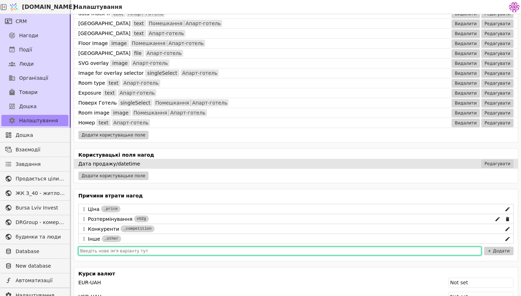
click at [391, 252] on input "text" at bounding box center [279, 251] width 403 height 9
type input "Локація"
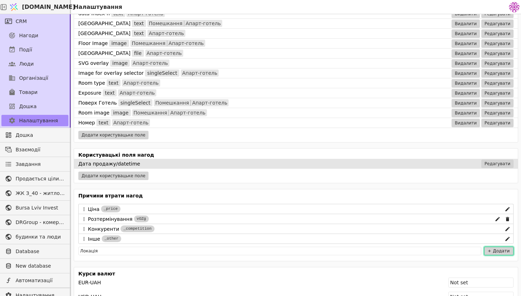
click at [504, 251] on button "Додати" at bounding box center [498, 251] width 29 height 9
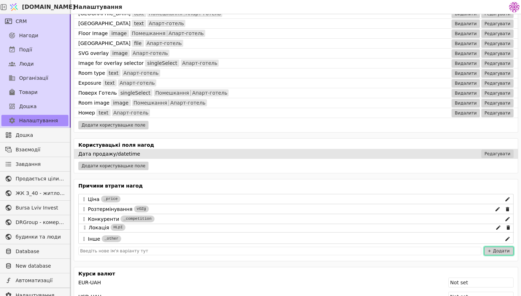
scroll to position [491, 0]
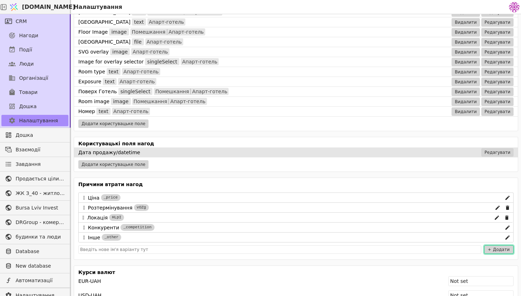
drag, startPoint x: 83, startPoint y: 250, endPoint x: 82, endPoint y: 213, distance: 36.5
click at [82, 213] on div "Ціна _price Розтермінування vOZg Конкуренти _competition Інше _other Локація HL…" at bounding box center [295, 217] width 435 height 50
click at [290, 170] on div "Користувацькі поля нагод Дата продажу / datetime Редагувати Додати користувацьк…" at bounding box center [295, 154] width 443 height 34
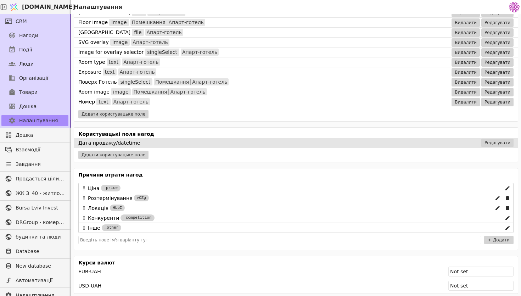
scroll to position [502, 0]
click at [27, 38] on span "Нагоди" at bounding box center [28, 35] width 19 height 7
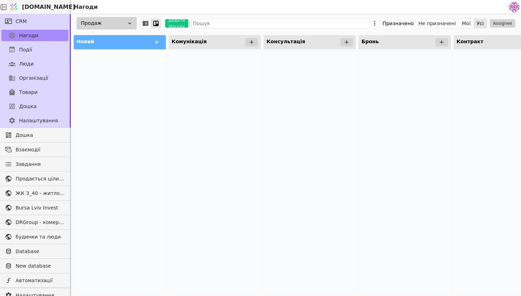
click at [113, 21] on div "Продаж" at bounding box center [107, 23] width 60 height 12
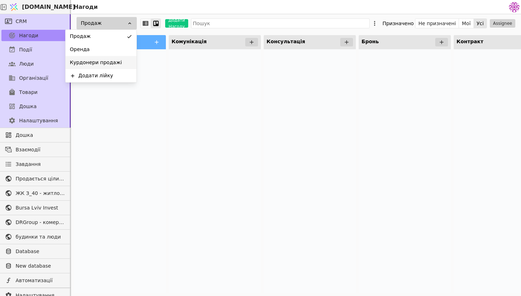
click at [96, 60] on span "Курдонери продажі" at bounding box center [96, 62] width 52 height 7
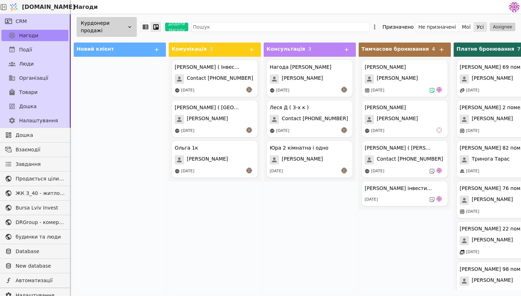
scroll to position [0, 312]
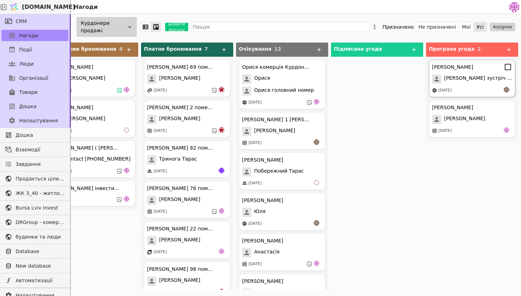
click at [466, 76] on span "[PERSON_NAME] зустріч 13.08" at bounding box center [478, 78] width 68 height 9
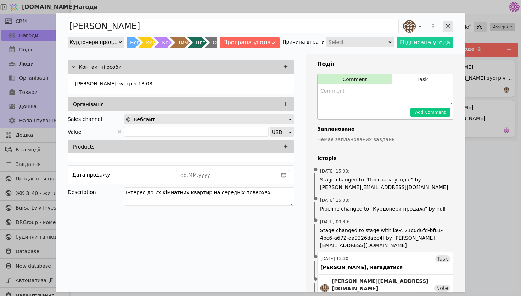
click at [449, 27] on icon "Add Opportunity" at bounding box center [448, 26] width 4 height 4
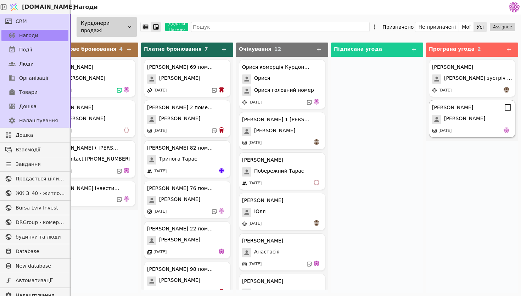
click at [450, 115] on span "[PERSON_NAME]" at bounding box center [464, 119] width 41 height 9
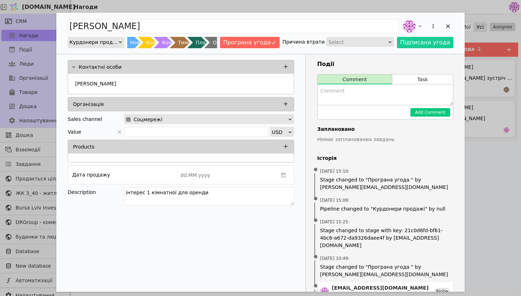
click at [378, 39] on div "Select" at bounding box center [357, 42] width 58 height 10
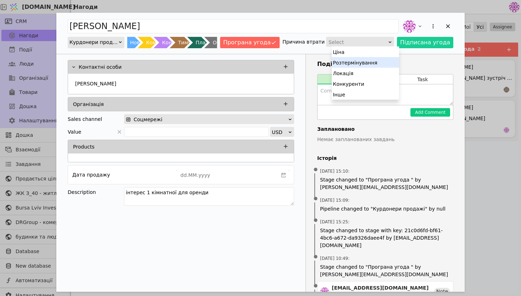
click at [367, 65] on div "Розтермінування" at bounding box center [365, 62] width 67 height 11
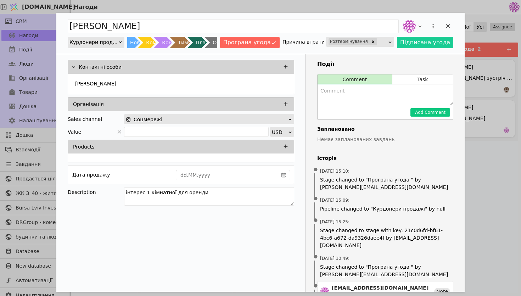
click at [351, 87] on textarea "Add Opportunity" at bounding box center [384, 94] width 135 height 21
type textarea "Не підійшли умови розтермінування"
click at [430, 111] on button "Add Comment" at bounding box center [430, 112] width 40 height 9
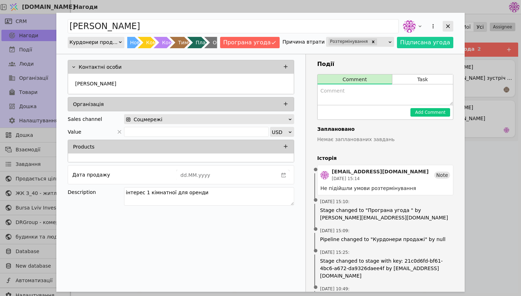
click at [447, 25] on icon "Add Opportunity" at bounding box center [447, 26] width 6 height 6
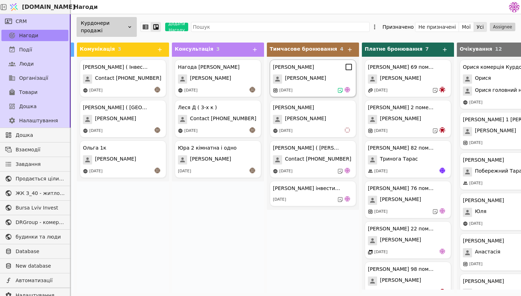
scroll to position [0, 102]
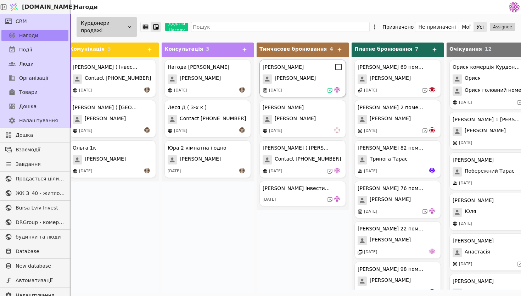
click at [304, 82] on div "[PERSON_NAME]" at bounding box center [302, 78] width 80 height 9
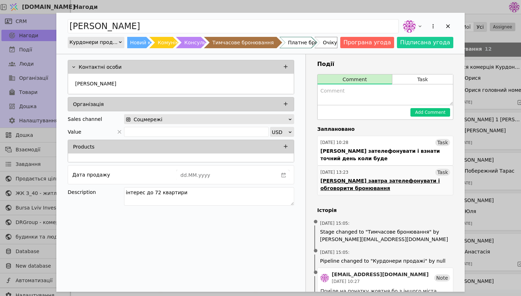
click at [407, 187] on div "[PERSON_NAME] завтра зателефонувати і обговорити бронювання" at bounding box center [385, 184] width 130 height 15
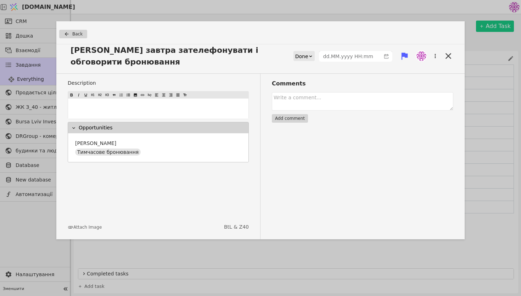
click at [306, 60] on div "Done" at bounding box center [301, 56] width 13 height 10
click at [322, 98] on div "Done" at bounding box center [311, 97] width 29 height 11
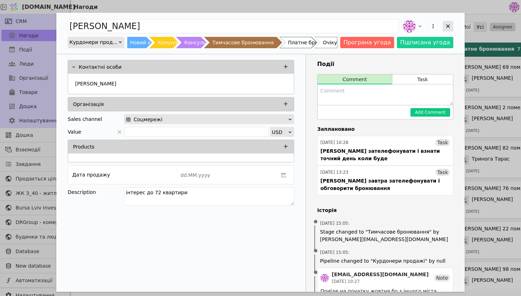
click at [443, 21] on div "Add Opportunity" at bounding box center [447, 26] width 11 height 11
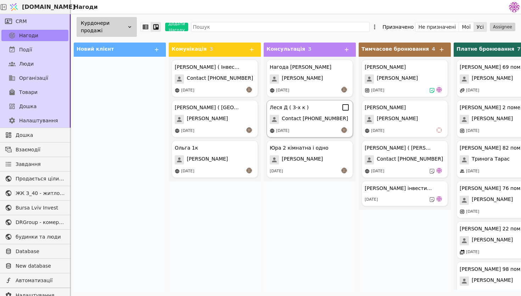
scroll to position [0, 78]
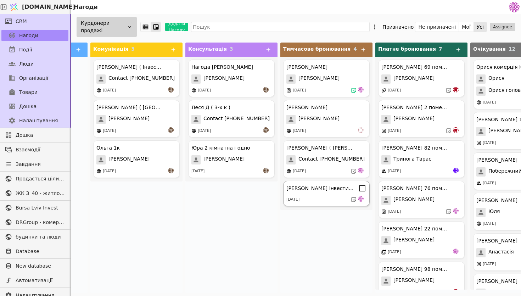
click at [299, 197] on div "[DATE]" at bounding box center [292, 200] width 13 height 6
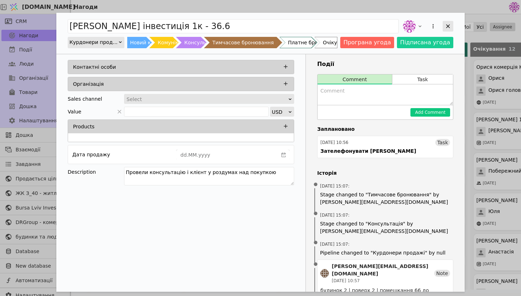
click at [447, 27] on icon "Add Opportunity" at bounding box center [448, 26] width 4 height 4
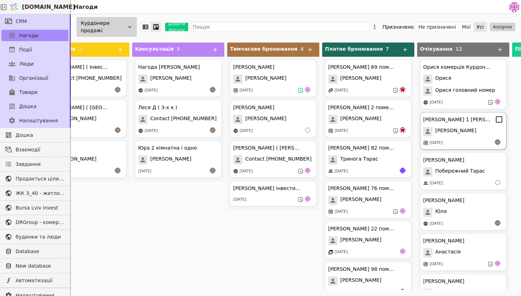
scroll to position [0, 76]
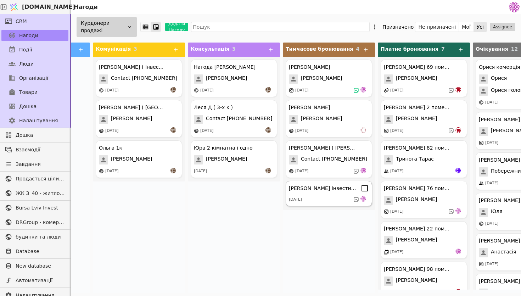
click at [338, 200] on div "[DATE]" at bounding box center [329, 199] width 80 height 7
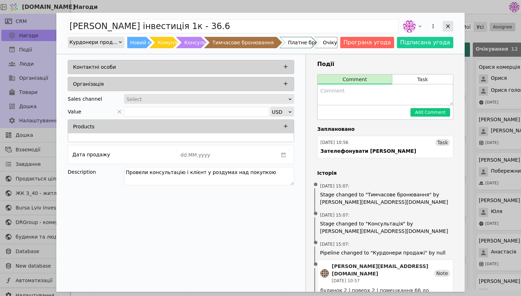
click at [446, 26] on icon "Add Opportunity" at bounding box center [447, 26] width 6 height 6
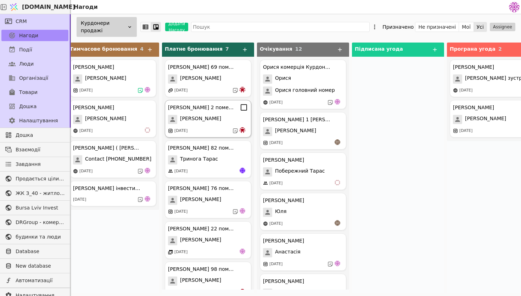
scroll to position [0, 208]
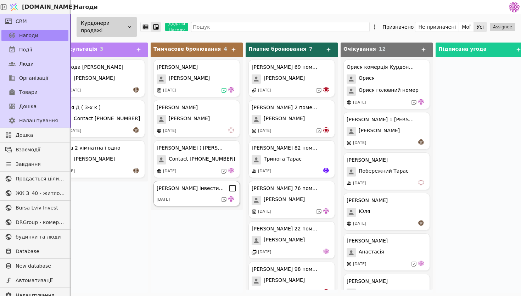
click at [211, 202] on div "[DATE]" at bounding box center [197, 199] width 80 height 7
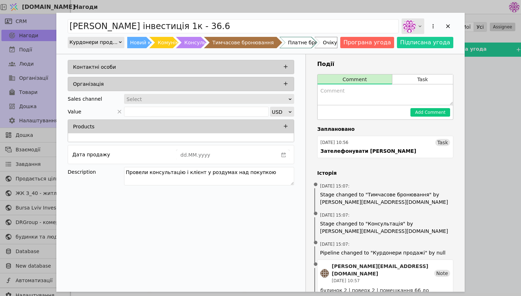
click at [414, 26] on img "Add Opportunity" at bounding box center [409, 26] width 13 height 13
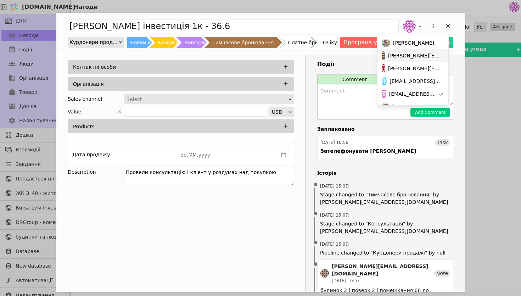
click at [400, 56] on span "[PERSON_NAME][EMAIL_ADDRESS][DOMAIN_NAME]" at bounding box center [414, 55] width 53 height 7
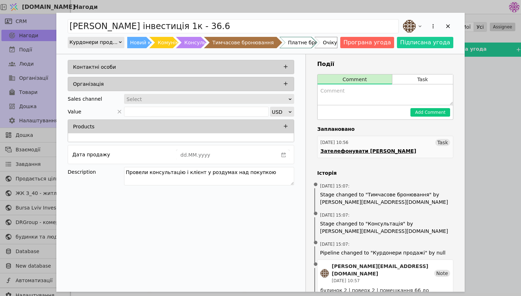
scroll to position [33, 0]
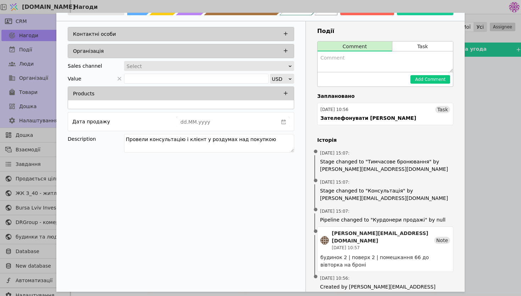
drag, startPoint x: 264, startPoint y: 137, endPoint x: 114, endPoint y: 135, distance: 150.5
click at [113, 135] on div "Description Провели консультацію і клієнт у роздумах над покупкою" at bounding box center [181, 144] width 226 height 21
click at [384, 58] on textarea "Add Opportunity" at bounding box center [384, 61] width 135 height 21
paste textarea "Провели консультацію і клієнт у роздумах над покупкою"
type textarea "Провели консультацію і клієнт у роздумах над покупкою"
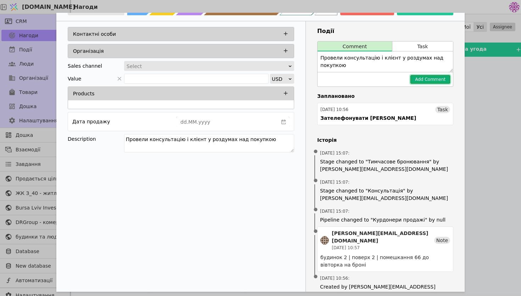
click at [421, 80] on button "Add Comment" at bounding box center [430, 79] width 40 height 9
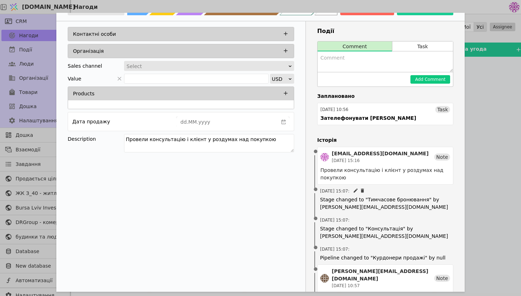
scroll to position [71, 0]
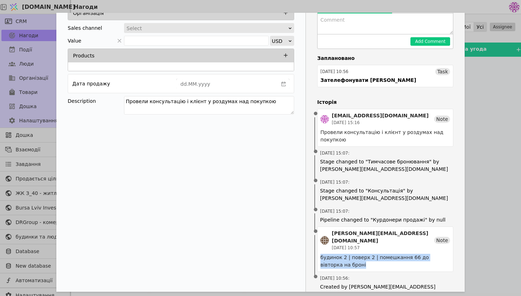
drag, startPoint x: 321, startPoint y: 249, endPoint x: 338, endPoint y: 259, distance: 19.2
click at [338, 259] on div "будинок 2 | поверх 2 | помешкання 66 до вівторка на броні" at bounding box center [385, 261] width 130 height 15
copy div "будинок 2 | поверх 2 | помешкання 66 до вівторка на броні"
drag, startPoint x: 264, startPoint y: 100, endPoint x: 107, endPoint y: 85, distance: 156.9
click at [107, 85] on div "Контактні особи Організація Sales channel Select Value USD Products Дата продаж…" at bounding box center [180, 52] width 249 height 139
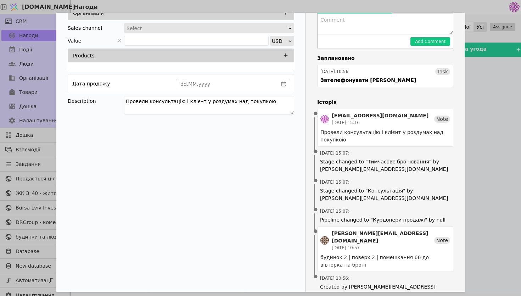
paste textarea "удинок 2 | поверх 2 | помешкання 66 до вівторка на броні"
click at [187, 139] on div "Контактні особи Організація Sales channel Select Value USD Products Дата продаж…" at bounding box center [180, 144] width 249 height 323
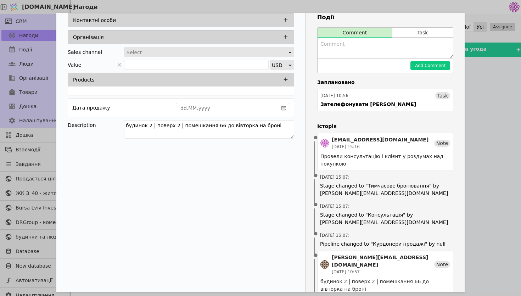
scroll to position [44, 0]
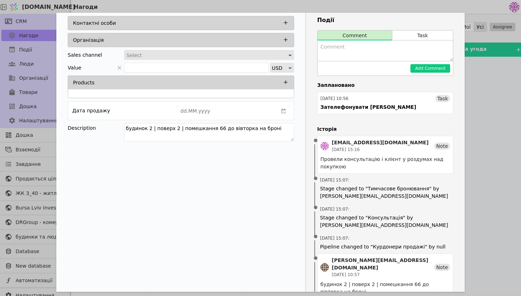
click at [0, 0] on lt-div at bounding box center [0, 0] width 0 height 0
click at [0, 0] on lt-div "Б удинок" at bounding box center [0, 0] width 0 height 0
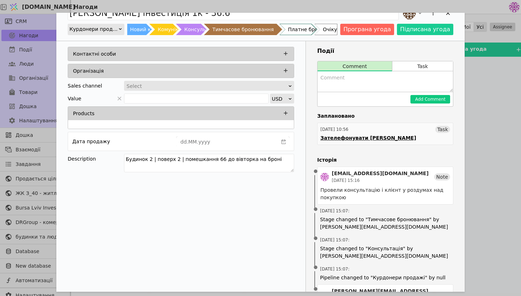
scroll to position [0, 0]
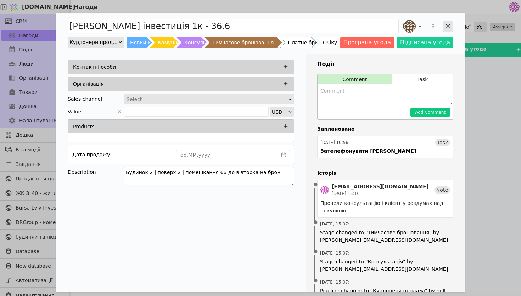
type textarea "Будинок 2 | поверх 2 | помешкання 66 до вівторка на броні"
click at [449, 28] on icon "Add Opportunity" at bounding box center [447, 26] width 6 height 6
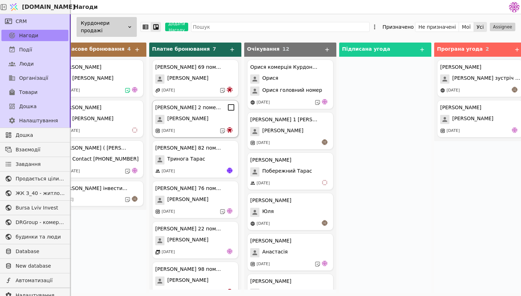
scroll to position [0, 312]
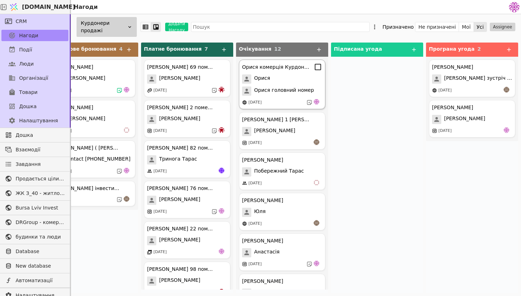
click at [289, 101] on div "[DATE]" at bounding box center [282, 102] width 80 height 7
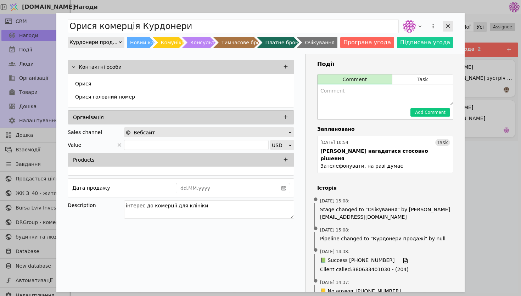
click at [444, 27] on icon "Add Opportunity" at bounding box center [447, 26] width 6 height 6
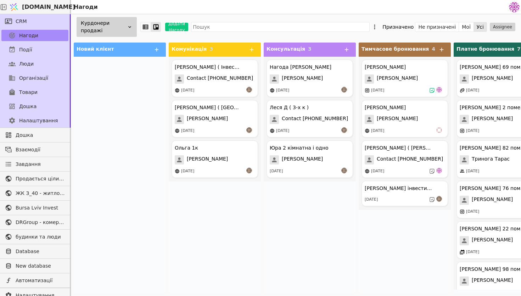
click at [227, 97] on div "[PERSON_NAME] ( Інвестиція ) Contact [PHONE_NUMBER] [DATE] [PERSON_NAME] ( [GEO…" at bounding box center [215, 117] width 92 height 121
click at [232, 85] on div "[PERSON_NAME] ( Інвестиція ) Contact [PHONE_NUMBER] [DATE]" at bounding box center [214, 79] width 86 height 38
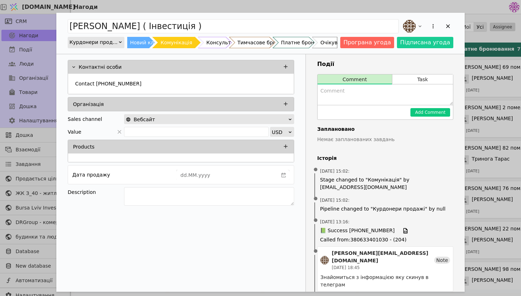
click at [442, 24] on div "Add Opportunity" at bounding box center [427, 26] width 52 height 16
click at [445, 24] on icon "Add Opportunity" at bounding box center [447, 26] width 6 height 6
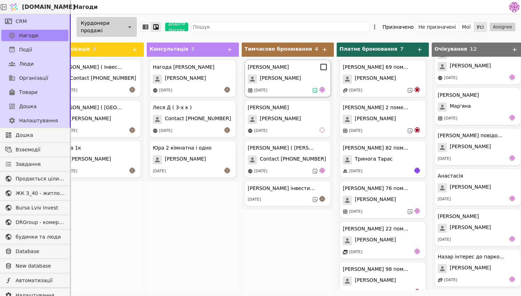
scroll to position [0, 118]
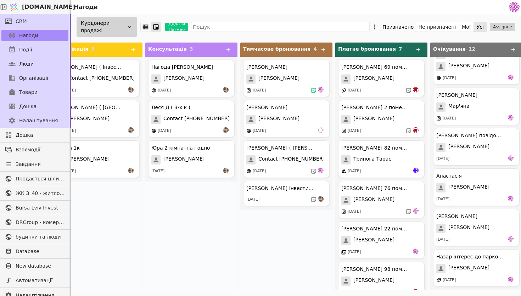
click at [124, 33] on div "Курдонери продажі" at bounding box center [107, 27] width 60 height 20
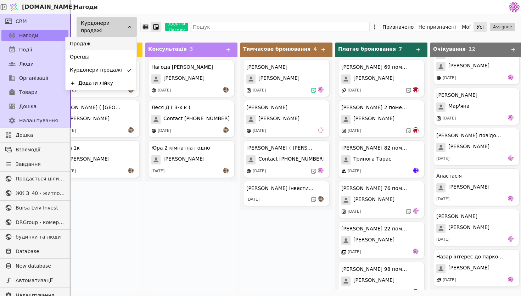
click at [119, 47] on div "Продаж" at bounding box center [101, 43] width 71 height 13
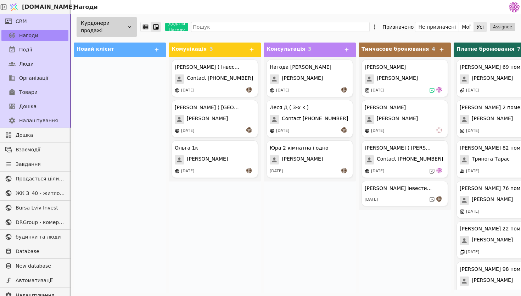
click at [104, 27] on div "Курдонери продажі" at bounding box center [107, 27] width 60 height 20
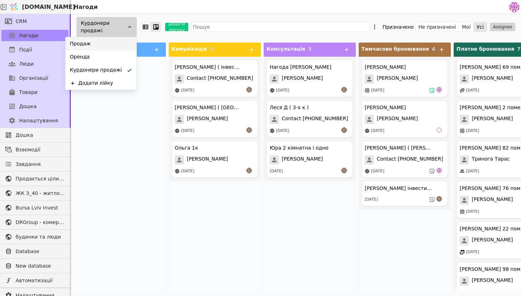
click at [108, 43] on div "Продаж" at bounding box center [101, 43] width 71 height 13
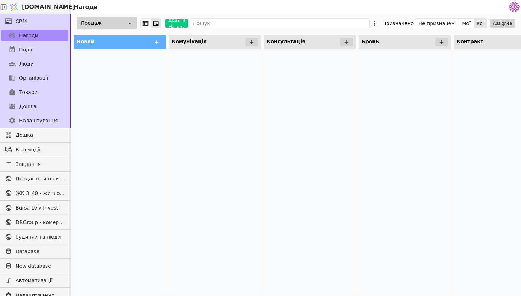
click at [129, 25] on icon at bounding box center [130, 24] width 6 height 6
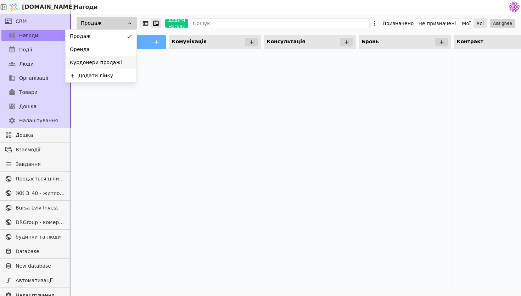
click at [124, 63] on div "Курдонери продажі" at bounding box center [101, 62] width 71 height 13
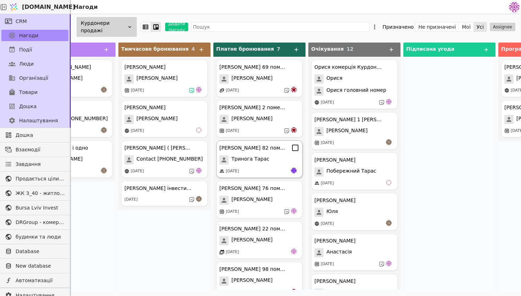
scroll to position [53, 0]
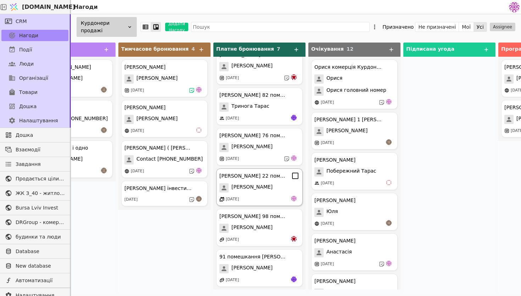
click at [280, 200] on div "[DATE]" at bounding box center [259, 199] width 80 height 7
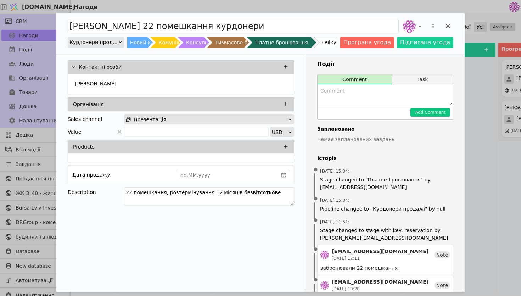
click at [427, 81] on button "Task" at bounding box center [422, 79] width 61 height 10
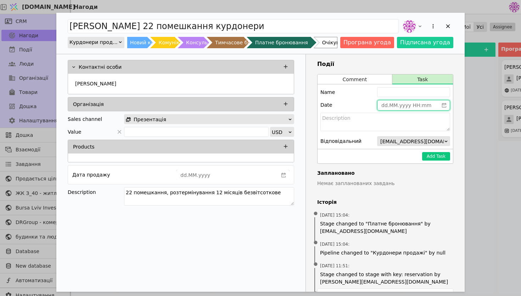
type input "dd.MM.yyyy HH:mm"
click at [398, 105] on input "dd.MM.yyyy HH:mm" at bounding box center [407, 105] width 61 height 10
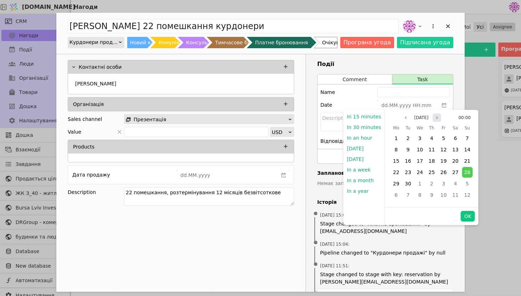
click at [435, 115] on button "Next month" at bounding box center [436, 117] width 9 height 9
click at [426, 171] on div "23" at bounding box center [431, 172] width 11 height 11
click at [464, 212] on button "OK" at bounding box center [467, 216] width 14 height 11
type input "[DATE] 00:00"
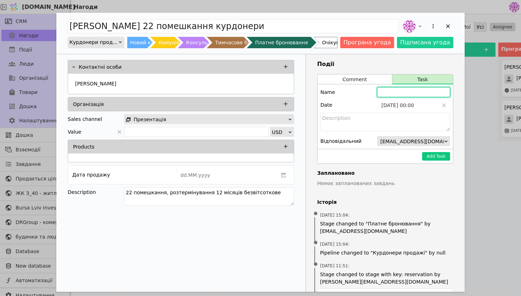
click at [404, 90] on input "Add Opportunity" at bounding box center [413, 92] width 73 height 10
type input "[PERSON_NAME] повідомити про МОН"
click at [435, 158] on button "Add Task" at bounding box center [436, 156] width 28 height 9
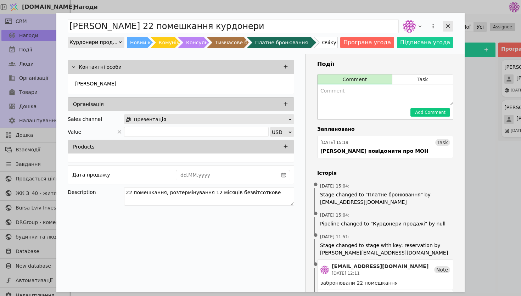
click at [447, 31] on div "Add Opportunity" at bounding box center [447, 26] width 11 height 11
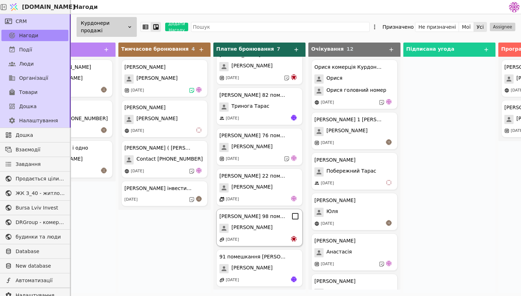
click at [279, 240] on div "[DATE]" at bounding box center [259, 239] width 80 height 7
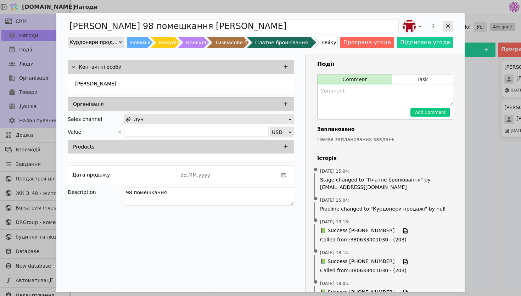
click at [450, 27] on icon "Add Opportunity" at bounding box center [447, 26] width 6 height 6
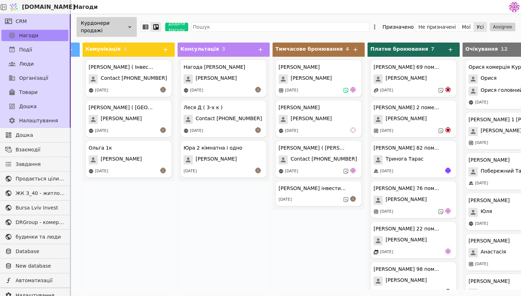
scroll to position [0, 58]
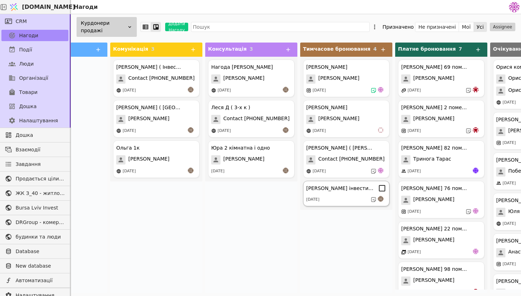
click at [341, 191] on div "[PERSON_NAME] інвестиція 1к - 36.6" at bounding box center [339, 188] width 67 height 7
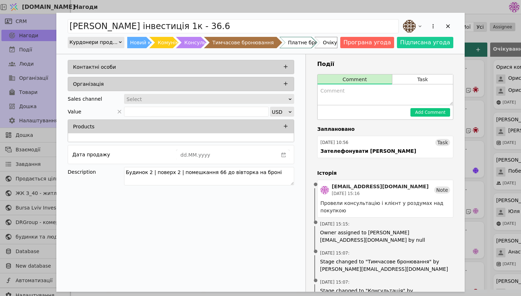
click at [231, 97] on div "Select" at bounding box center [206, 99] width 160 height 10
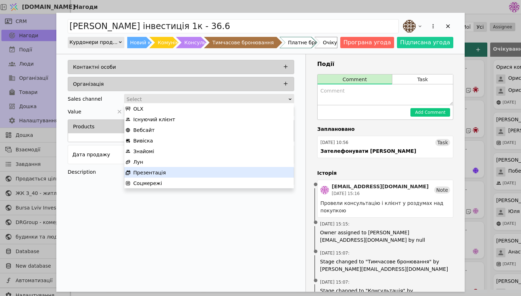
drag, startPoint x: 204, startPoint y: 183, endPoint x: 214, endPoint y: 164, distance: 21.2
click at [214, 164] on div "OLX Існуючий клієнт Вебсайт Вивіска Знайомі Лун Презентація Соцмережі" at bounding box center [208, 145] width 169 height 85
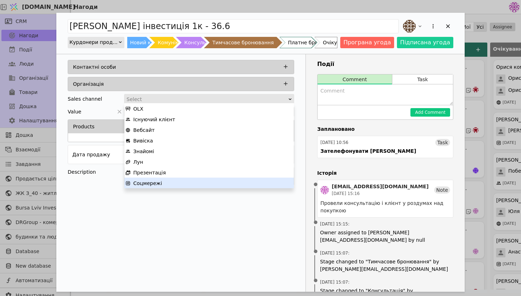
click at [200, 187] on div "Соцмережі" at bounding box center [208, 183] width 167 height 11
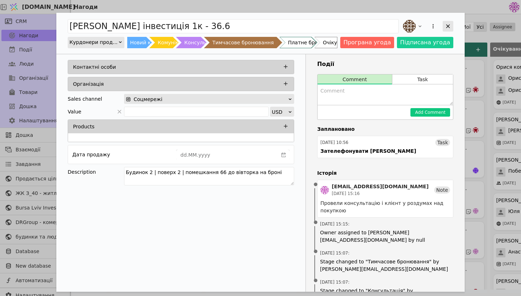
click at [444, 26] on div "Add Opportunity" at bounding box center [447, 26] width 11 height 11
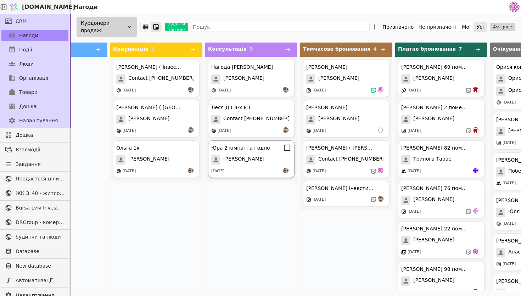
click at [247, 166] on div "[PERSON_NAME] 2 кімнатна і одно [PERSON_NAME] [DATE]" at bounding box center [251, 159] width 86 height 38
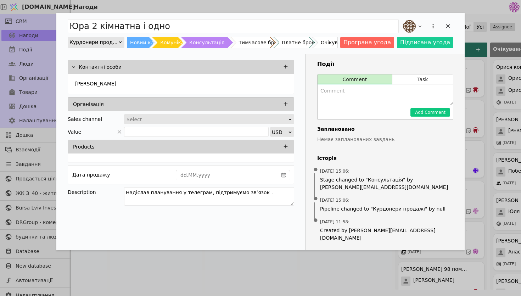
click at [453, 25] on div "[PERSON_NAME] 2 кімнатна і одно Курдонери продажі Новий клієнт Комунікація Конс…" at bounding box center [260, 33] width 408 height 41
click at [449, 25] on icon "Add Opportunity" at bounding box center [447, 26] width 6 height 6
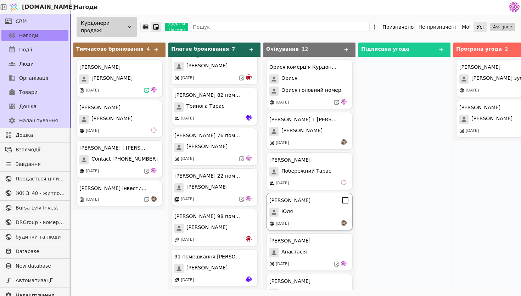
scroll to position [0, 312]
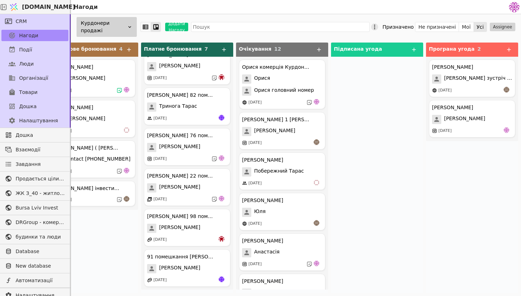
click at [378, 27] on icon at bounding box center [374, 26] width 7 height 7
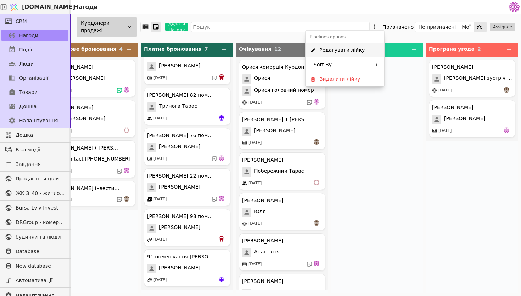
click at [355, 51] on span "Редагувати лійку" at bounding box center [341, 49] width 45 height 7
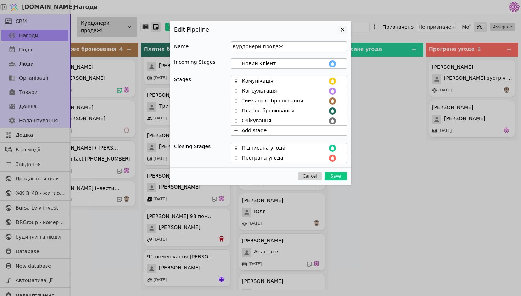
click at [342, 27] on icon at bounding box center [342, 30] width 9 height 9
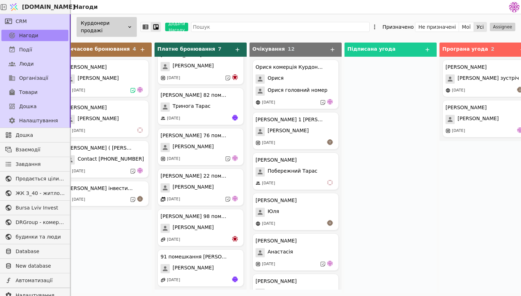
scroll to position [0, 312]
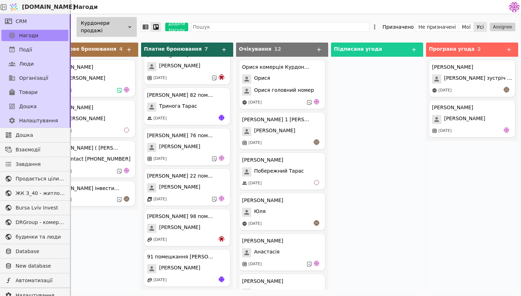
click at [158, 28] on icon at bounding box center [155, 26] width 5 height 5
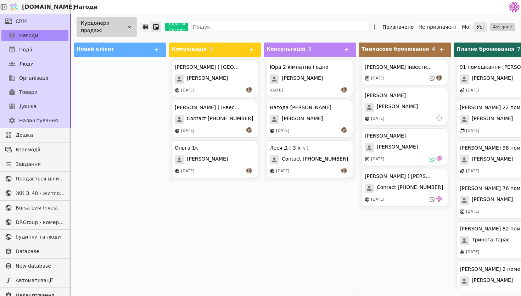
click at [155, 27] on icon at bounding box center [155, 26] width 5 height 5
click at [149, 24] on icon at bounding box center [145, 27] width 9 height 8
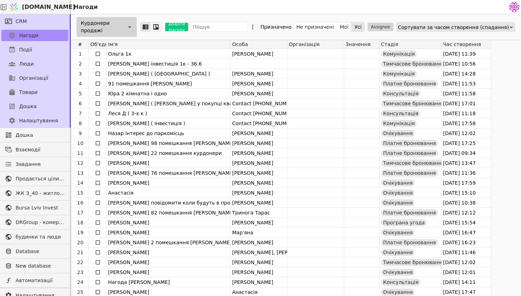
click at [156, 29] on icon at bounding box center [155, 26] width 5 height 5
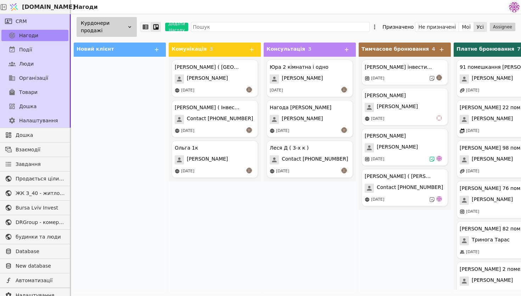
click at [148, 28] on icon at bounding box center [146, 27] width 6 height 5
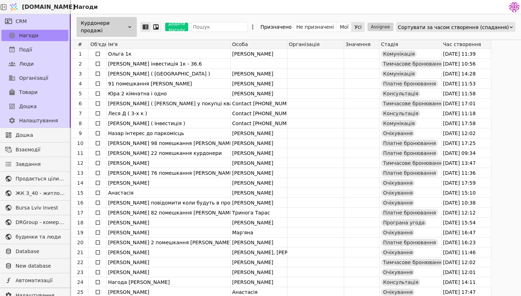
click at [159, 27] on div at bounding box center [155, 26] width 9 height 9
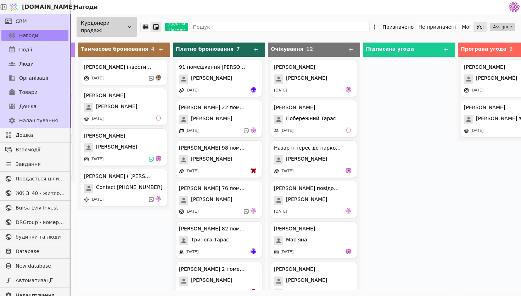
scroll to position [0, 281]
click at [378, 24] on icon at bounding box center [374, 26] width 7 height 7
click at [409, 29] on div "Призначено" at bounding box center [397, 27] width 31 height 10
click at [432, 27] on button "Не призначені" at bounding box center [437, 27] width 44 height 10
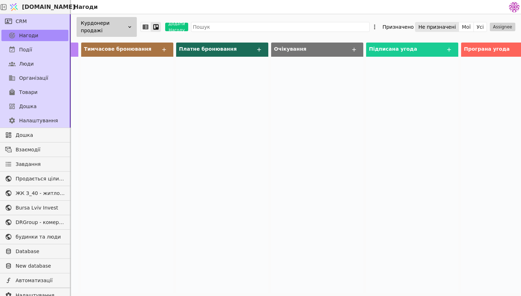
scroll to position [0, 312]
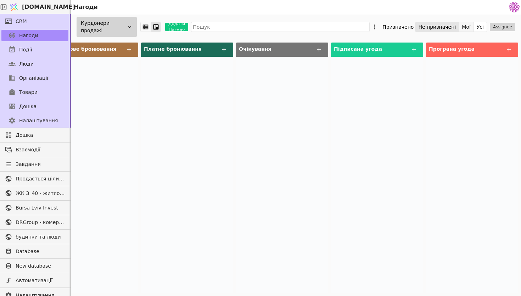
click at [469, 24] on button "Мої" at bounding box center [466, 27] width 15 height 10
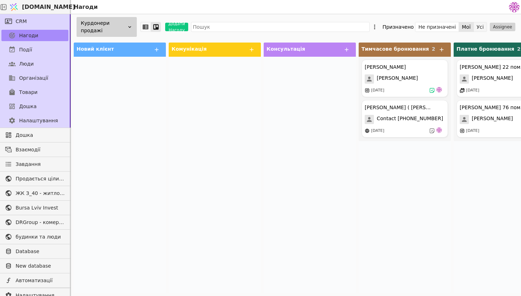
click at [478, 24] on button "Усі" at bounding box center [480, 27] width 13 height 10
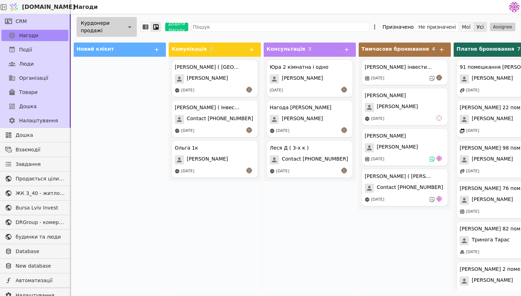
click at [464, 26] on button "Мої" at bounding box center [466, 27] width 15 height 10
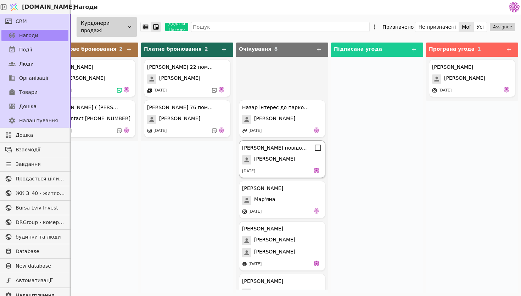
scroll to position [117, 0]
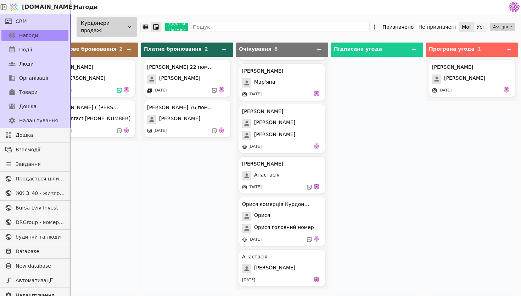
click at [476, 29] on button "Усі" at bounding box center [480, 27] width 13 height 10
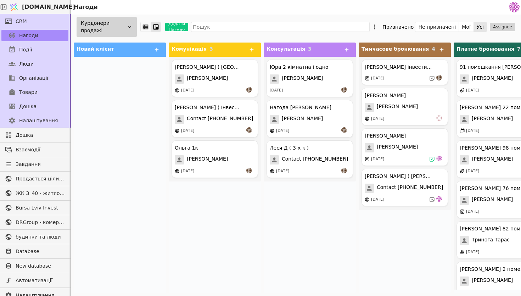
click at [128, 23] on div "Курдонери продажі" at bounding box center [107, 27] width 60 height 20
click at [136, 97] on div at bounding box center [120, 175] width 92 height 236
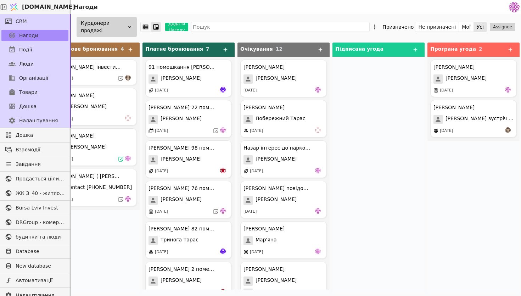
scroll to position [0, 312]
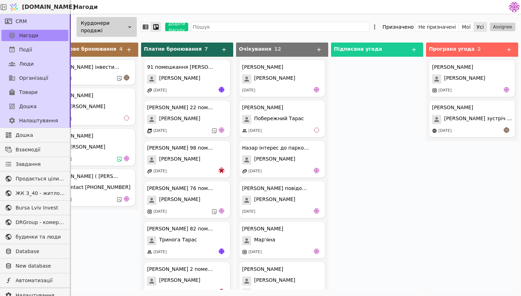
click at [129, 19] on div "Курдонери продажі" at bounding box center [107, 27] width 60 height 20
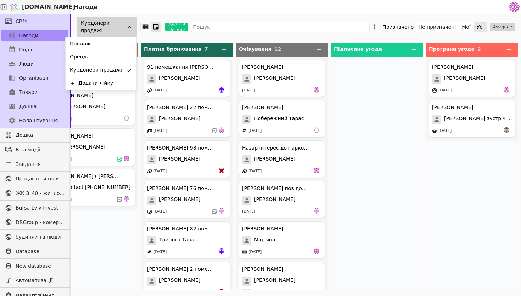
scroll to position [0, 0]
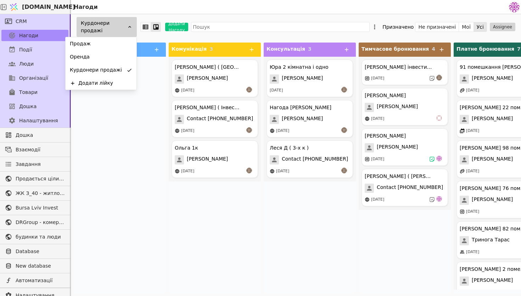
click at [359, 233] on div "[PERSON_NAME] інвестиція 1к - 36.6 [DATE] [PERSON_NAME] [PERSON_NAME] [DATE] [P…" at bounding box center [404, 175] width 92 height 236
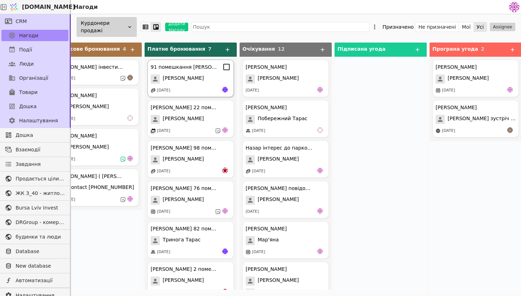
click at [197, 68] on div "91 помешкання [PERSON_NAME]" at bounding box center [184, 66] width 67 height 7
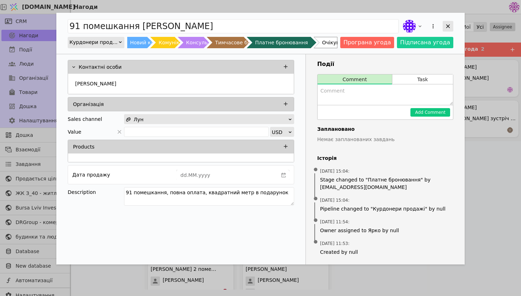
click at [447, 25] on icon "Add Opportunity" at bounding box center [448, 26] width 4 height 4
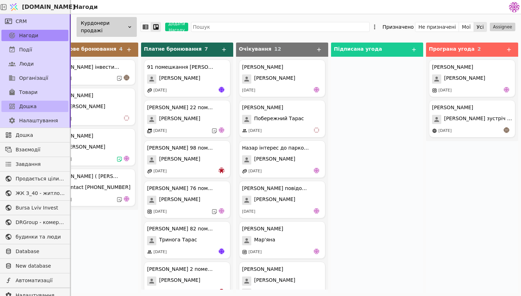
click at [36, 108] on link "Дошка" at bounding box center [34, 106] width 67 height 11
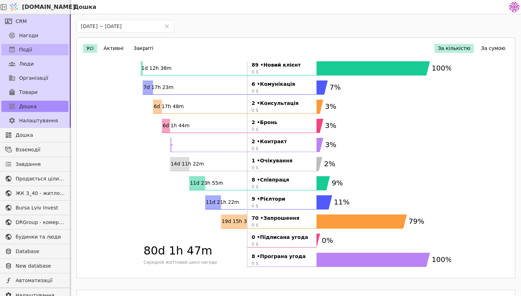
click at [50, 52] on link "Події" at bounding box center [34, 49] width 67 height 11
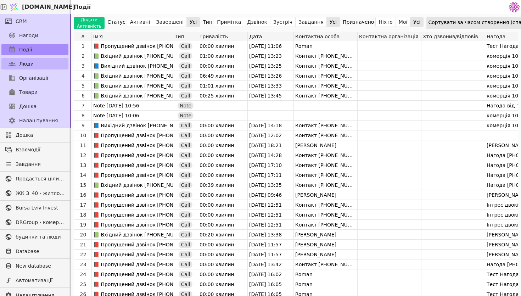
click at [41, 63] on link "Люди" at bounding box center [34, 63] width 67 height 11
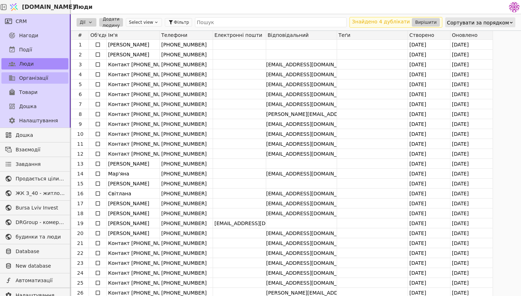
click at [42, 75] on span "Організації" at bounding box center [33, 77] width 29 height 7
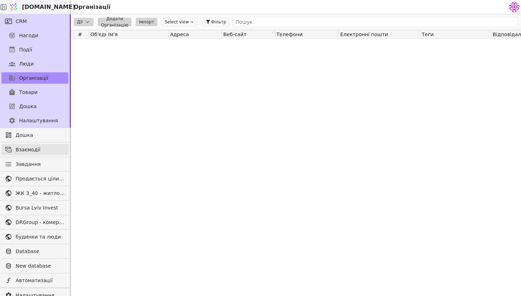
click at [29, 147] on span "Взаємодії" at bounding box center [40, 149] width 49 height 7
click at [28, 164] on div "CRM Нагоди Події Люди Організації Товари Дошка Налаштування Дошка Взаємодії Зав…" at bounding box center [35, 155] width 71 height 282
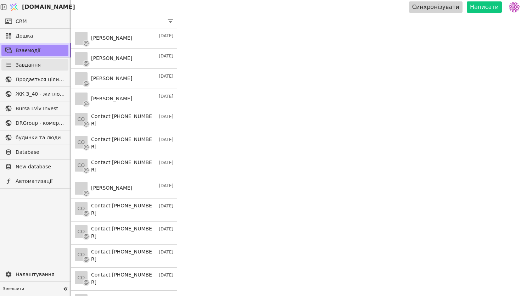
click at [39, 60] on link "Завдання" at bounding box center [34, 64] width 67 height 11
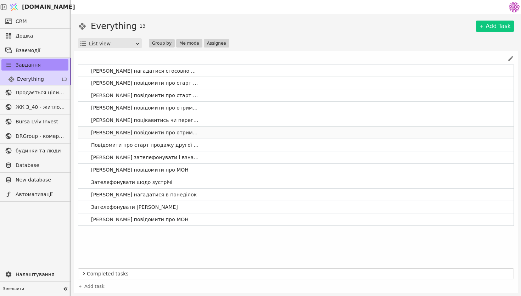
click at [206, 131] on link "[PERSON_NAME] повідомити про отримання МОН" at bounding box center [295, 132] width 435 height 12
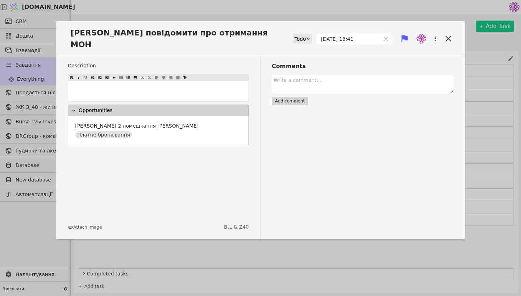
drag, startPoint x: 449, startPoint y: 31, endPoint x: 429, endPoint y: 31, distance: 20.9
click at [429, 31] on div "[PERSON_NAME] повідомити про отримання МОН Todo [DATE] 18:41" at bounding box center [260, 41] width 408 height 29
click at [421, 34] on img at bounding box center [421, 39] width 10 height 10
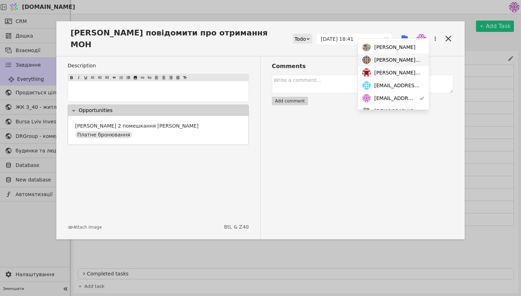
click at [415, 59] on span "[PERSON_NAME][EMAIL_ADDRESS][DOMAIN_NAME]" at bounding box center [397, 59] width 47 height 7
click at [390, 98] on span "[EMAIL_ADDRESS][DOMAIN_NAME]" at bounding box center [395, 98] width 42 height 7
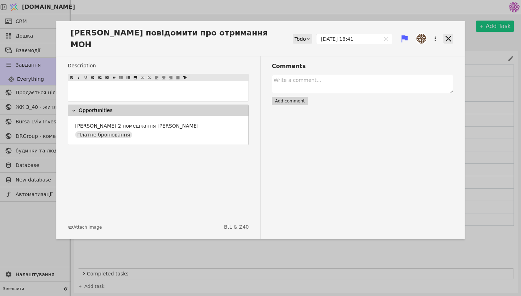
click at [451, 34] on icon at bounding box center [448, 39] width 10 height 10
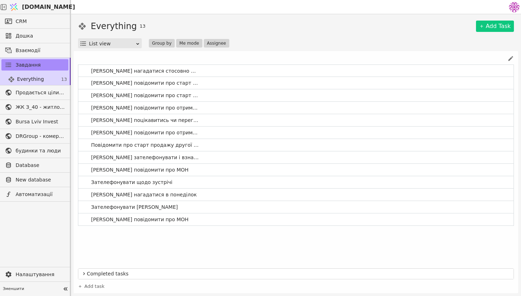
click at [451, 33] on div "Everything 13 Add Task List view Group by Me mode Assignee" at bounding box center [296, 34] width 436 height 28
click at [53, 33] on span "Дошка" at bounding box center [40, 35] width 49 height 7
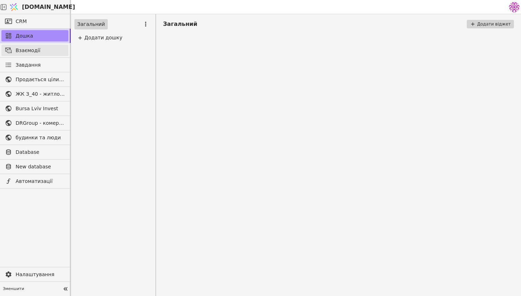
click at [52, 47] on span "Взаємодії" at bounding box center [40, 50] width 49 height 7
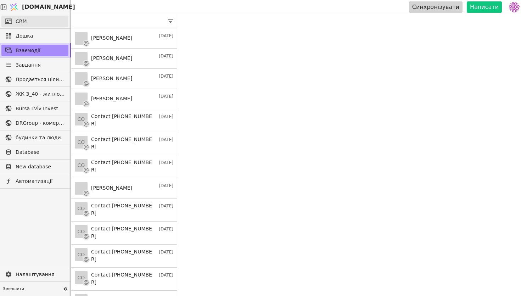
click at [39, 19] on link "CRM" at bounding box center [34, 21] width 67 height 11
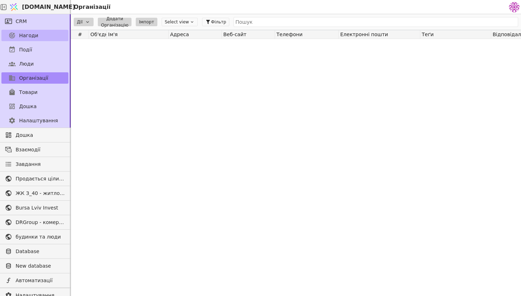
click at [40, 36] on link "Нагоди" at bounding box center [34, 35] width 67 height 11
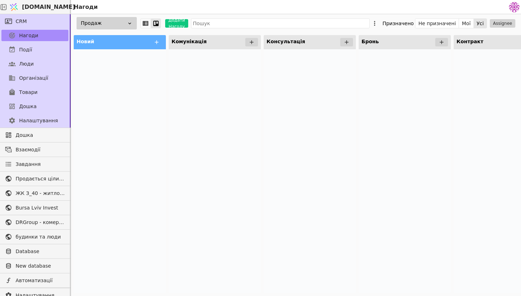
click at [124, 24] on div "Продаж" at bounding box center [107, 23] width 60 height 12
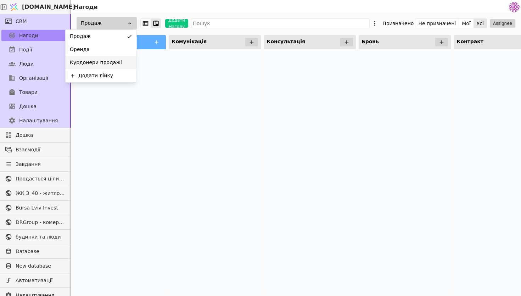
click at [119, 66] on div "Курдонери продажі" at bounding box center [101, 62] width 71 height 13
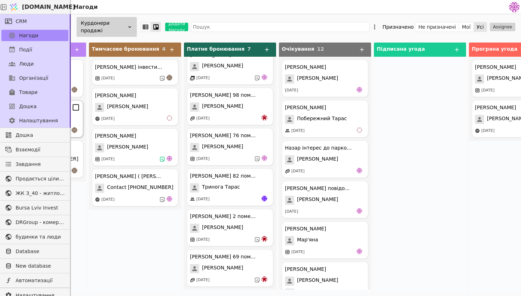
scroll to position [0, 267]
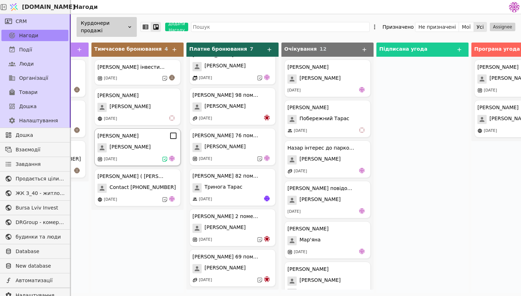
click at [149, 161] on div "[DATE]" at bounding box center [137, 158] width 80 height 7
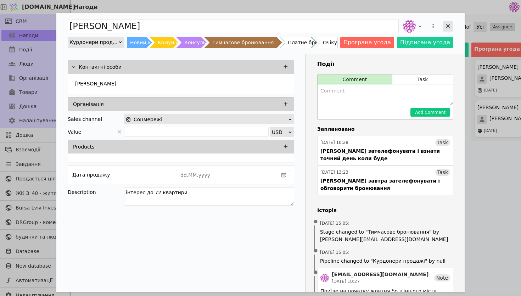
click at [449, 23] on icon "Add Opportunity" at bounding box center [447, 26] width 6 height 6
